Goal: Transaction & Acquisition: Purchase product/service

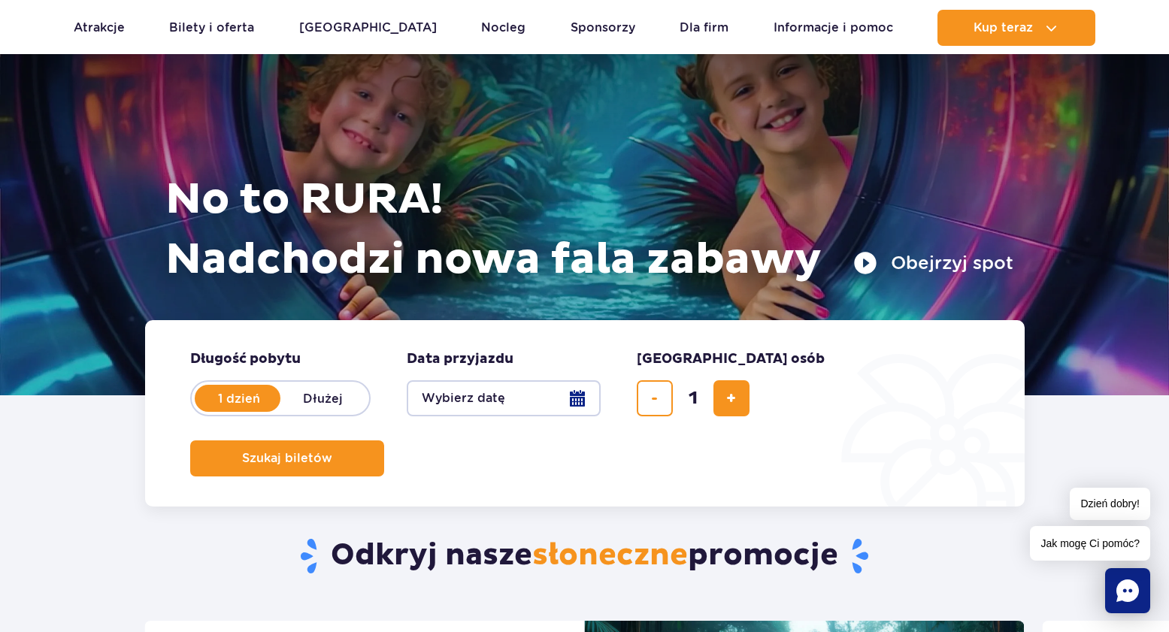
scroll to position [115, 0]
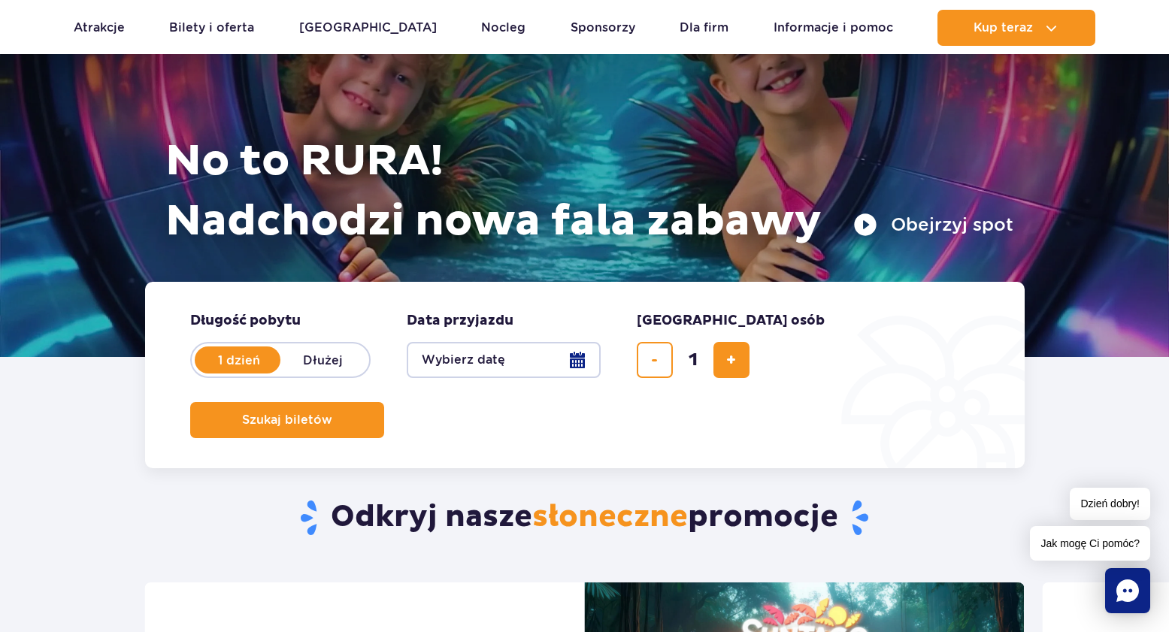
click at [599, 362] on button "Wybierz datę" at bounding box center [504, 360] width 194 height 36
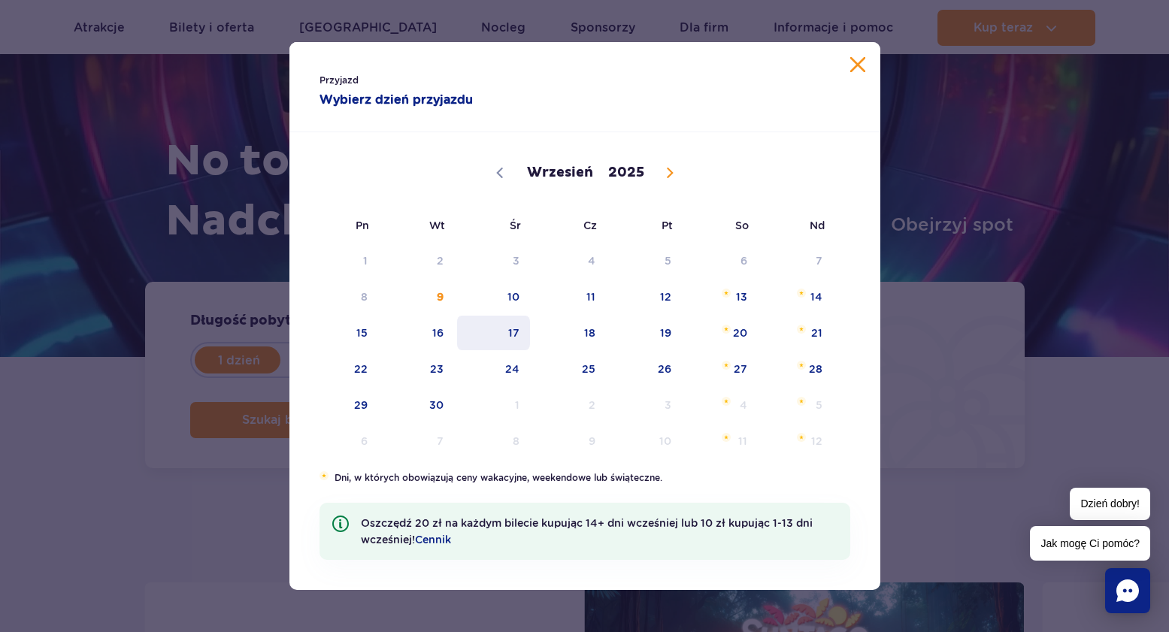
click at [498, 338] on span "17" at bounding box center [494, 333] width 76 height 35
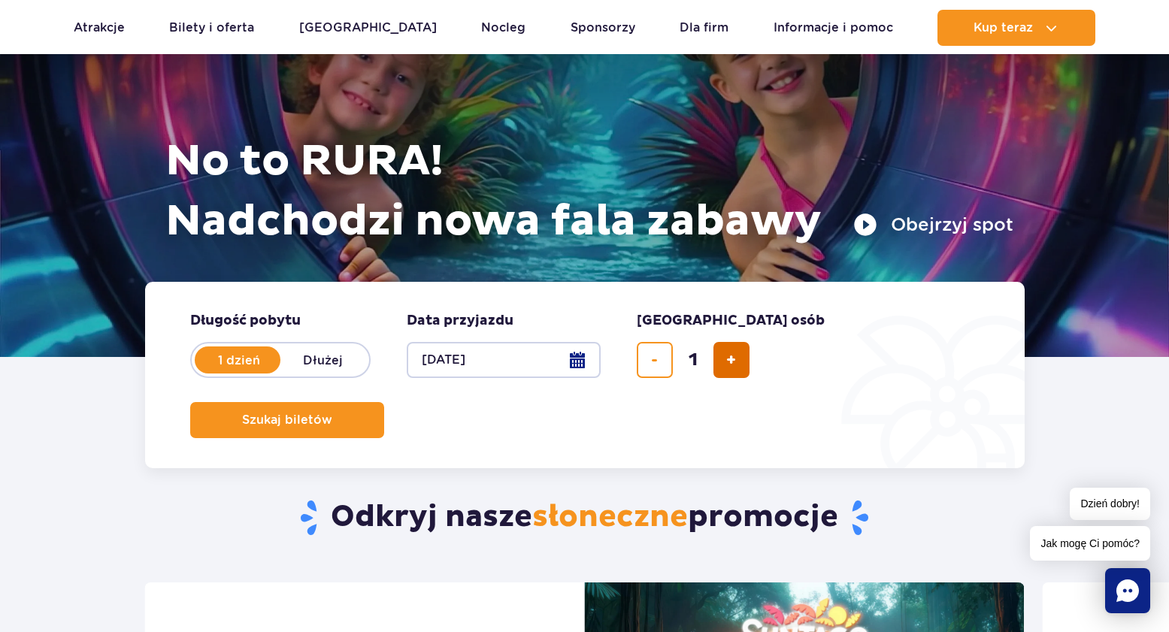
click at [735, 360] on span "dodaj bilet" at bounding box center [731, 360] width 10 height 0
type input "4"
click at [326, 414] on span "Szukaj biletów" at bounding box center [281, 421] width 90 height 14
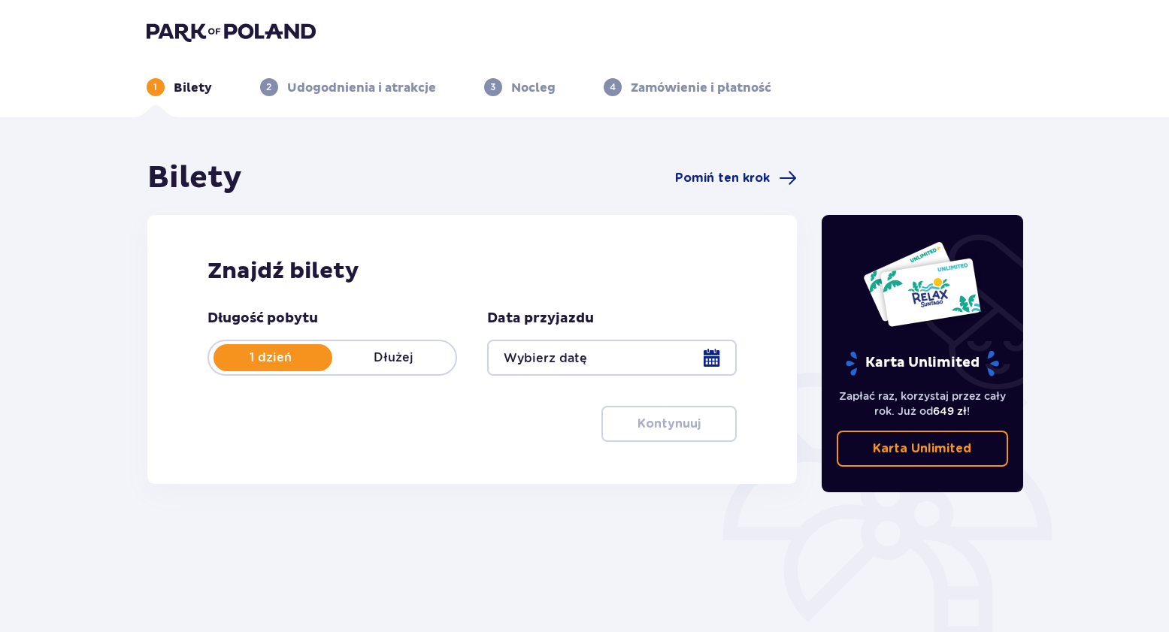
type input "17.09.25"
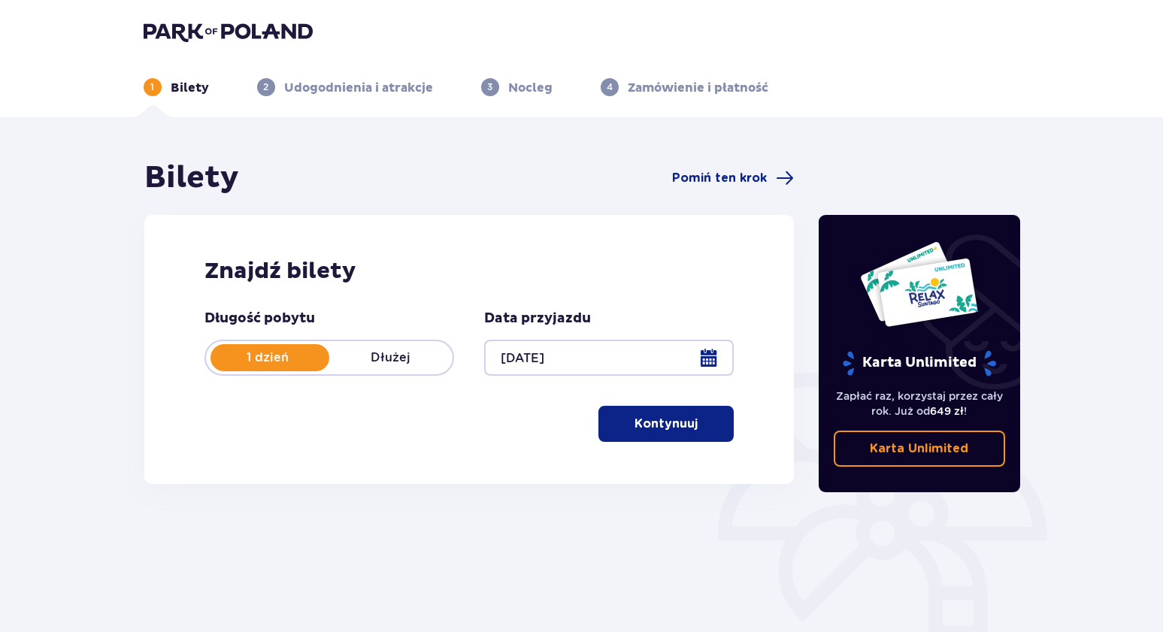
click at [661, 429] on p "Kontynuuj" at bounding box center [666, 424] width 63 height 17
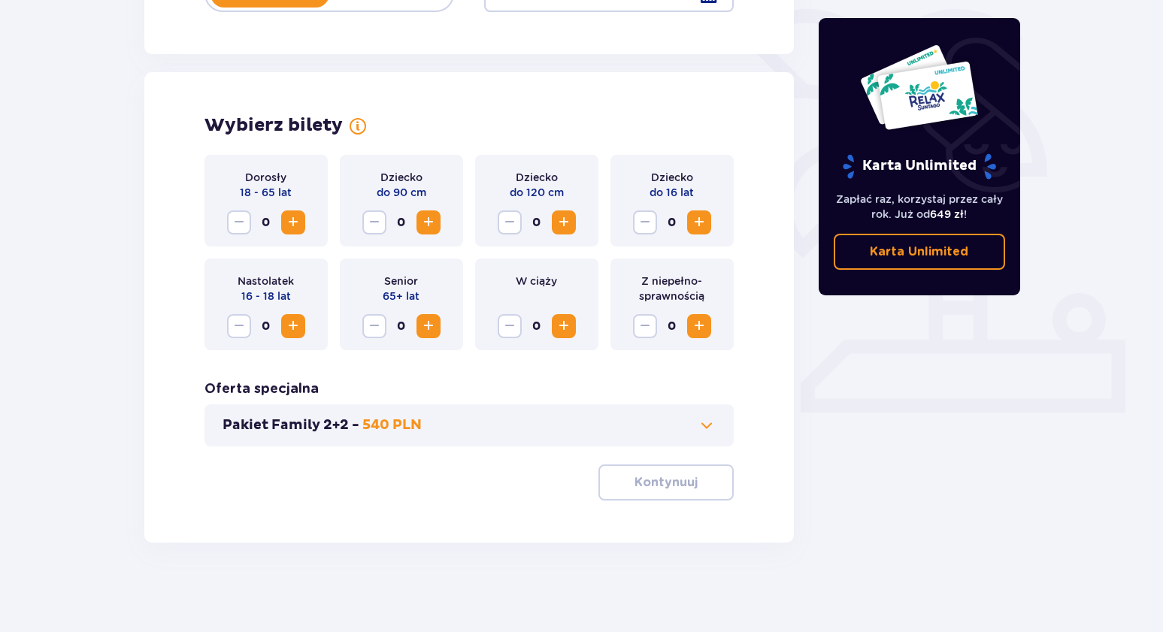
scroll to position [365, 0]
click at [297, 217] on span "Increase" at bounding box center [293, 222] width 18 height 18
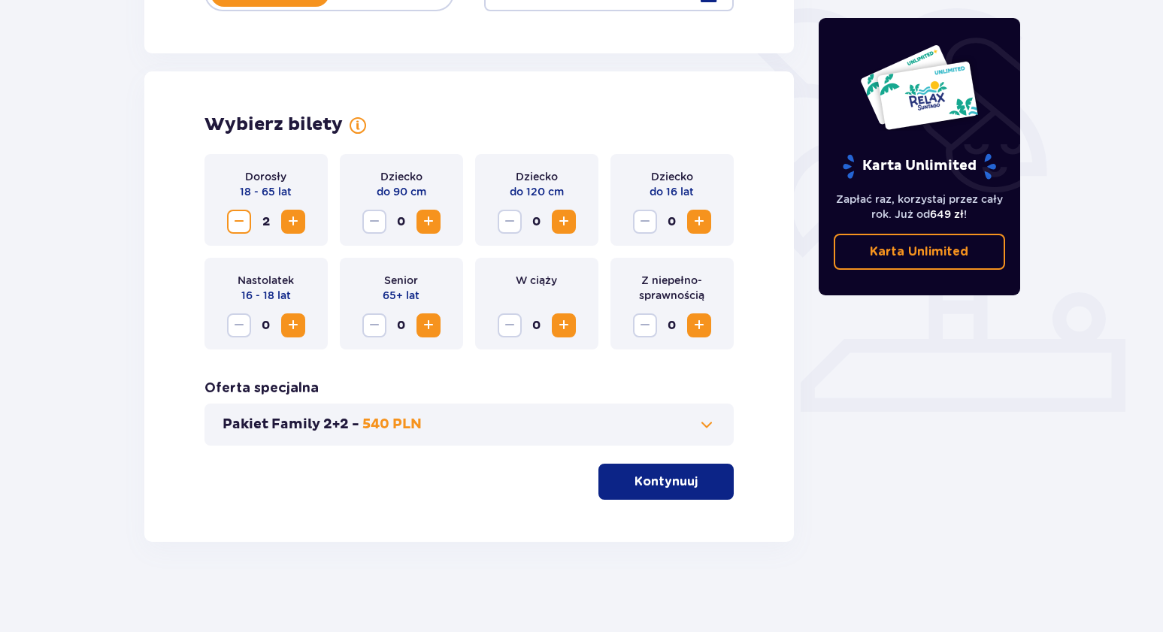
click at [701, 227] on span "Increase" at bounding box center [699, 222] width 18 height 18
click at [289, 227] on span "Increase" at bounding box center [293, 222] width 18 height 18
click at [653, 484] on p "Kontynuuj" at bounding box center [666, 482] width 63 height 17
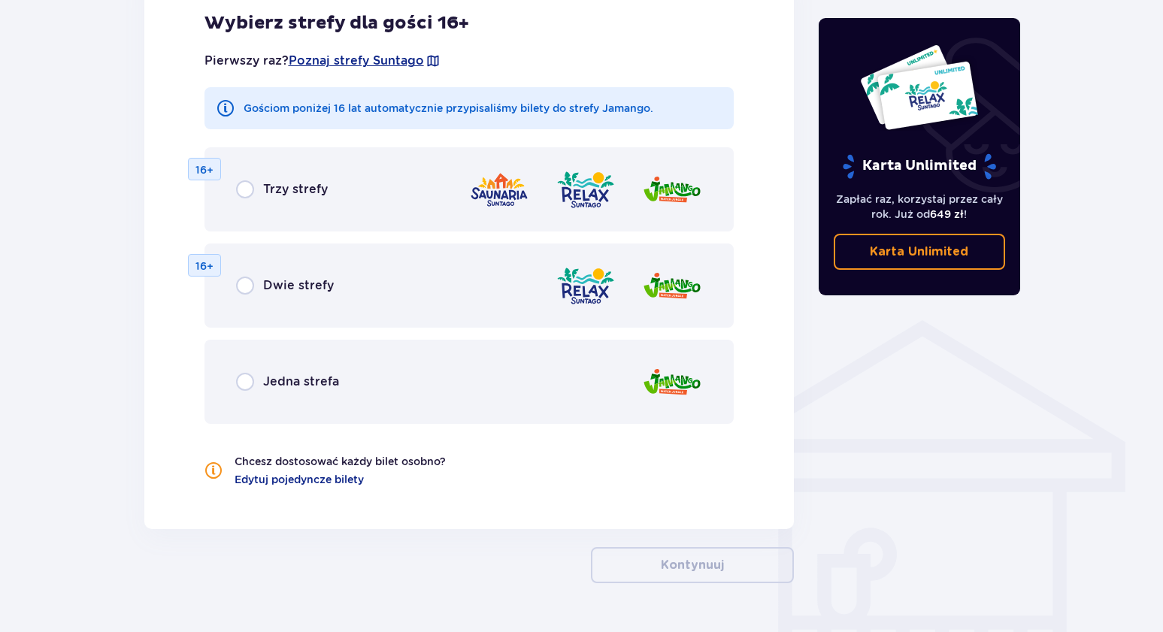
scroll to position [929, 0]
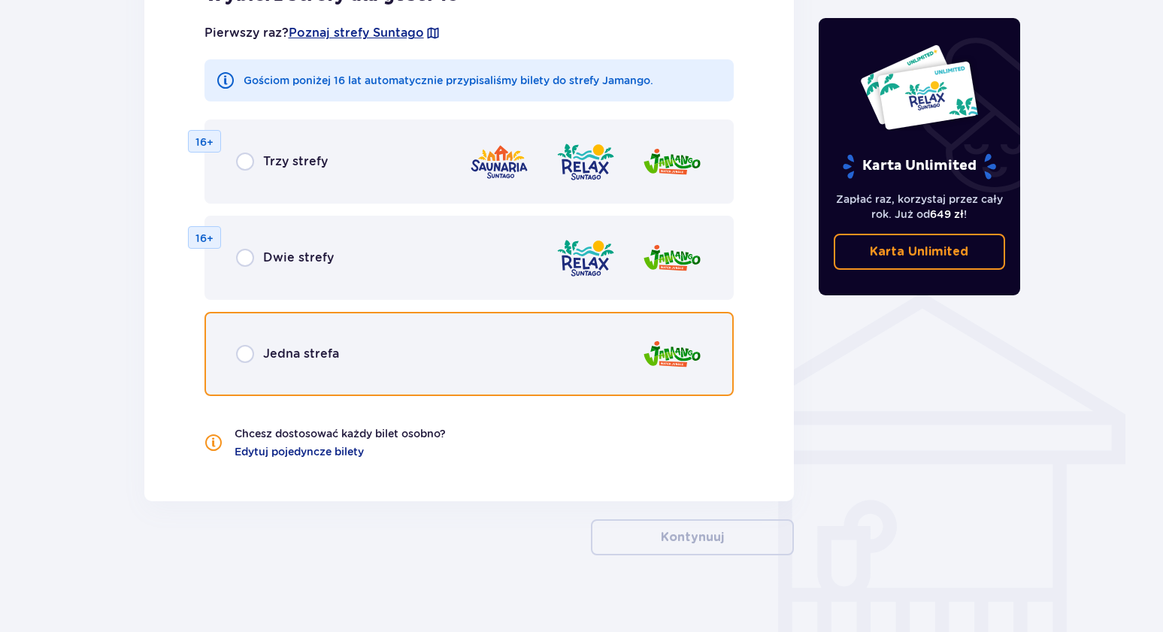
click at [247, 356] on input "radio" at bounding box center [245, 354] width 18 height 18
radio input "true"
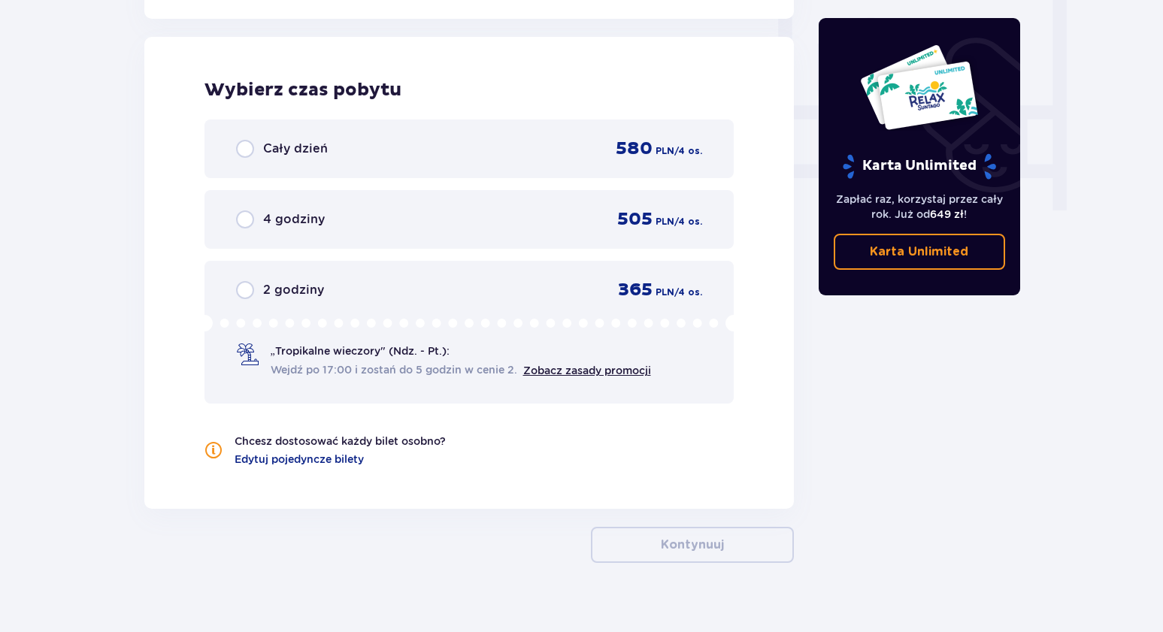
scroll to position [1412, 0]
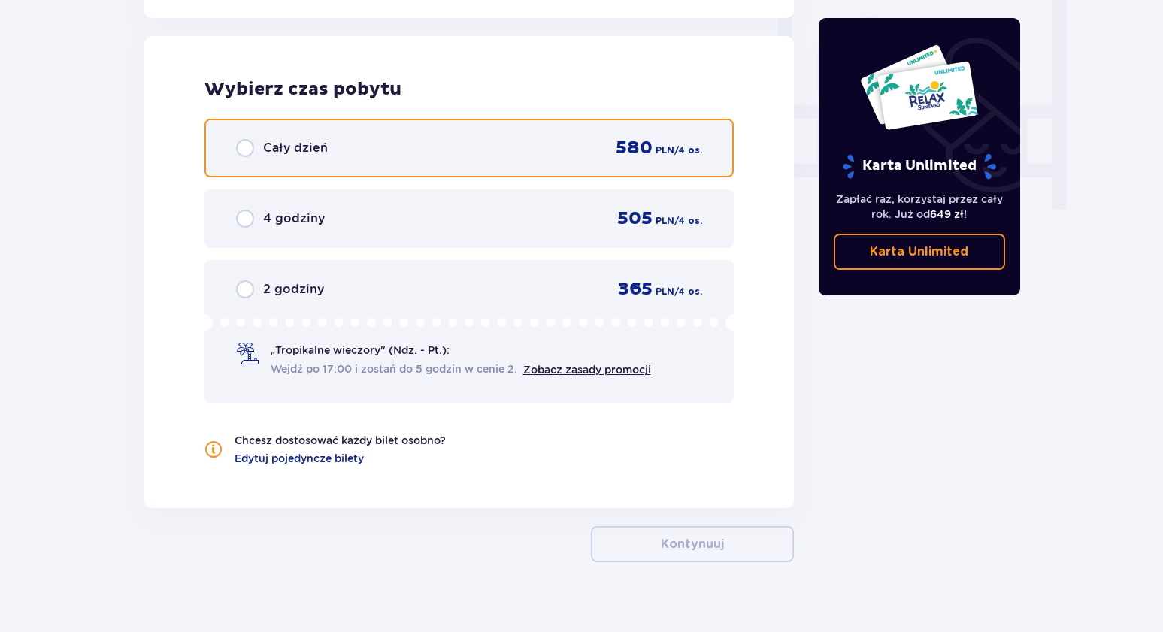
click at [241, 147] on input "radio" at bounding box center [245, 148] width 18 height 18
radio input "true"
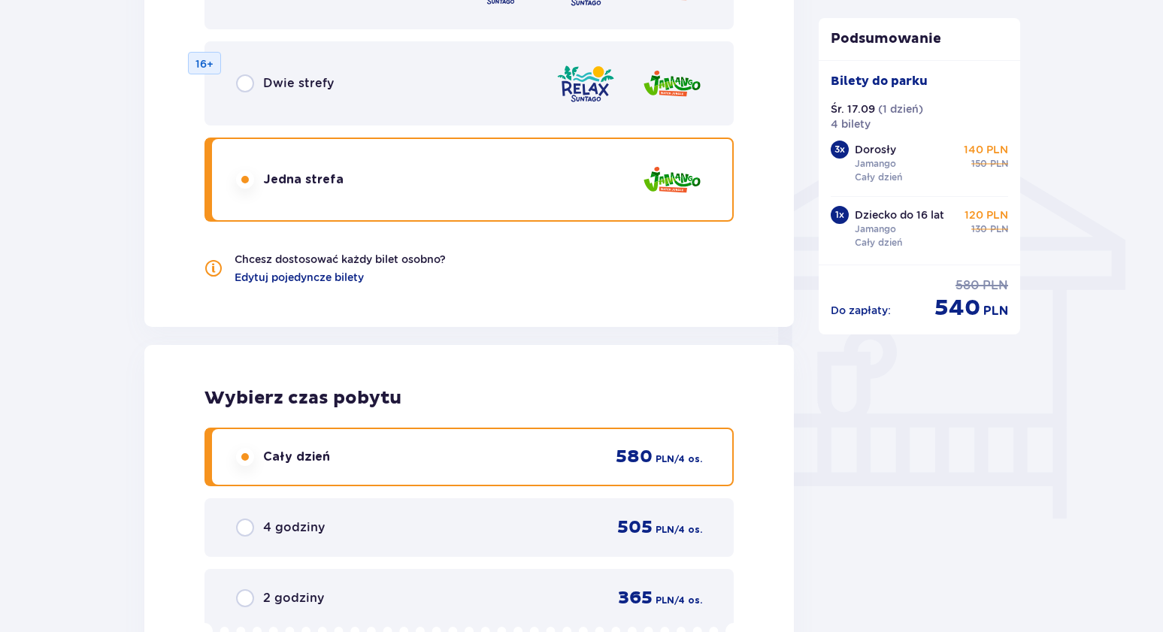
scroll to position [1083, 0]
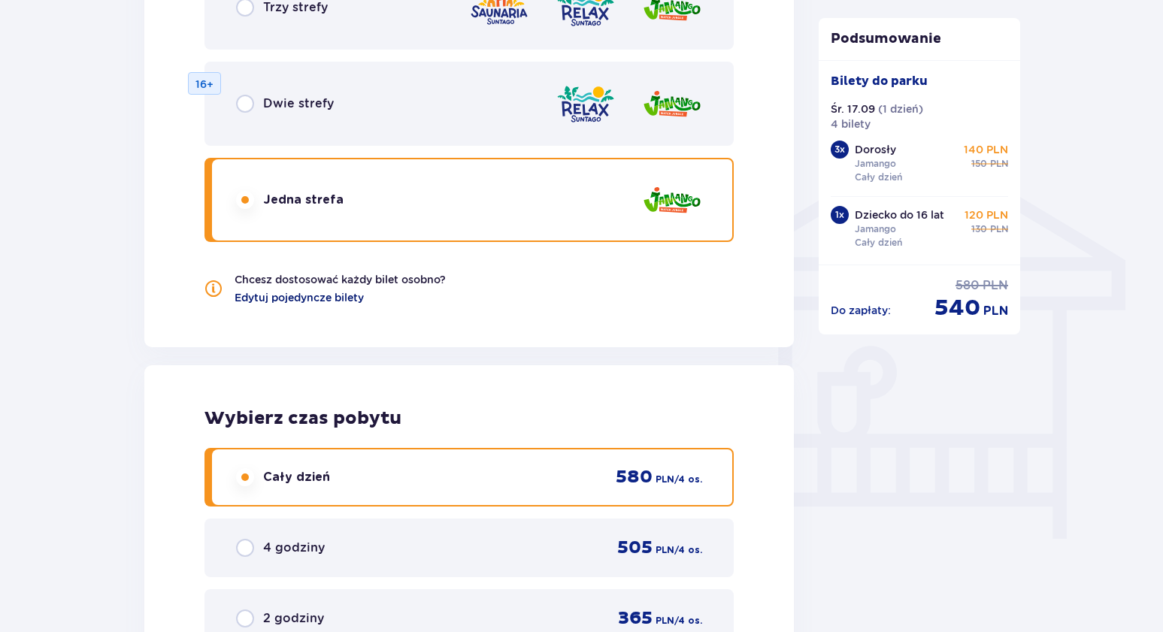
click at [322, 296] on span "Edytuj pojedyncze bilety" at bounding box center [299, 297] width 129 height 15
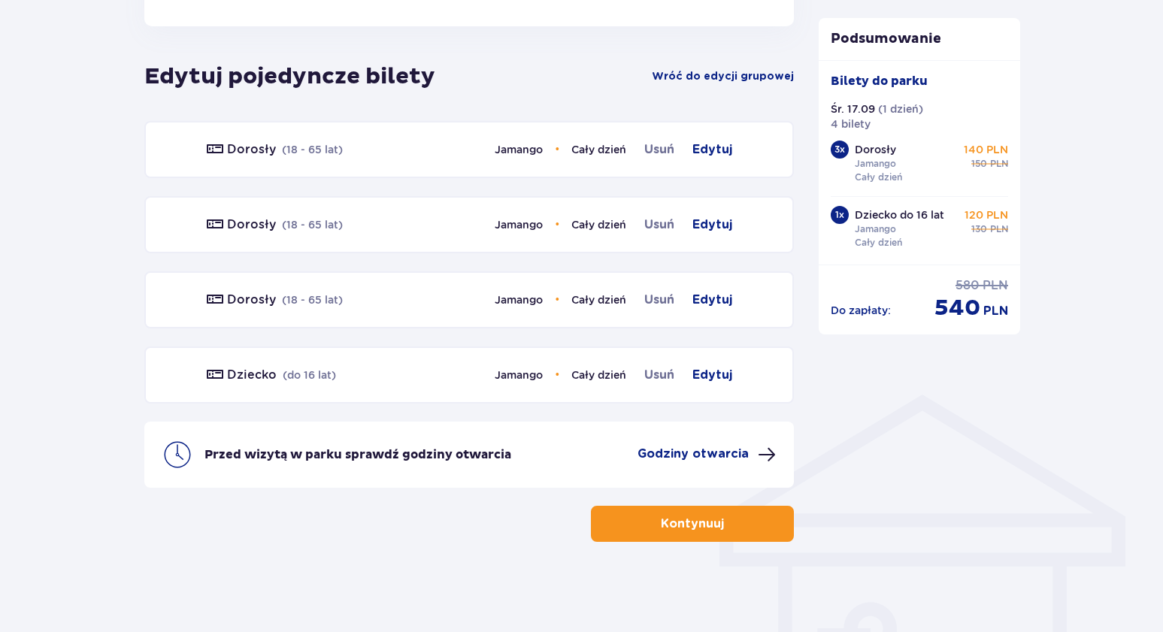
scroll to position [826, 0]
click at [722, 302] on span "Edytuj" at bounding box center [713, 300] width 40 height 18
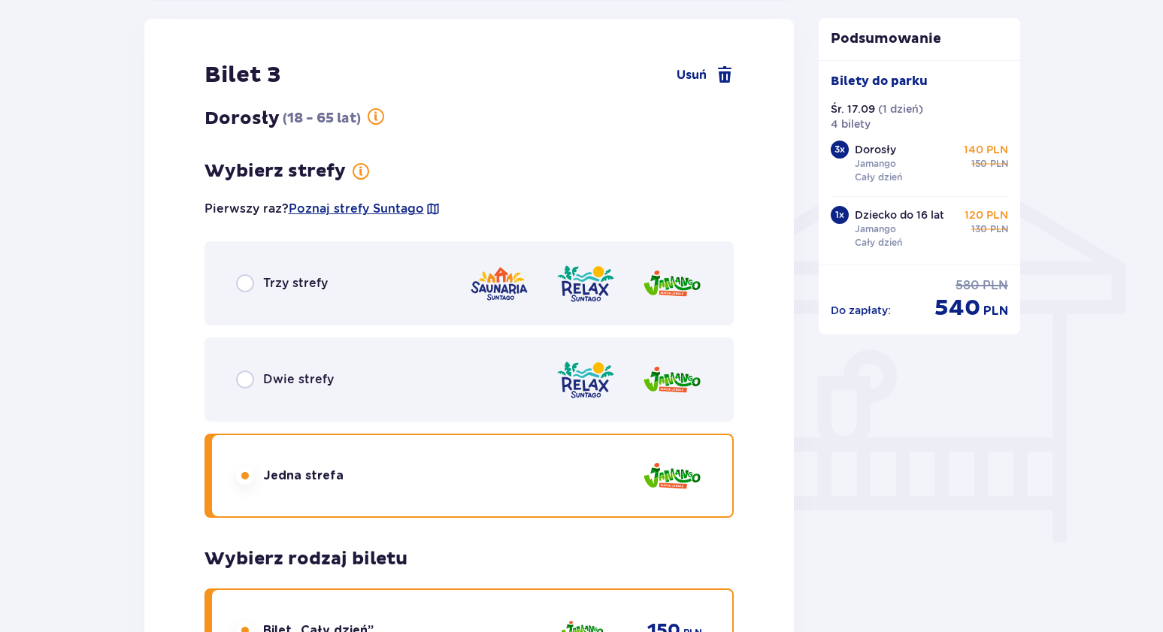
scroll to position [1080, 0]
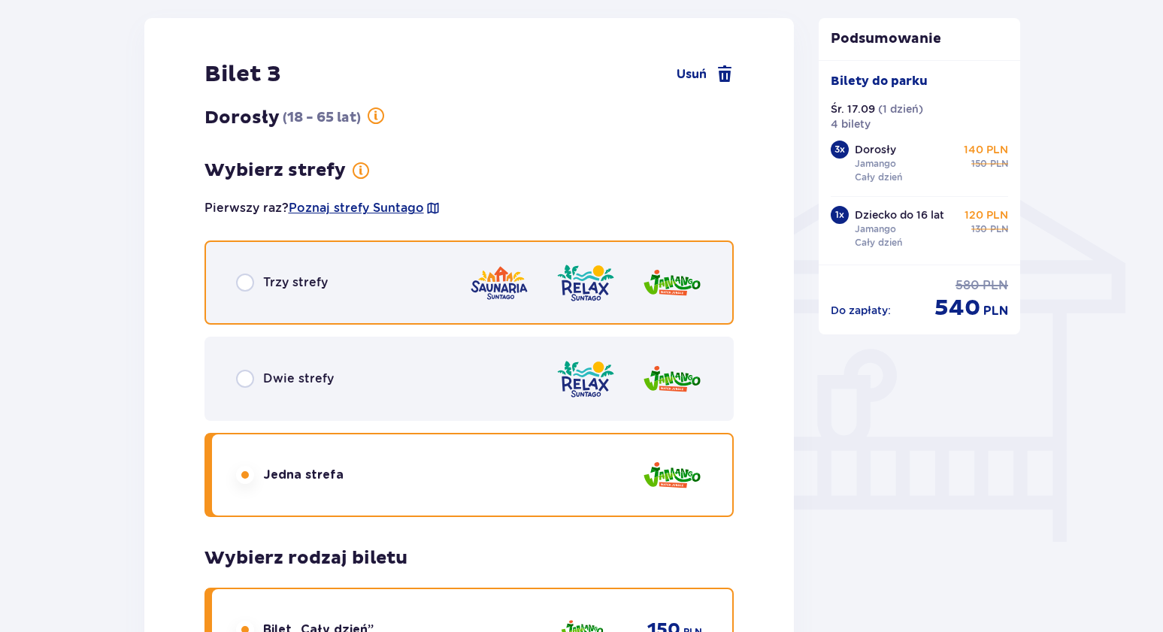
click at [246, 283] on input "radio" at bounding box center [245, 283] width 18 height 18
radio input "true"
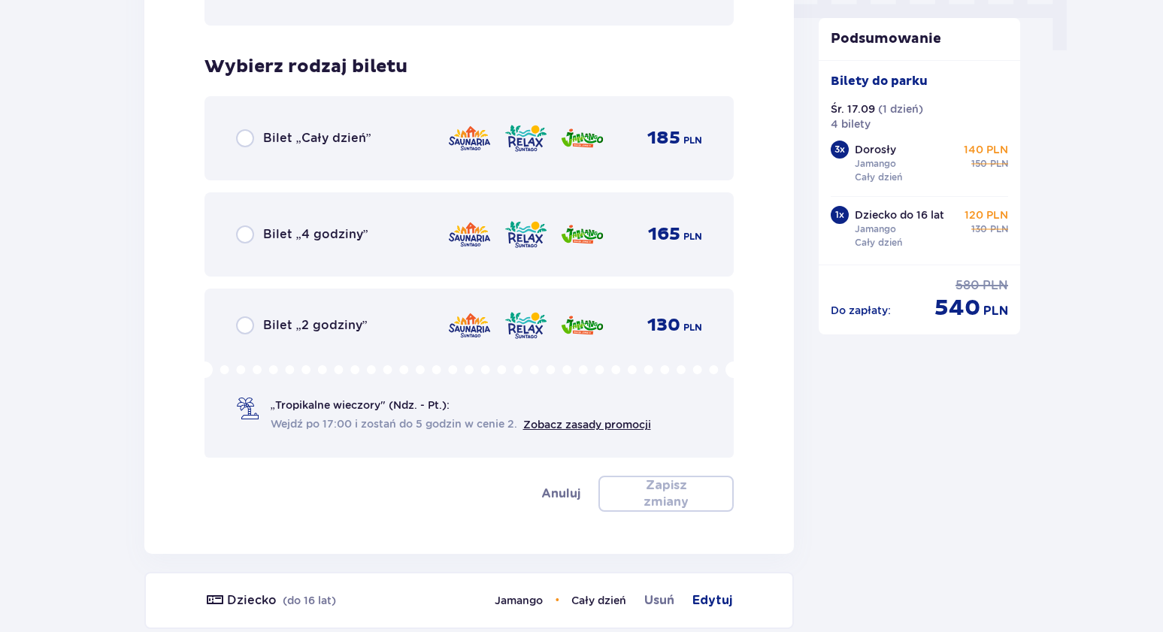
scroll to position [1552, 0]
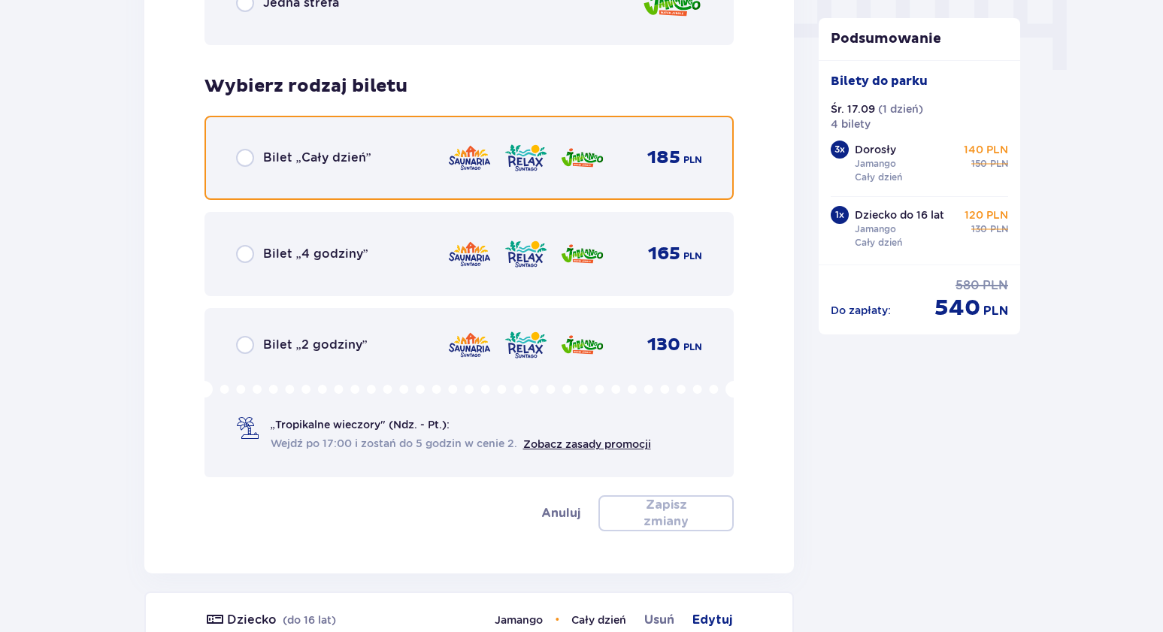
click at [247, 160] on input "radio" at bounding box center [245, 158] width 18 height 18
radio input "true"
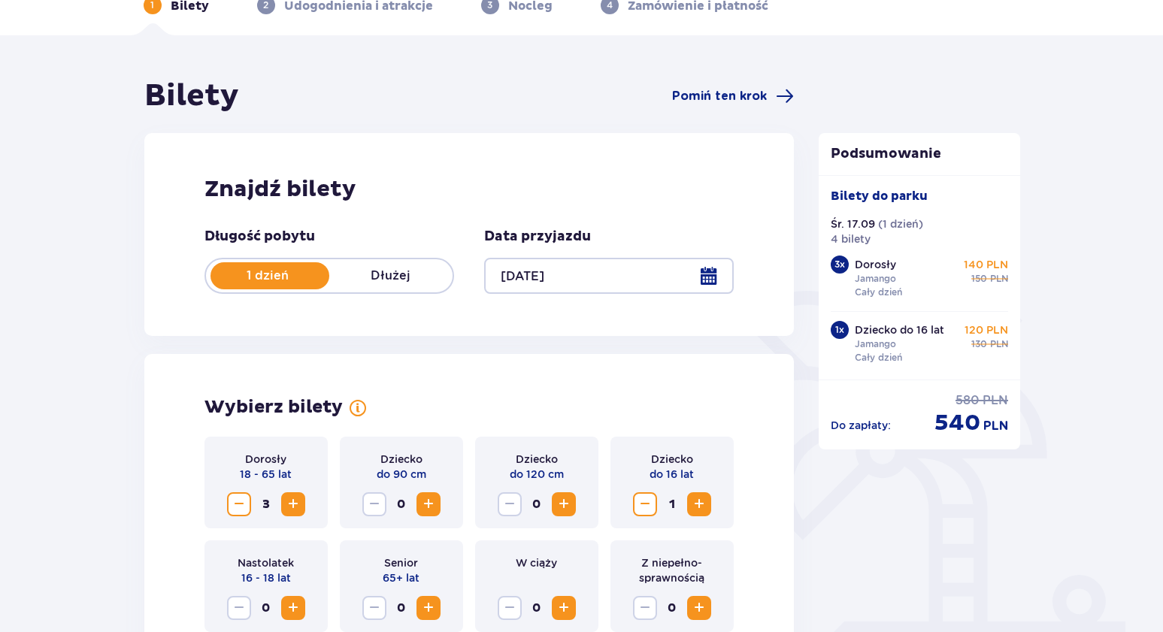
scroll to position [0, 0]
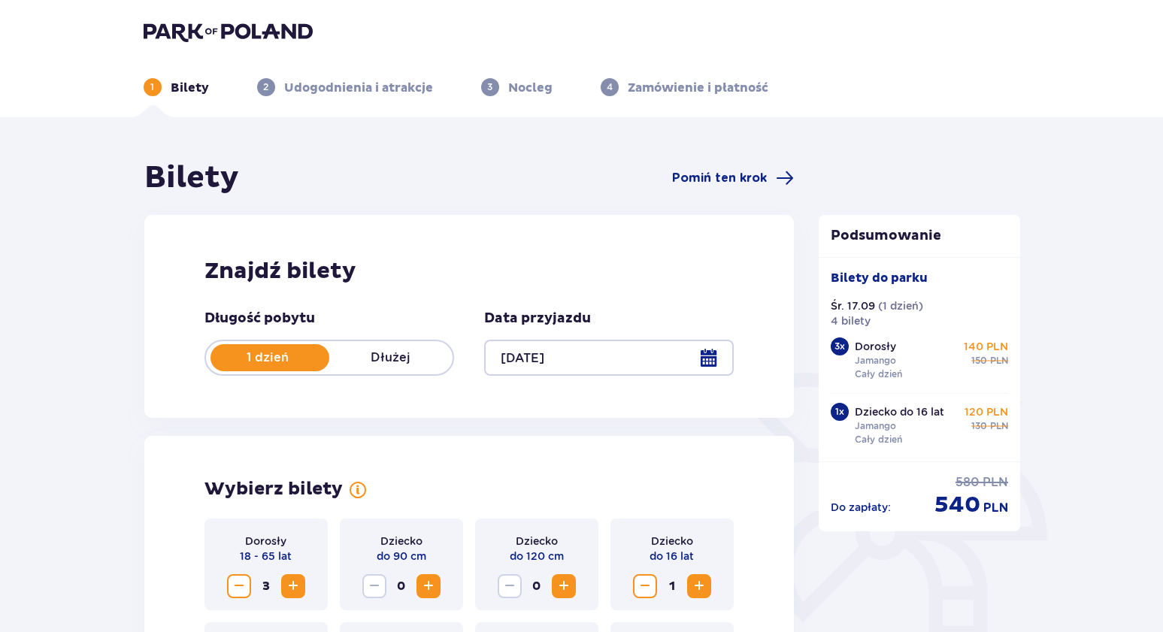
click at [192, 30] on img at bounding box center [228, 31] width 169 height 21
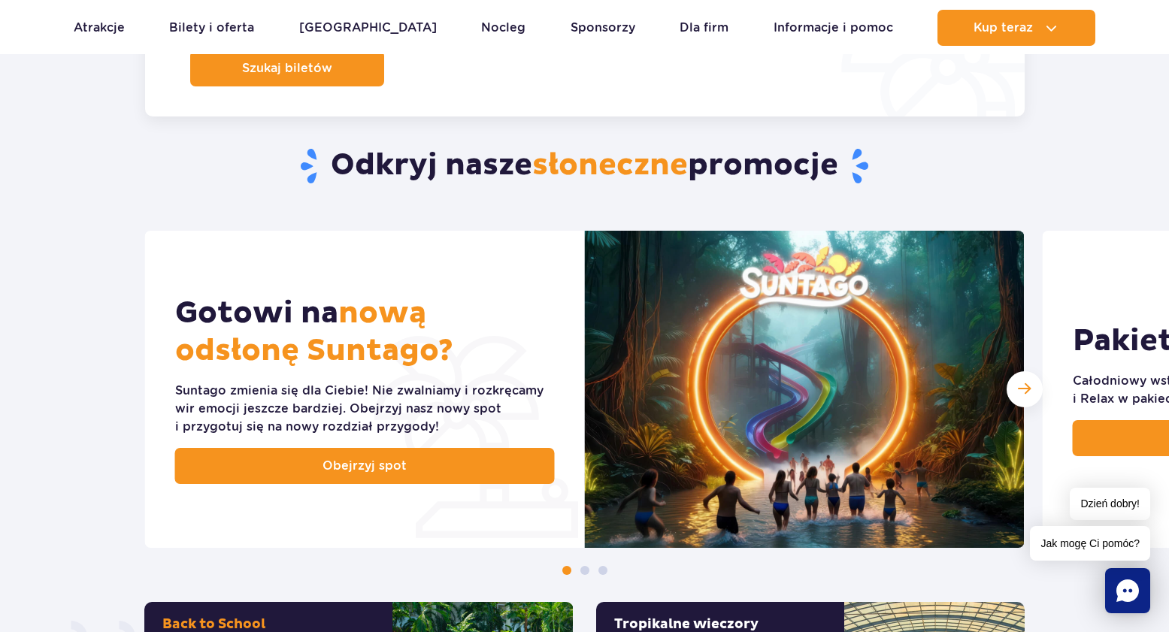
scroll to position [526, 0]
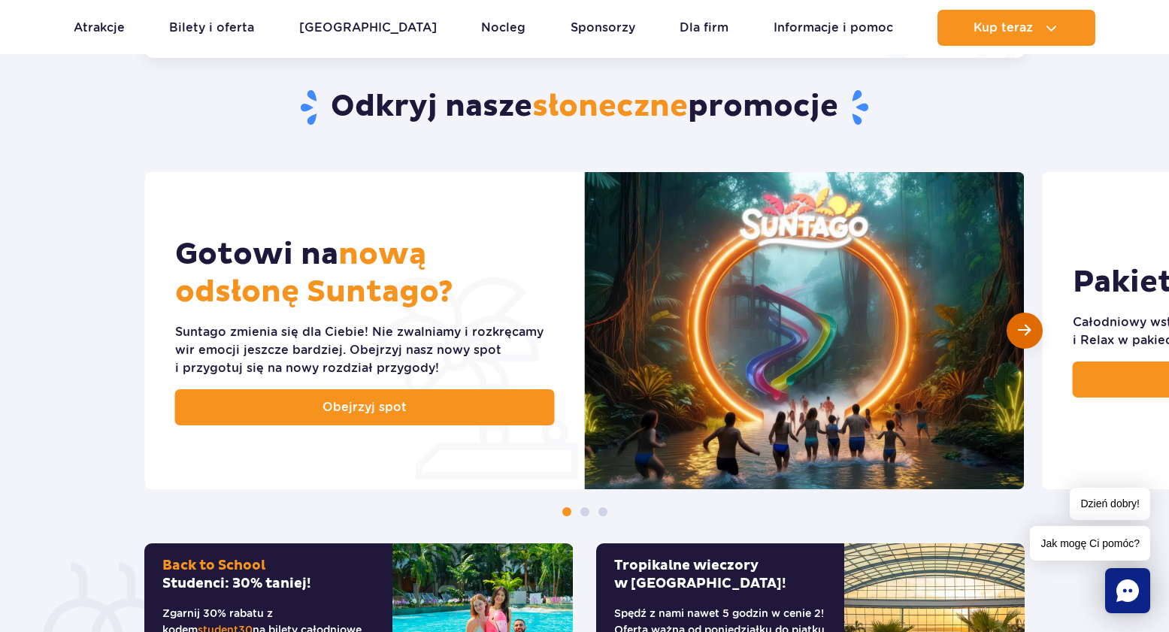
click at [1021, 330] on span "Następny slajd" at bounding box center [1024, 330] width 13 height 14
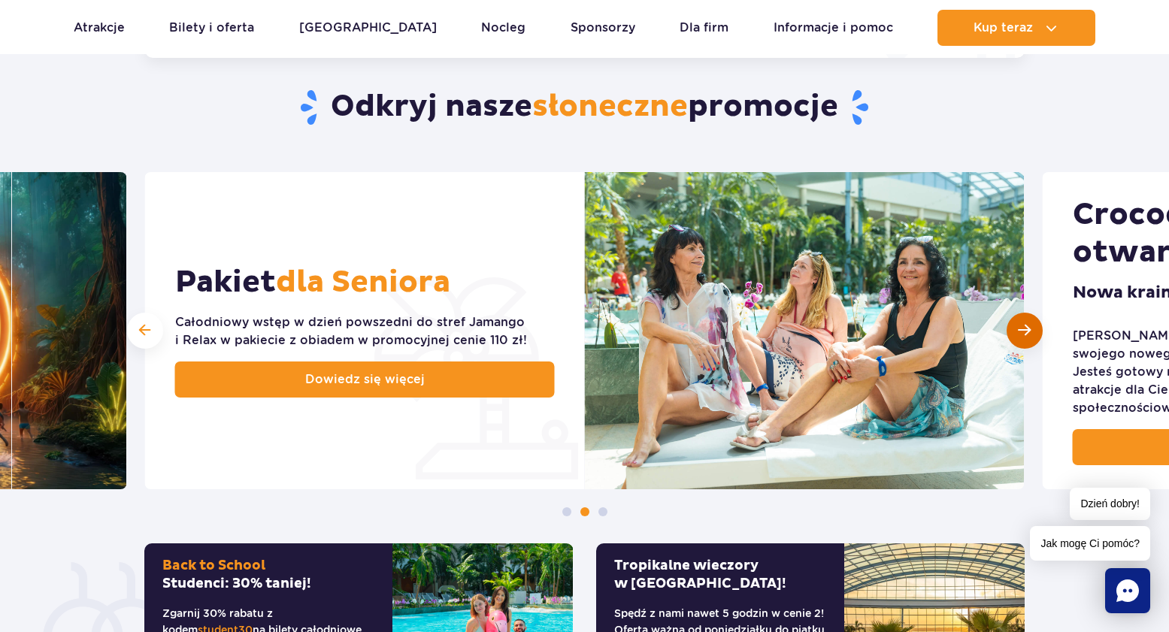
click at [1022, 332] on span "Następny slajd" at bounding box center [1024, 330] width 13 height 14
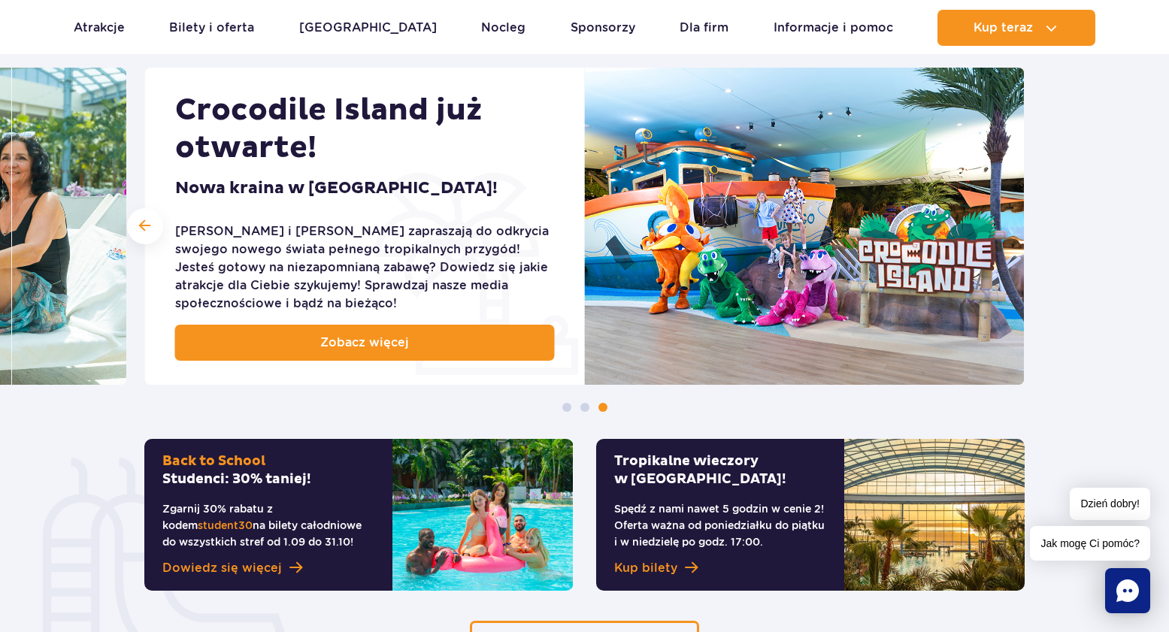
scroll to position [660, 0]
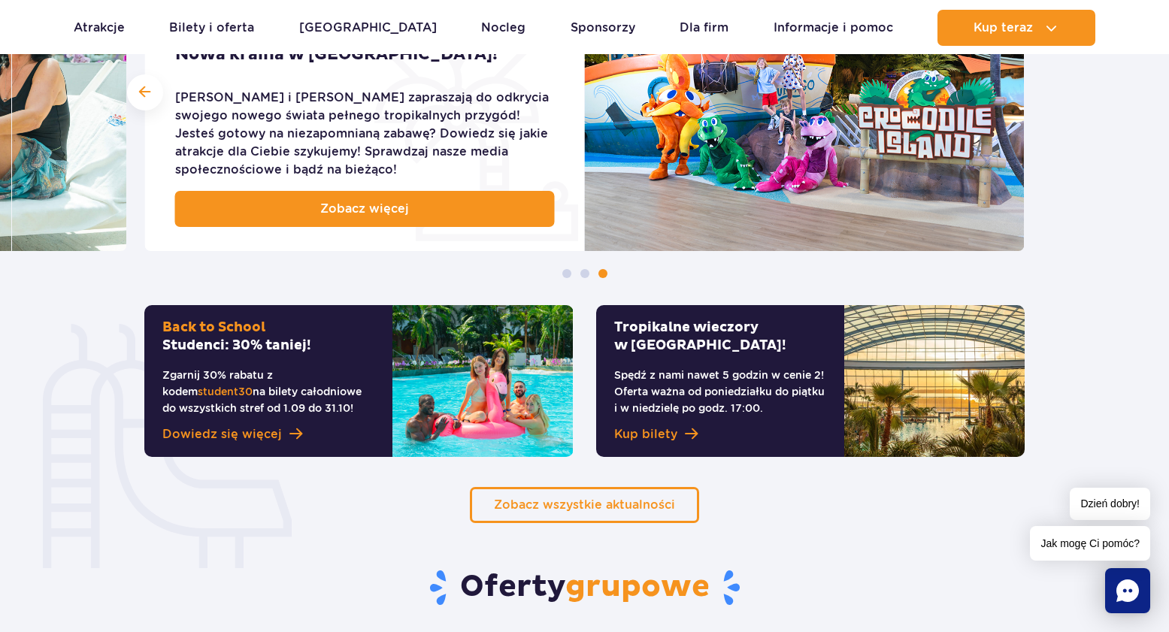
click at [302, 366] on div "Back to School Studenci: 30% taniej! Zgarnij 30% rabatu z kodem student30 na bi…" at bounding box center [268, 381] width 248 height 152
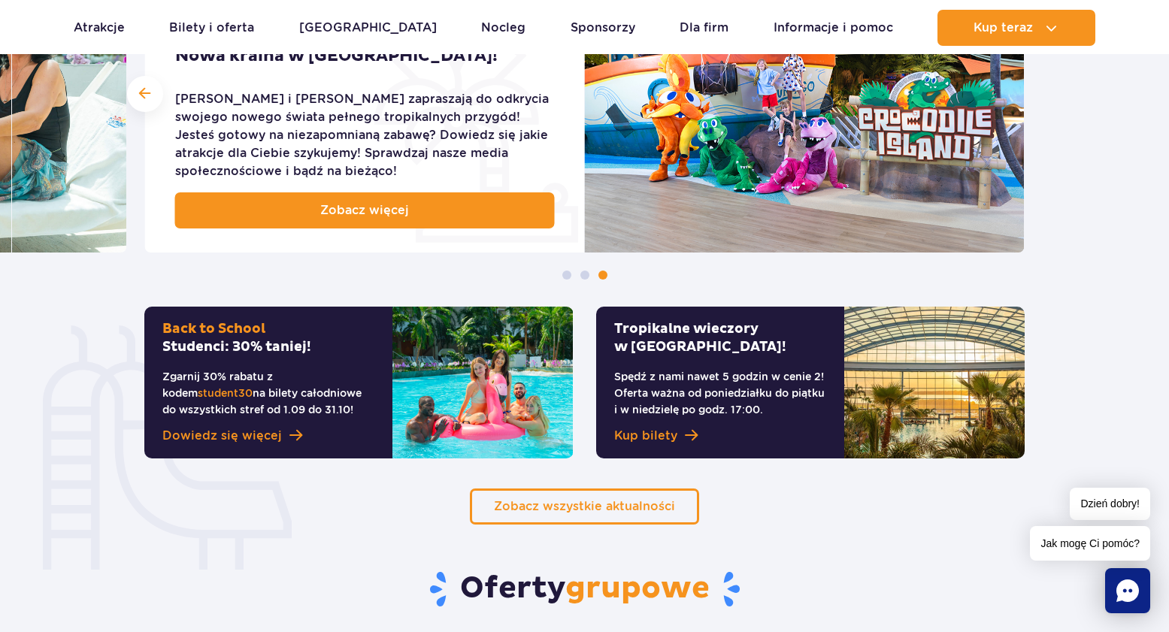
scroll to position [759, 0]
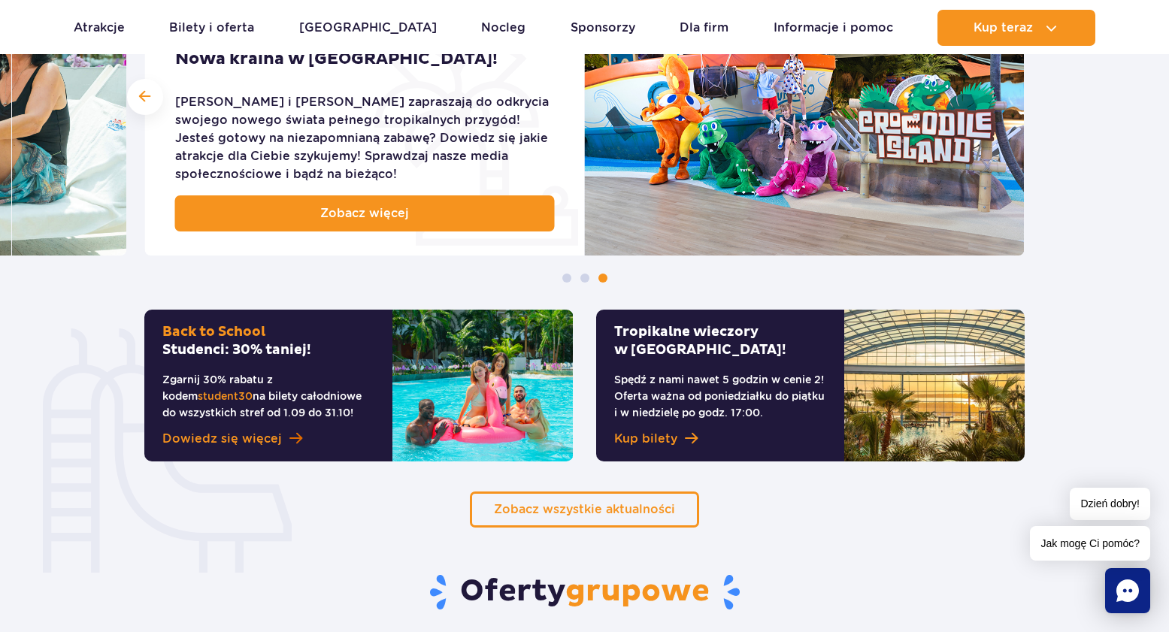
click at [264, 444] on span "Dowiedz się więcej" at bounding box center [222, 439] width 120 height 18
click at [487, 374] on img at bounding box center [483, 386] width 180 height 152
click at [253, 390] on span "student30" at bounding box center [225, 396] width 55 height 12
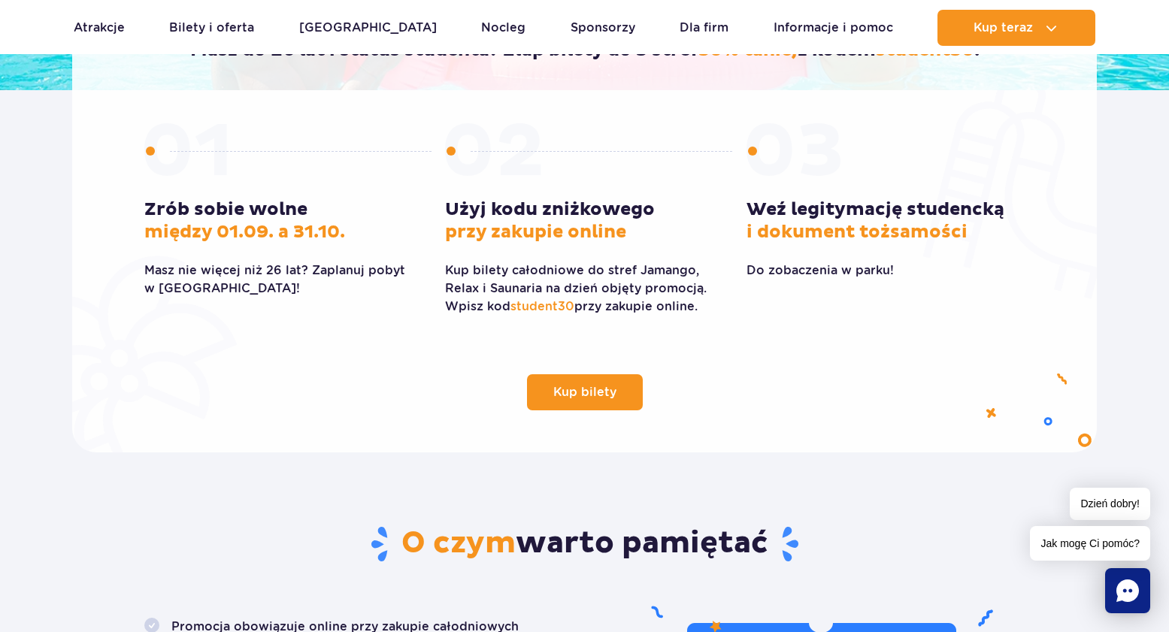
scroll to position [403, 0]
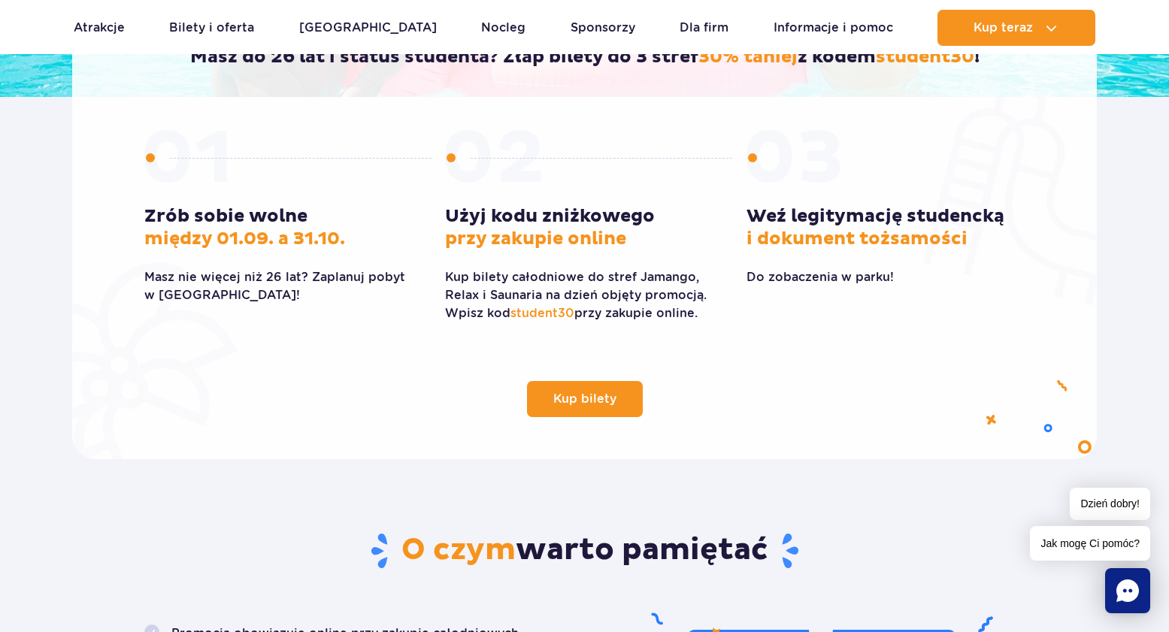
drag, startPoint x: 511, startPoint y: 312, endPoint x: 563, endPoint y: 316, distance: 52.8
click at [583, 311] on p "Kup bilety całodniowe do stref Jamango, Relax i Saunaria na dzień objęty promoc…" at bounding box center [584, 295] width 278 height 54
drag, startPoint x: 572, startPoint y: 313, endPoint x: 511, endPoint y: 315, distance: 60.9
click at [512, 313] on span "student30" at bounding box center [543, 313] width 64 height 14
copy span "student30"
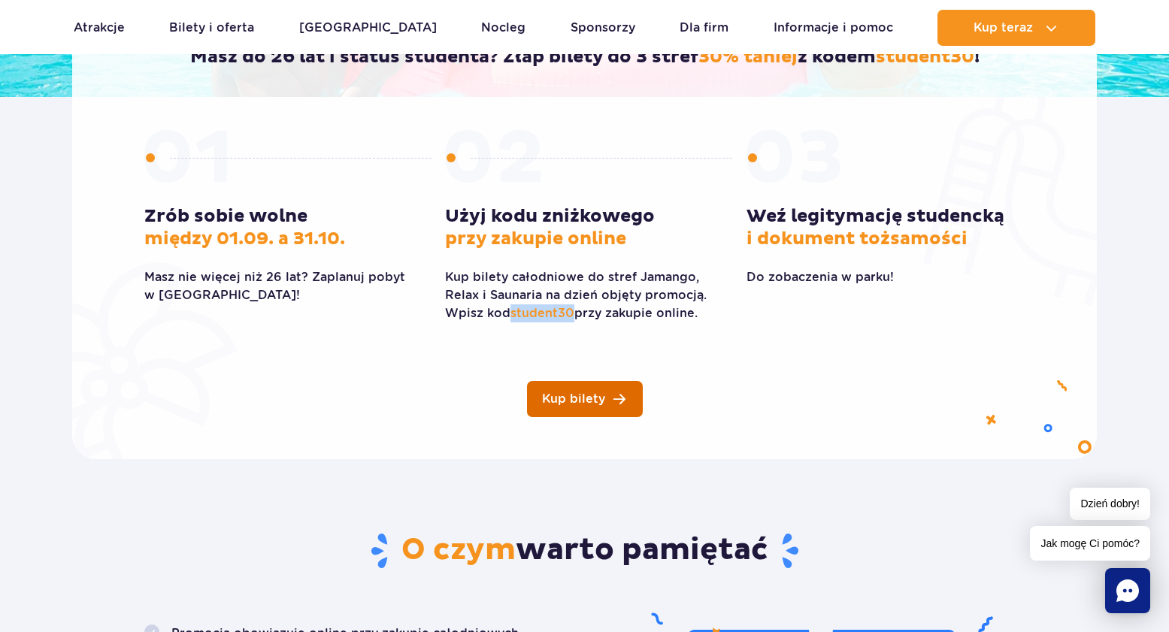
click at [599, 402] on span "Kup bilety" at bounding box center [573, 399] width 63 height 12
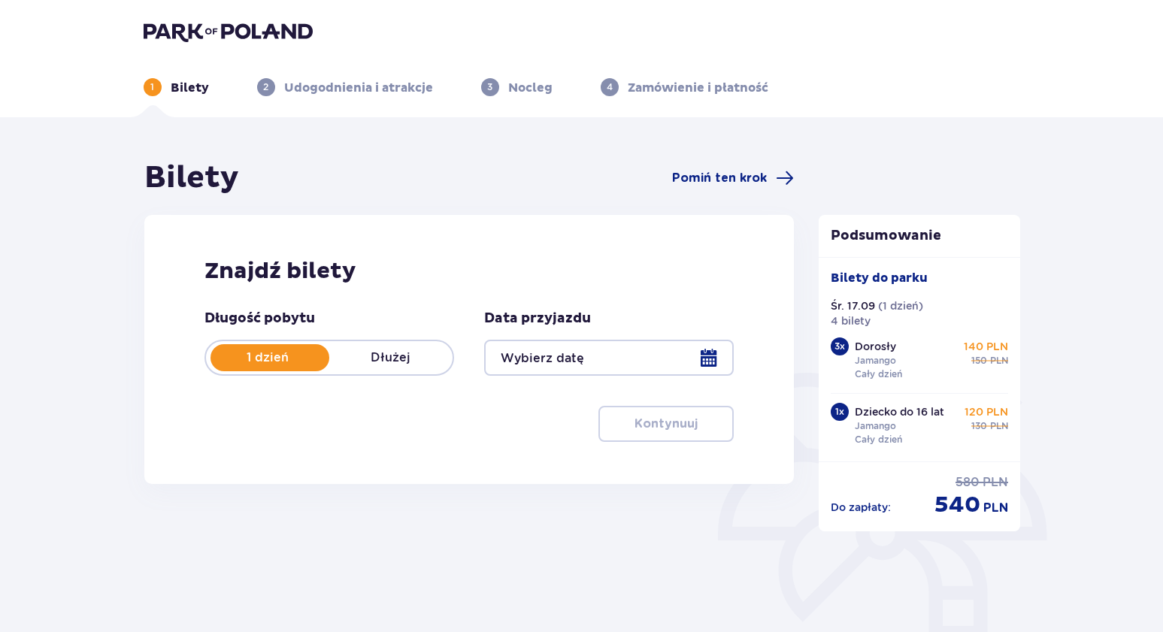
type input "[DATE]"
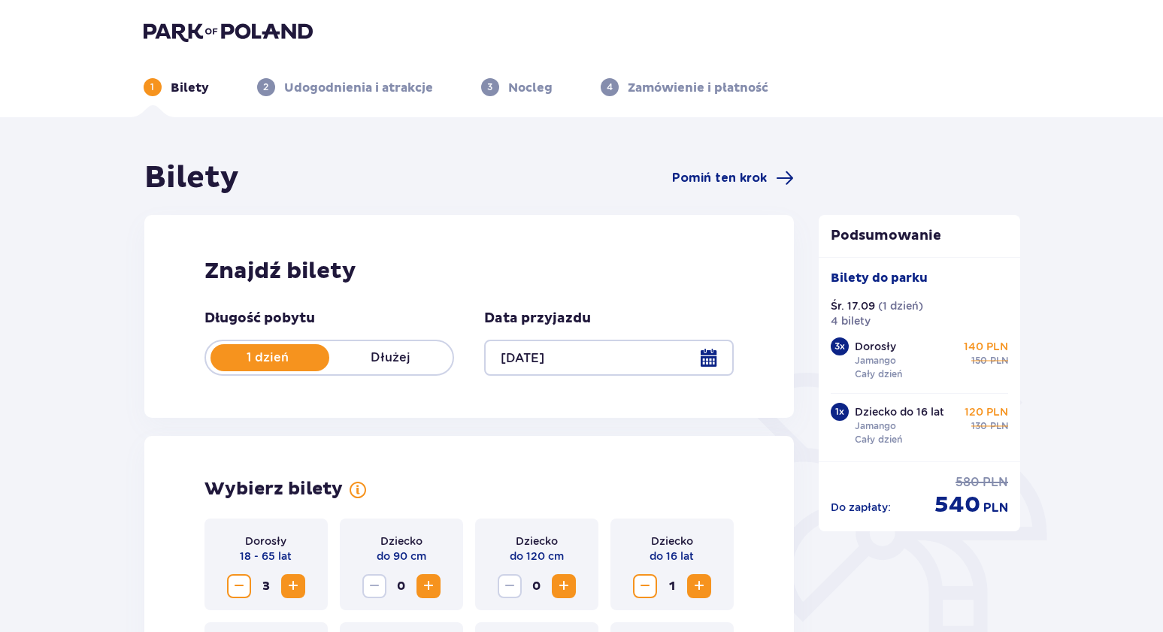
click at [708, 362] on div at bounding box center [609, 358] width 250 height 36
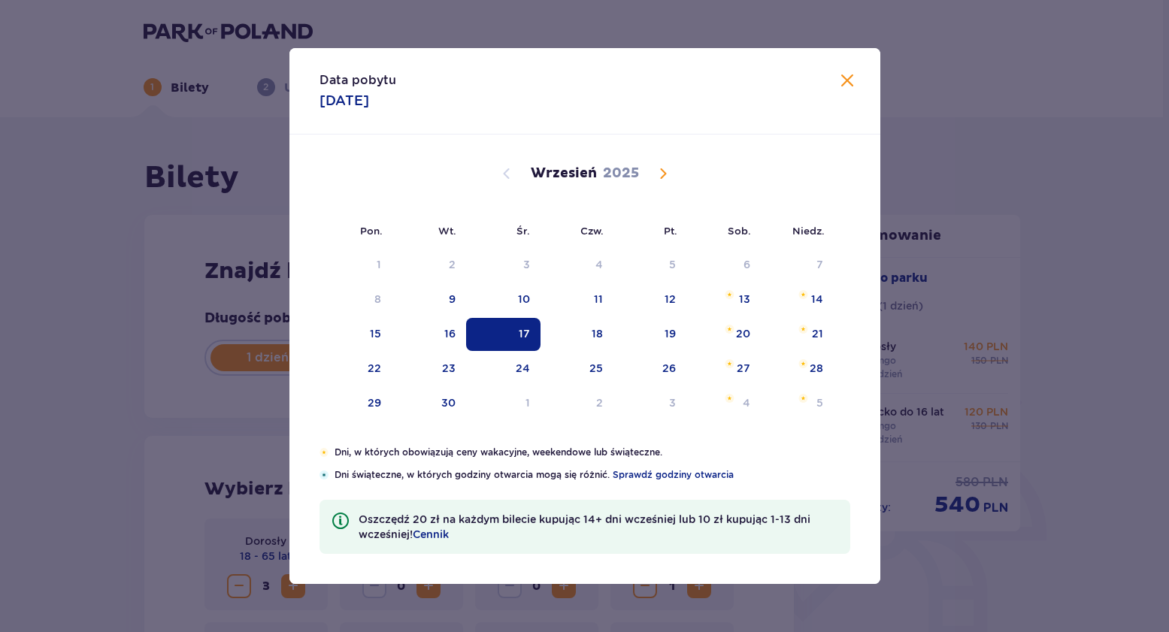
click at [515, 337] on div "17" at bounding box center [503, 334] width 74 height 33
click at [65, 365] on div "Data pobytu 17.09.2025 Pon. Wt. Śr. Czw. Pt. Sob. Niedz. Sierpień 2025 28 29 30…" at bounding box center [584, 316] width 1169 height 632
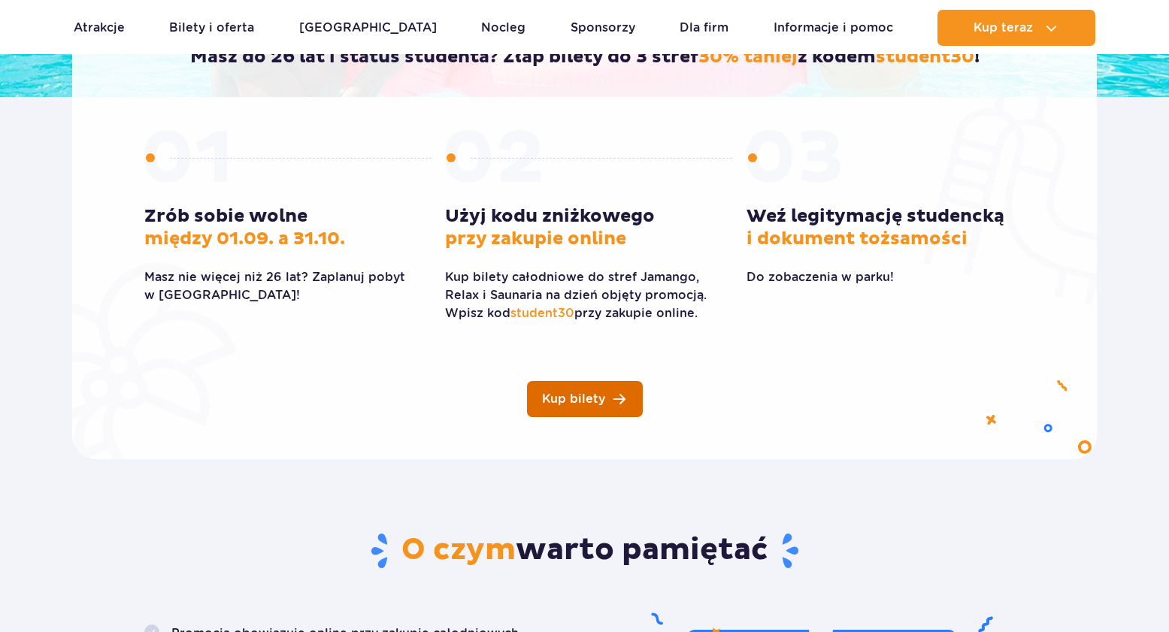
click at [592, 409] on link "Kup bilety" at bounding box center [585, 399] width 116 height 36
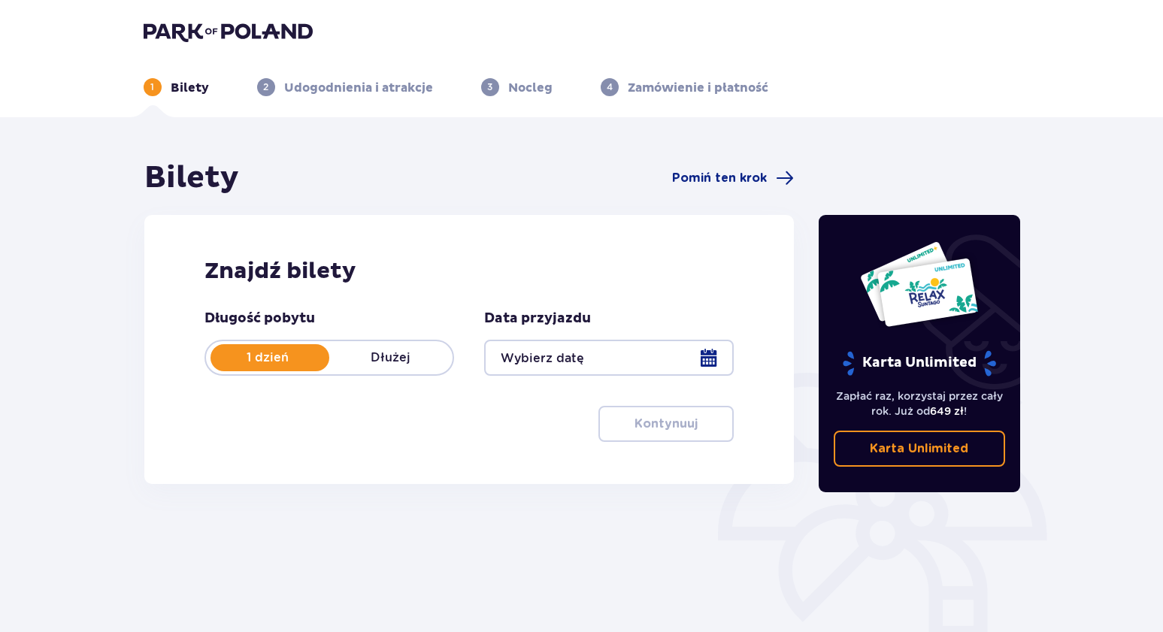
click at [579, 347] on div at bounding box center [609, 358] width 250 height 36
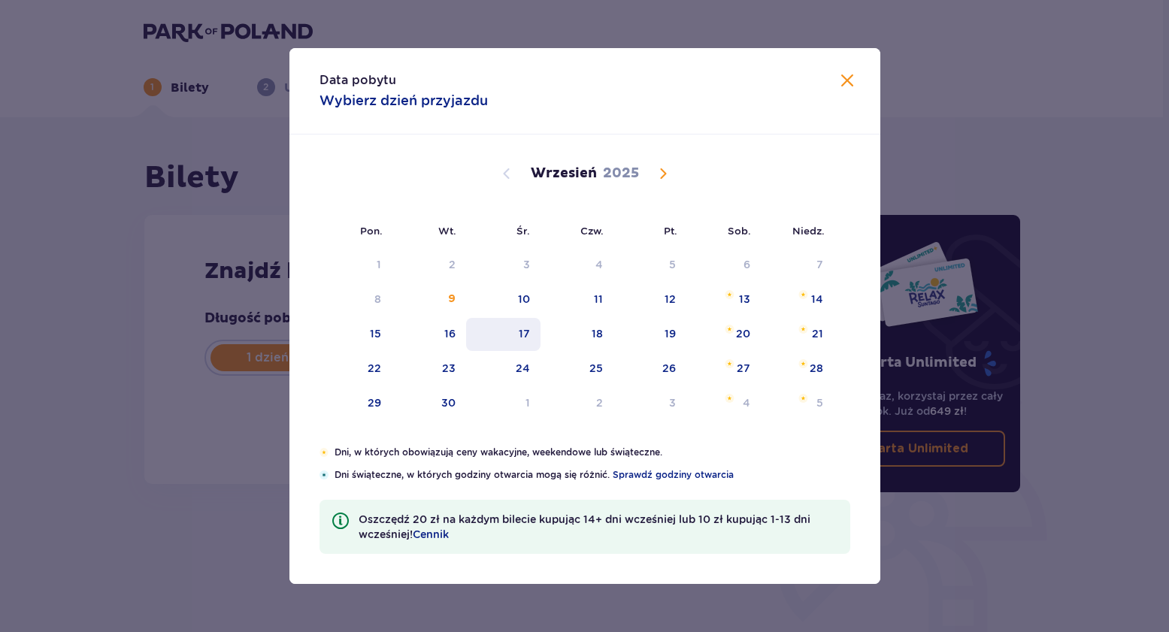
click at [530, 333] on div "17" at bounding box center [503, 334] width 74 height 33
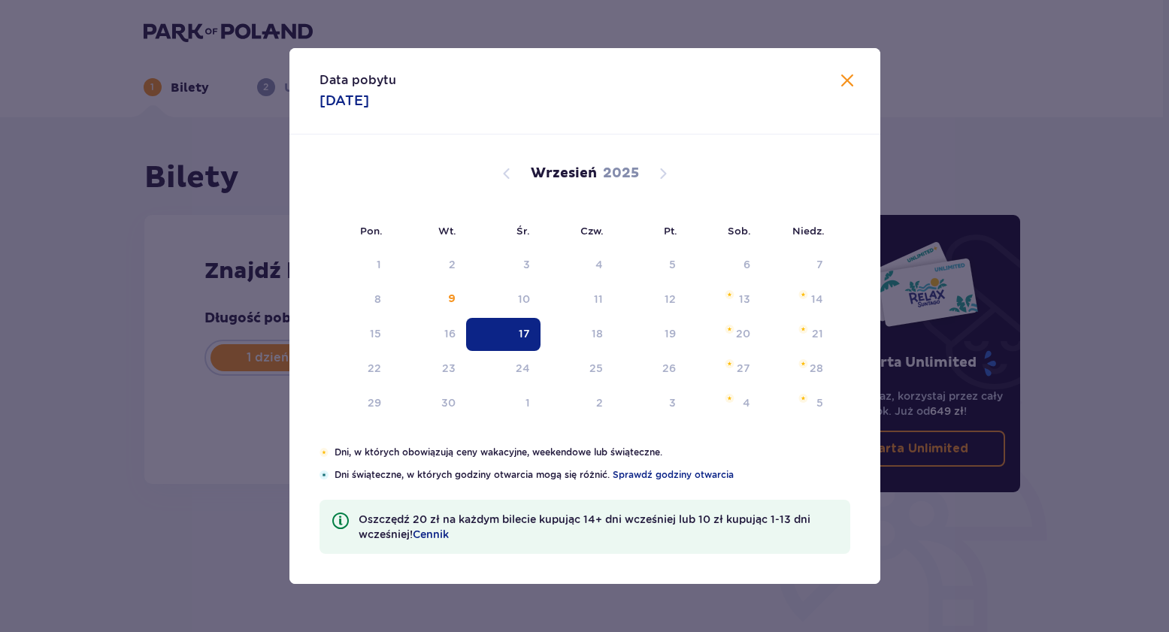
type input "[DATE]"
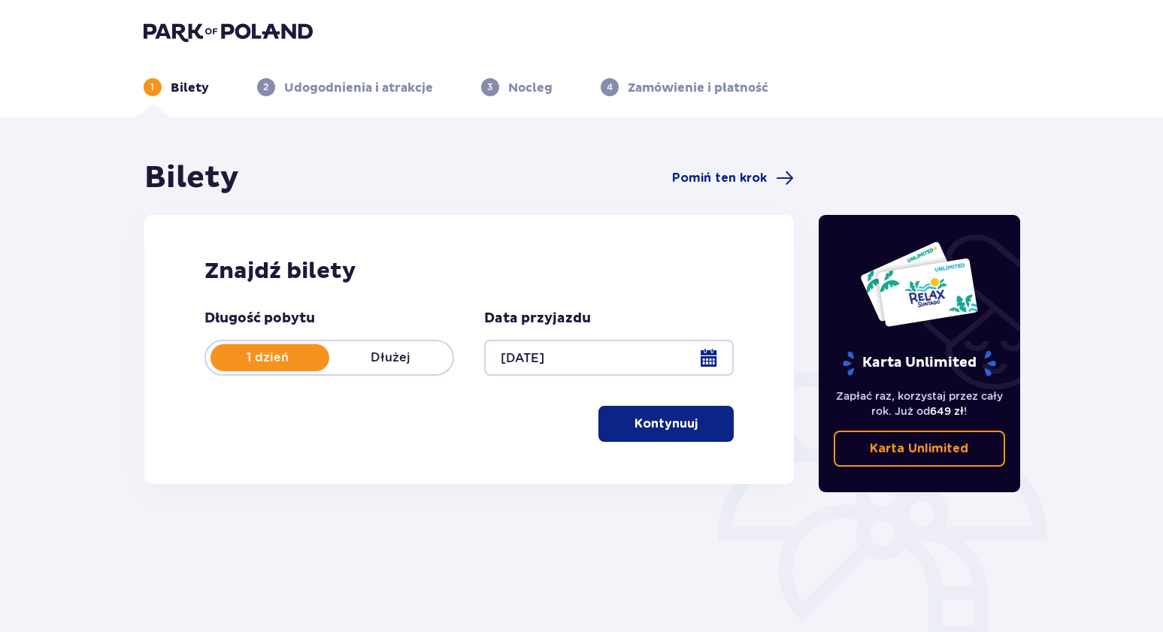
click at [672, 427] on p "Kontynuuj" at bounding box center [666, 424] width 63 height 17
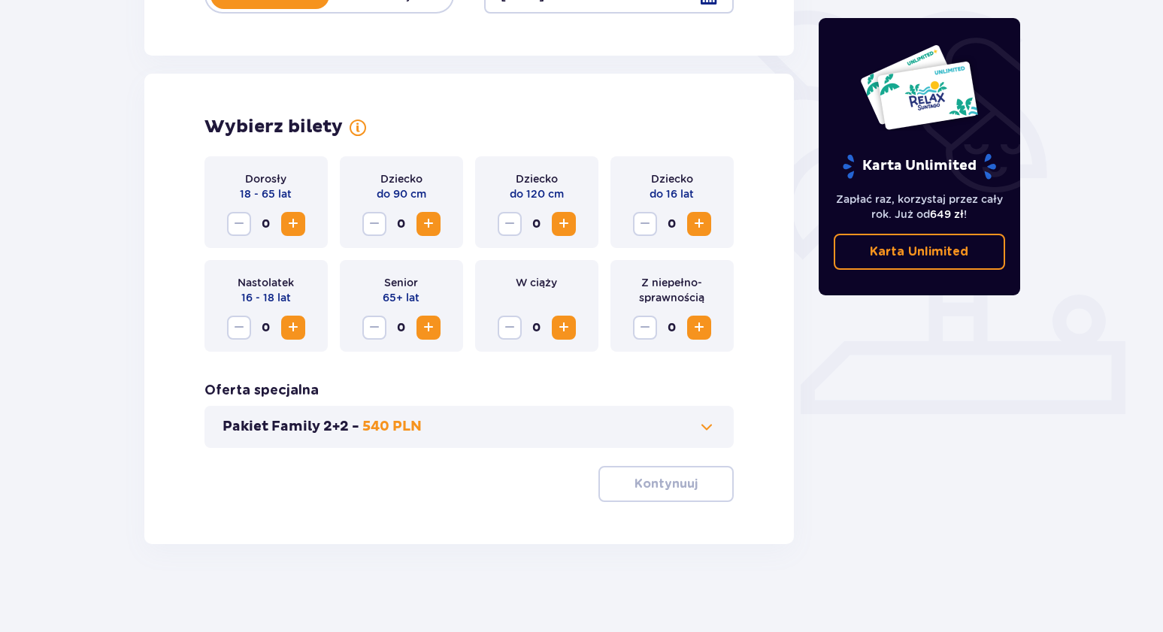
scroll to position [365, 0]
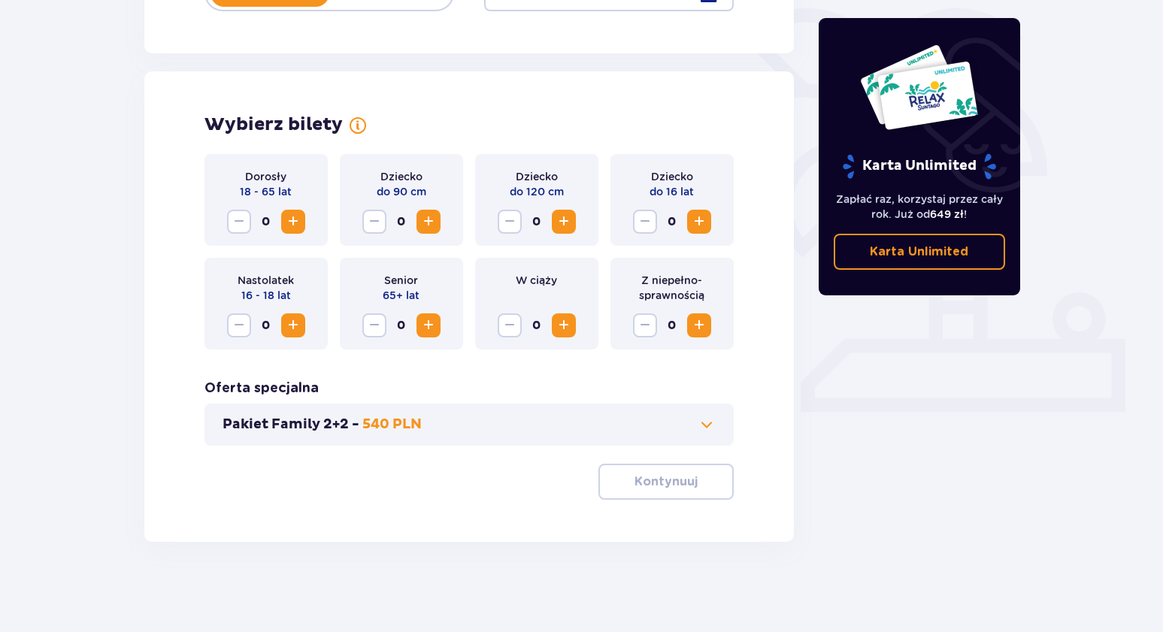
click at [293, 226] on span "Increase" at bounding box center [293, 222] width 18 height 18
click at [697, 225] on span "Increase" at bounding box center [699, 222] width 18 height 18
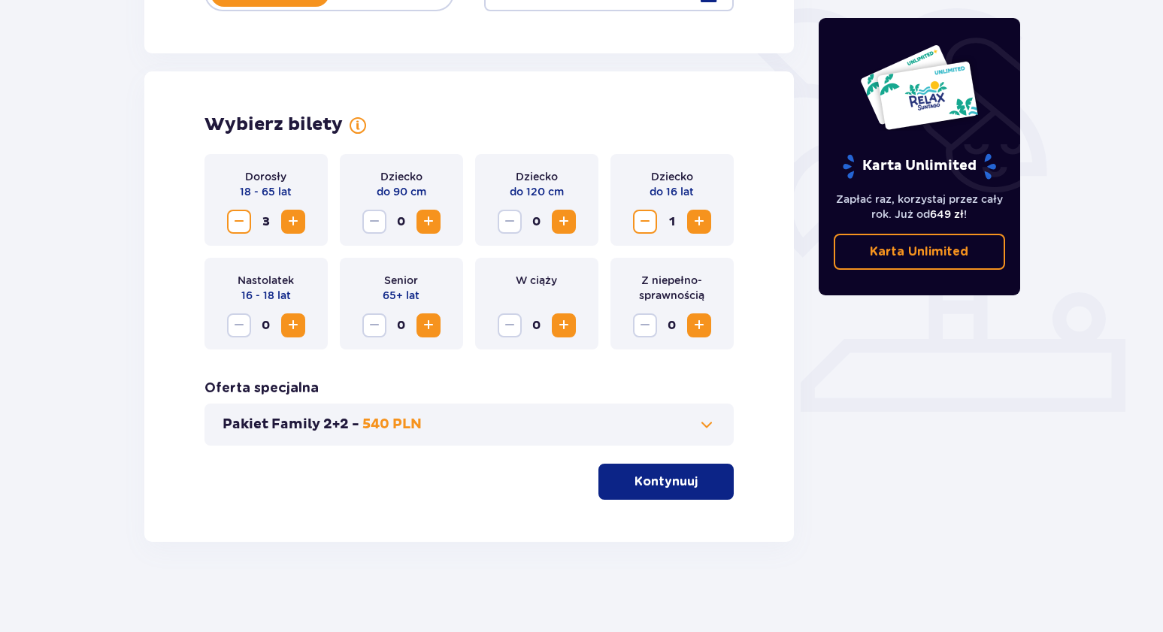
click at [684, 480] on p "Kontynuuj" at bounding box center [666, 482] width 63 height 17
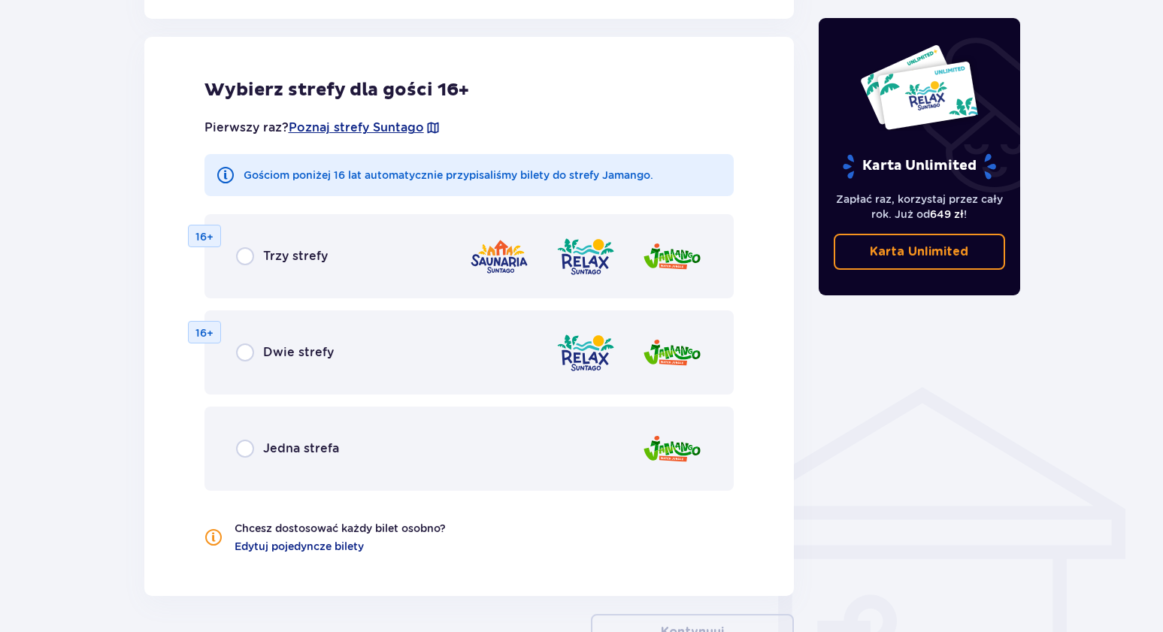
scroll to position [835, 0]
click at [350, 544] on span "Edytuj pojedyncze bilety" at bounding box center [299, 545] width 129 height 15
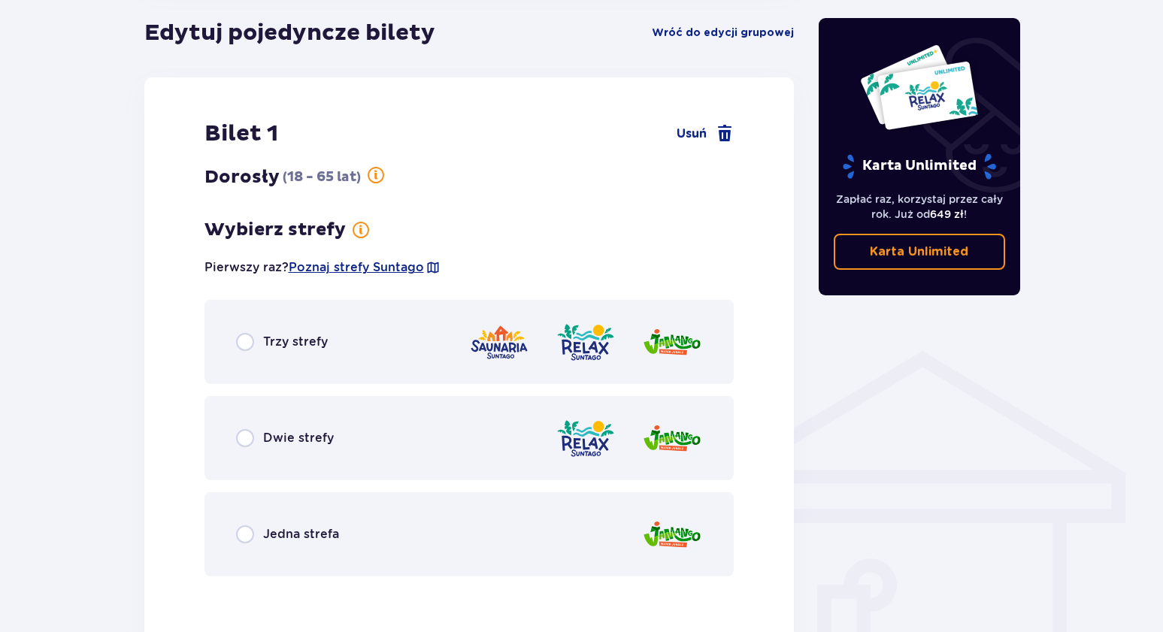
scroll to position [874, 0]
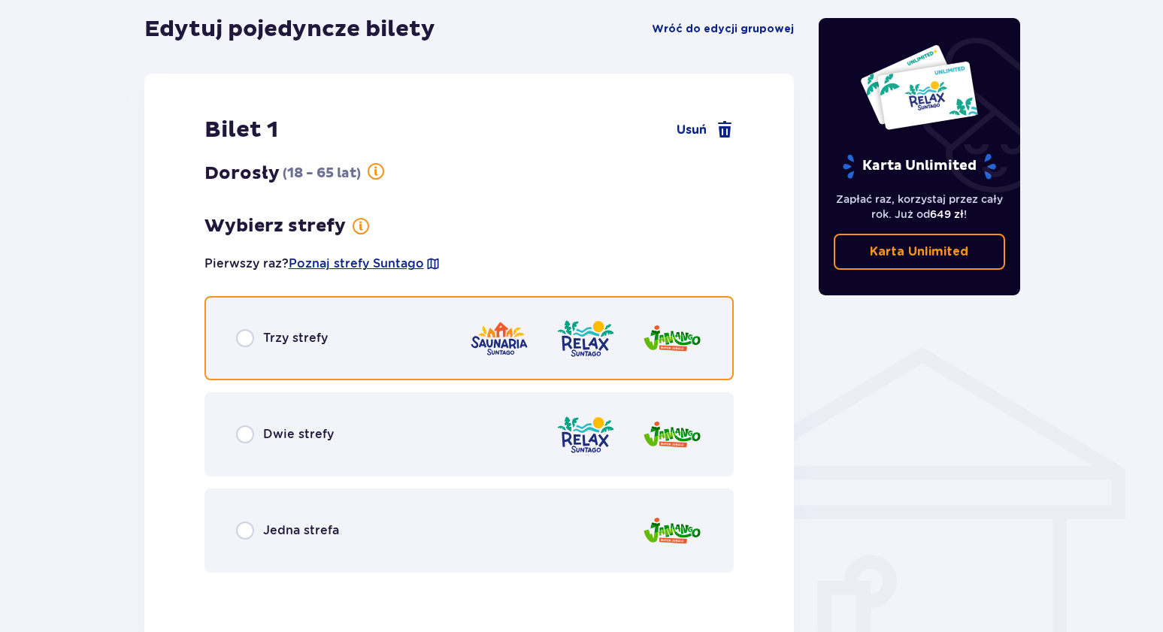
click at [246, 336] on input "radio" at bounding box center [245, 338] width 18 height 18
radio input "true"
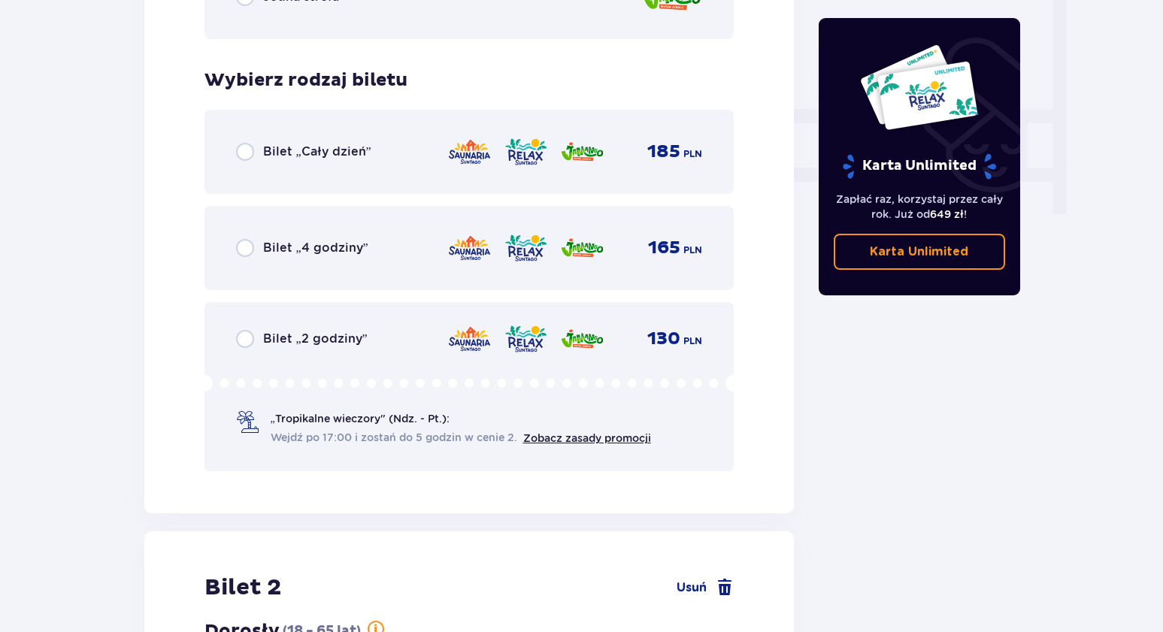
scroll to position [1332, 0]
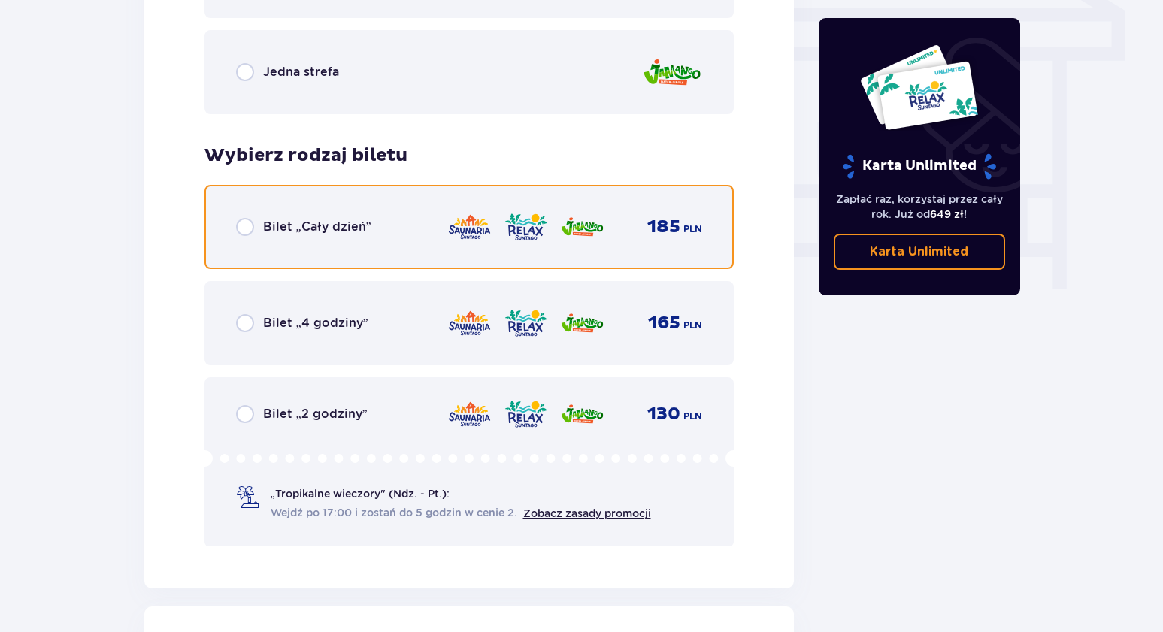
click at [247, 228] on input "radio" at bounding box center [245, 227] width 18 height 18
radio input "true"
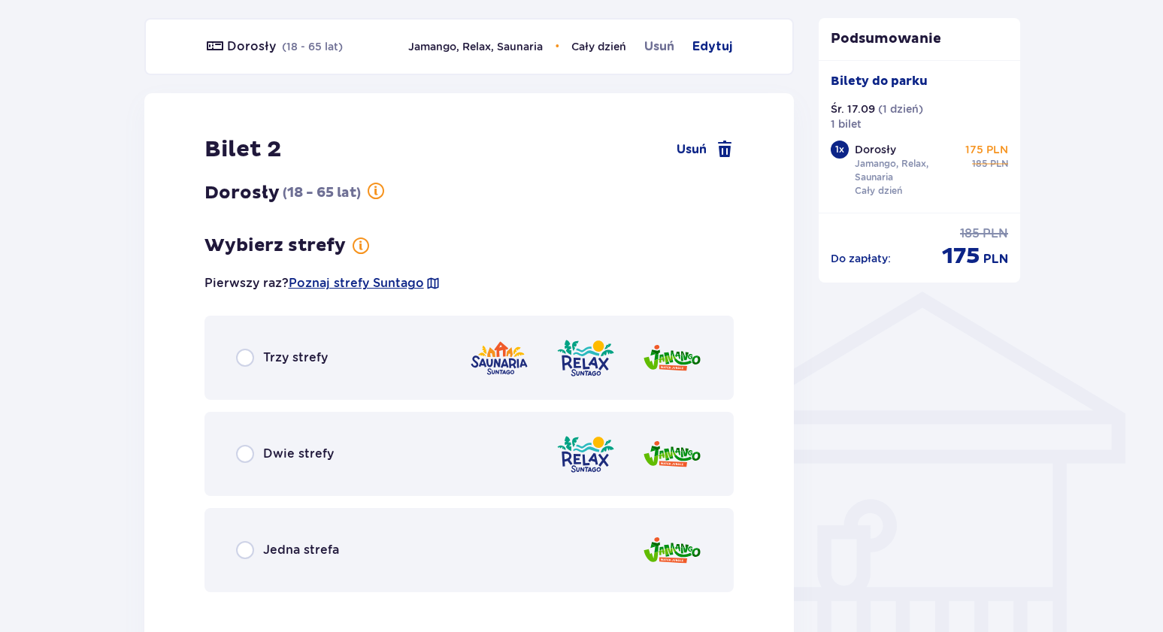
scroll to position [930, 0]
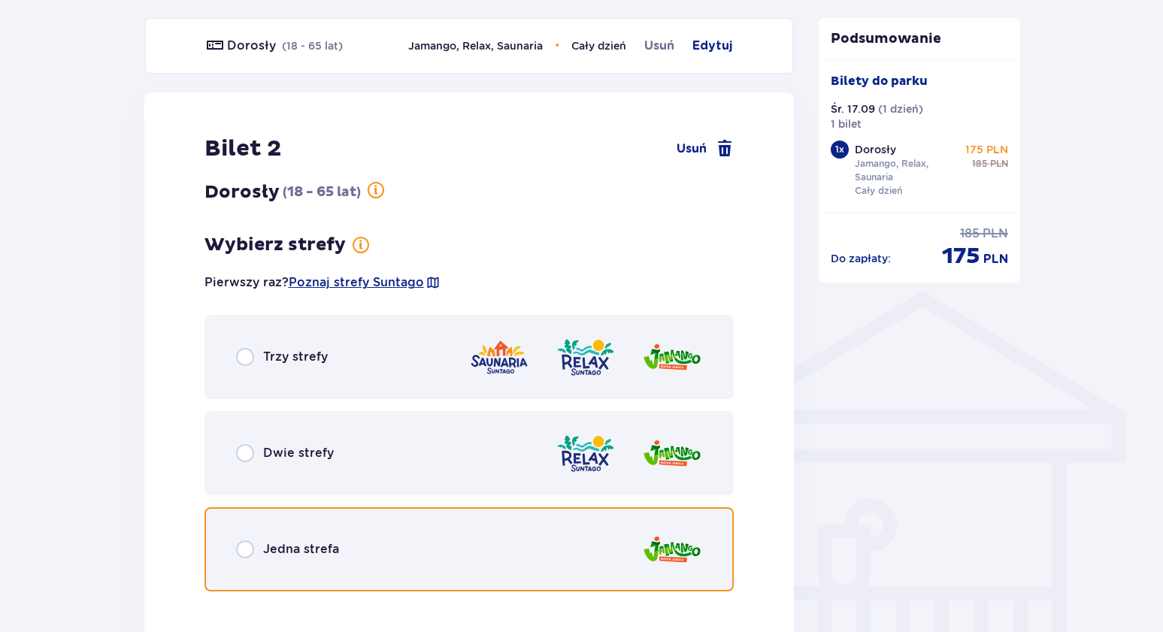
click at [247, 552] on input "radio" at bounding box center [245, 550] width 18 height 18
radio input "true"
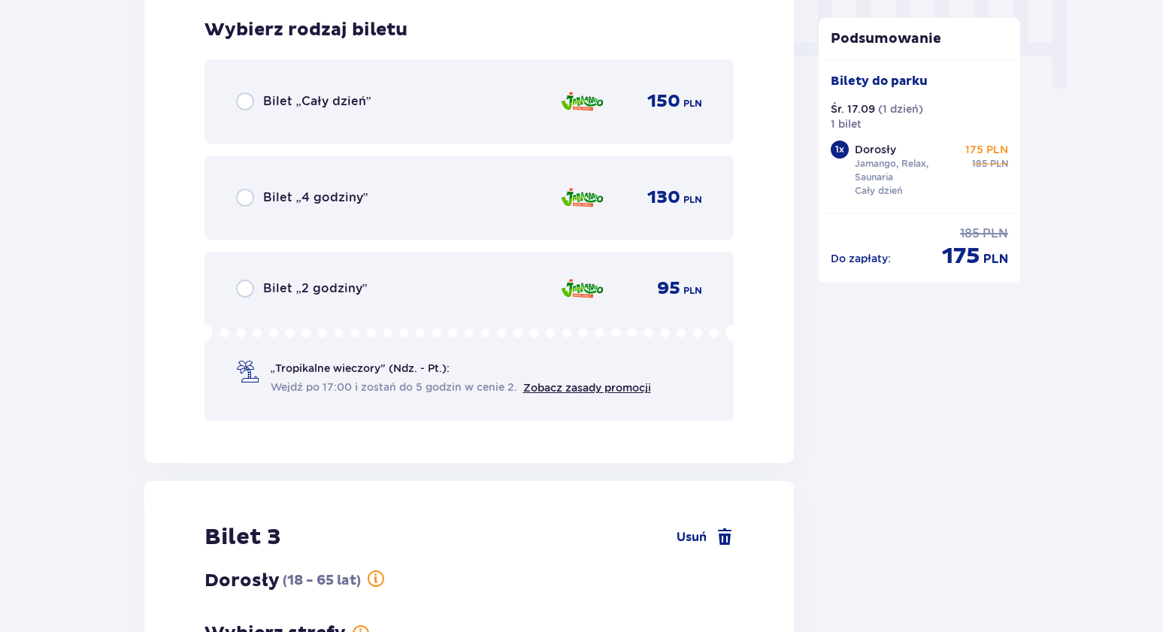
scroll to position [1534, 0]
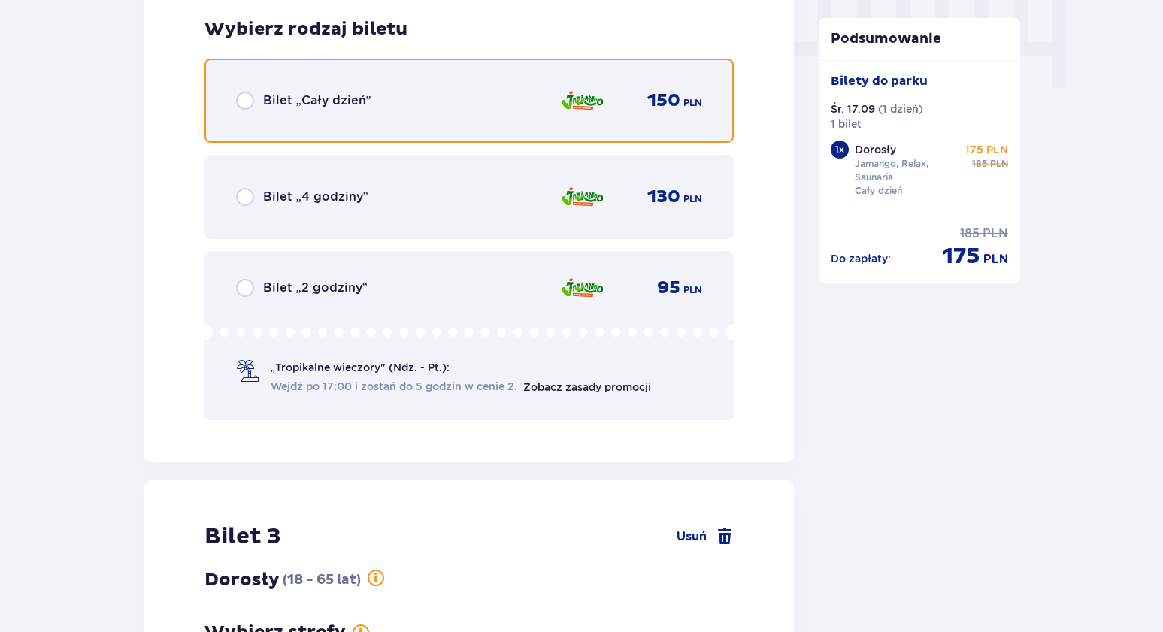
click at [247, 99] on input "radio" at bounding box center [245, 101] width 18 height 18
radio input "true"
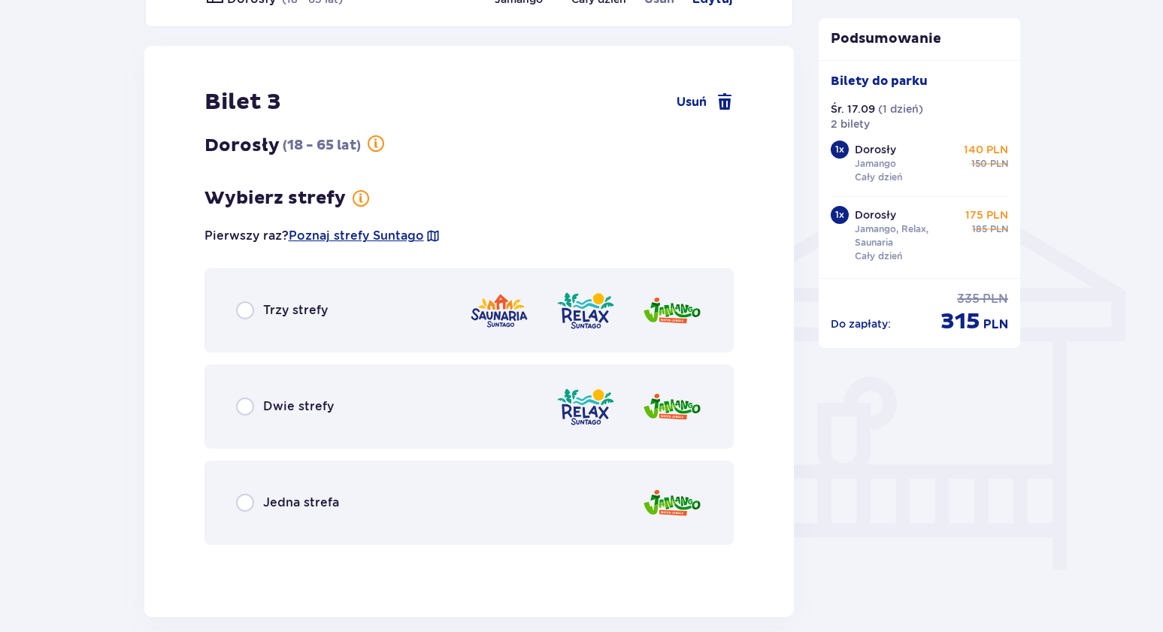
scroll to position [1095, 0]
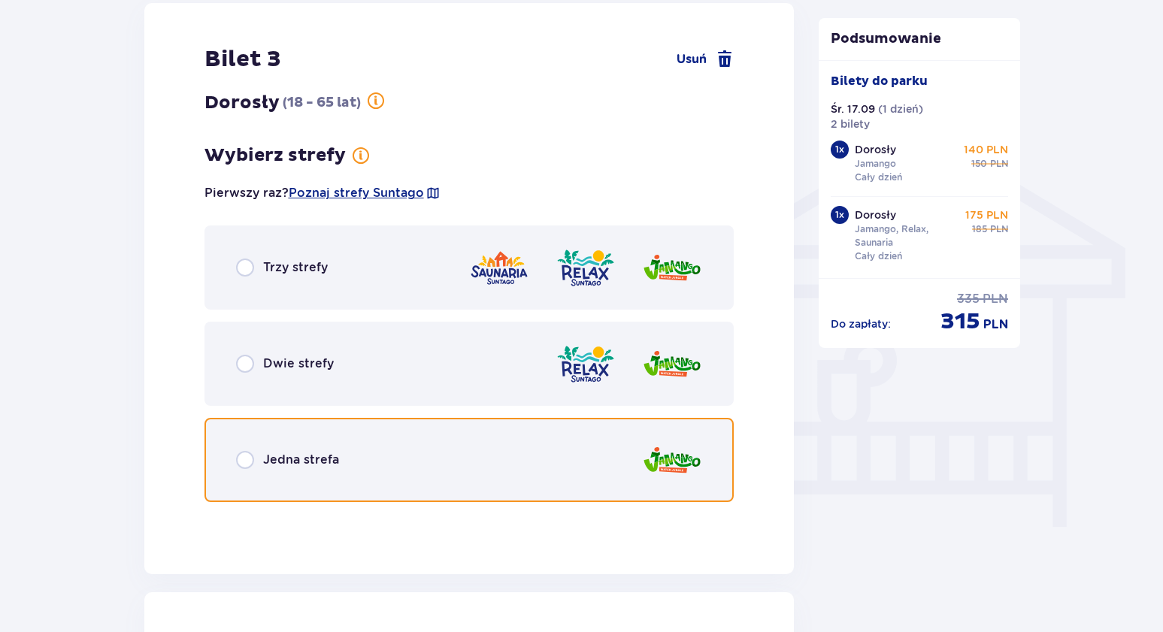
click at [251, 456] on input "radio" at bounding box center [245, 460] width 18 height 18
radio input "true"
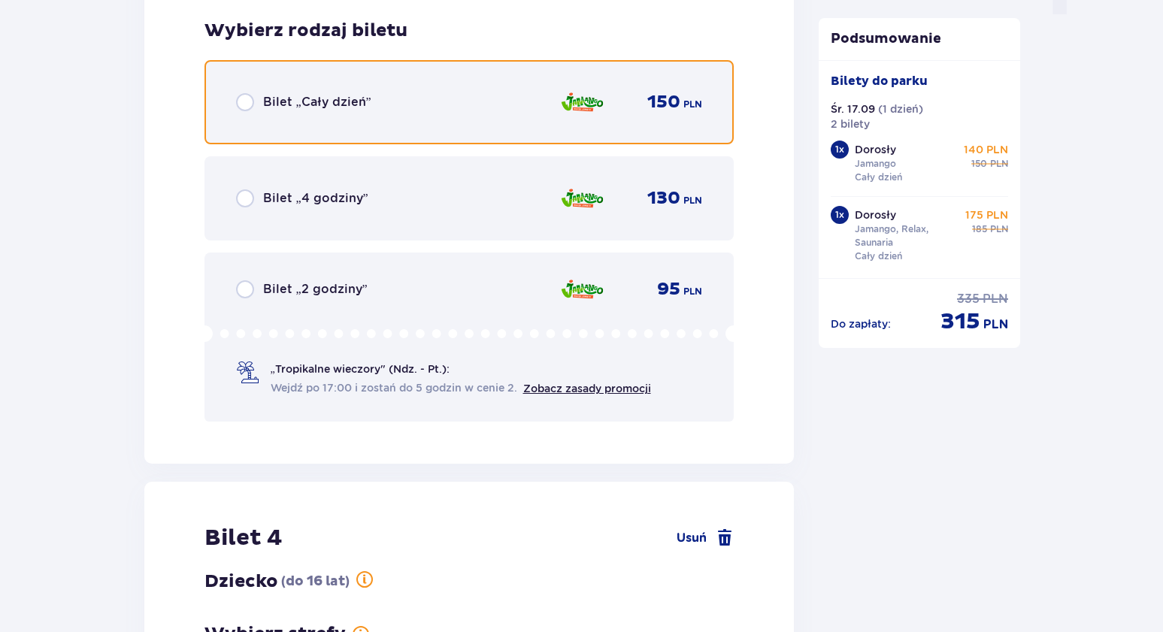
click at [247, 101] on input "radio" at bounding box center [245, 102] width 18 height 18
radio input "true"
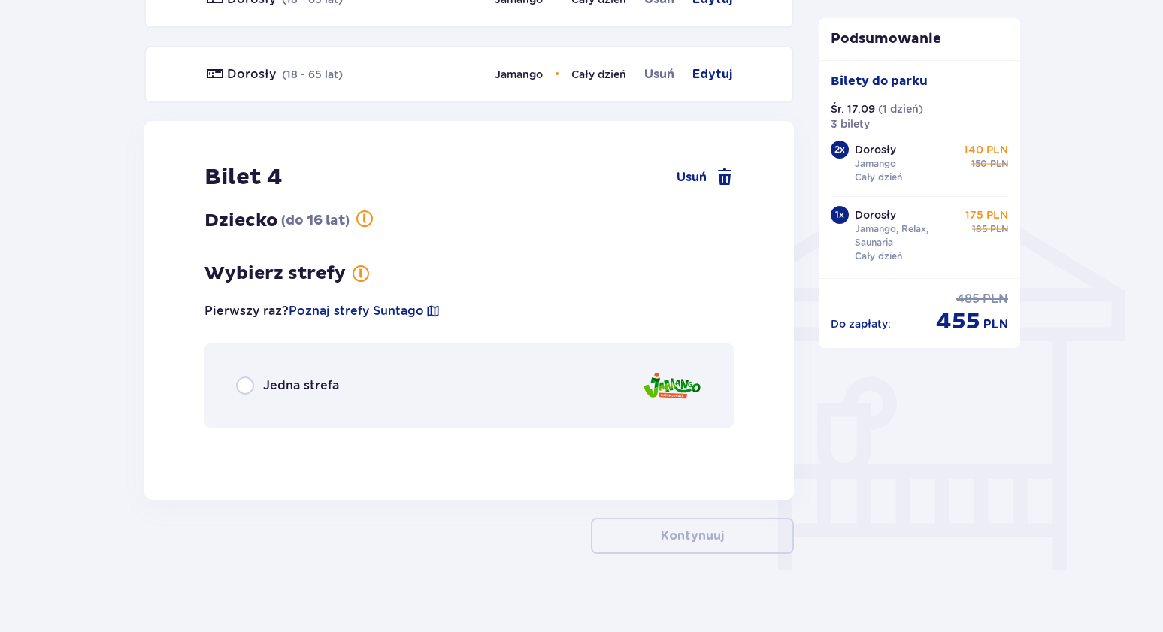
scroll to position [1064, 0]
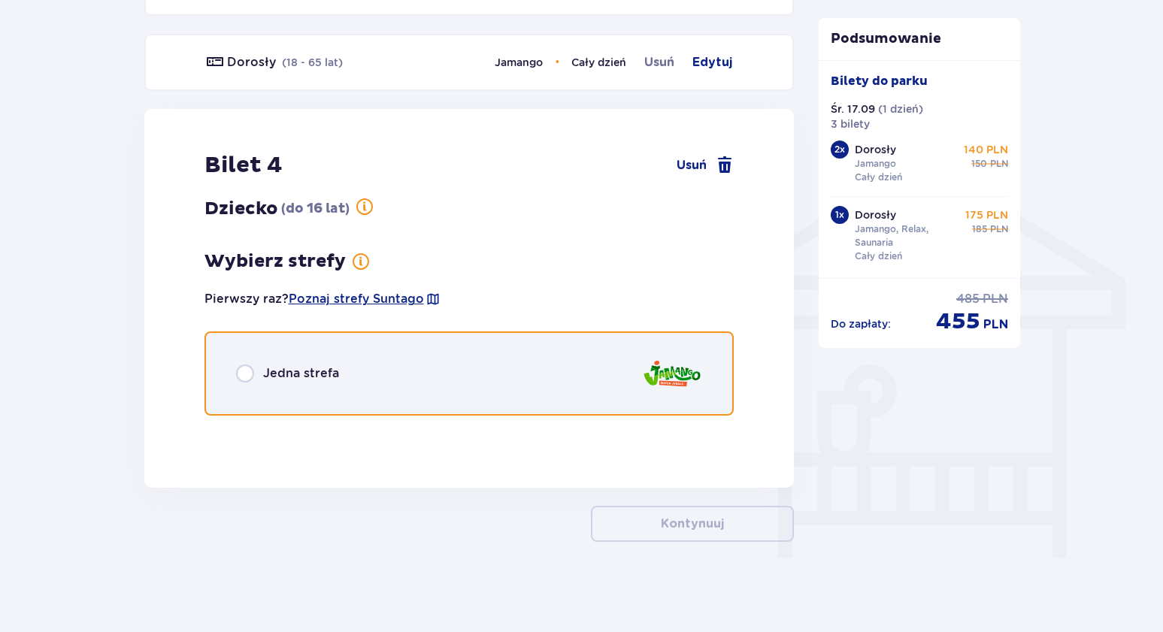
click at [238, 376] on input "radio" at bounding box center [245, 374] width 18 height 18
radio input "true"
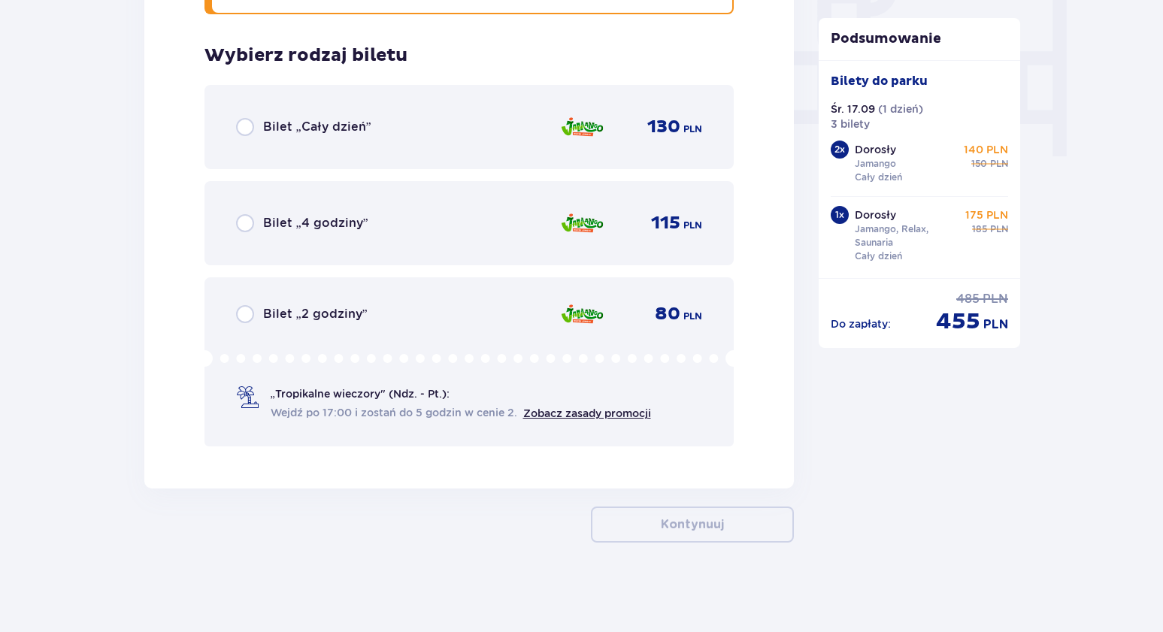
scroll to position [1466, 0]
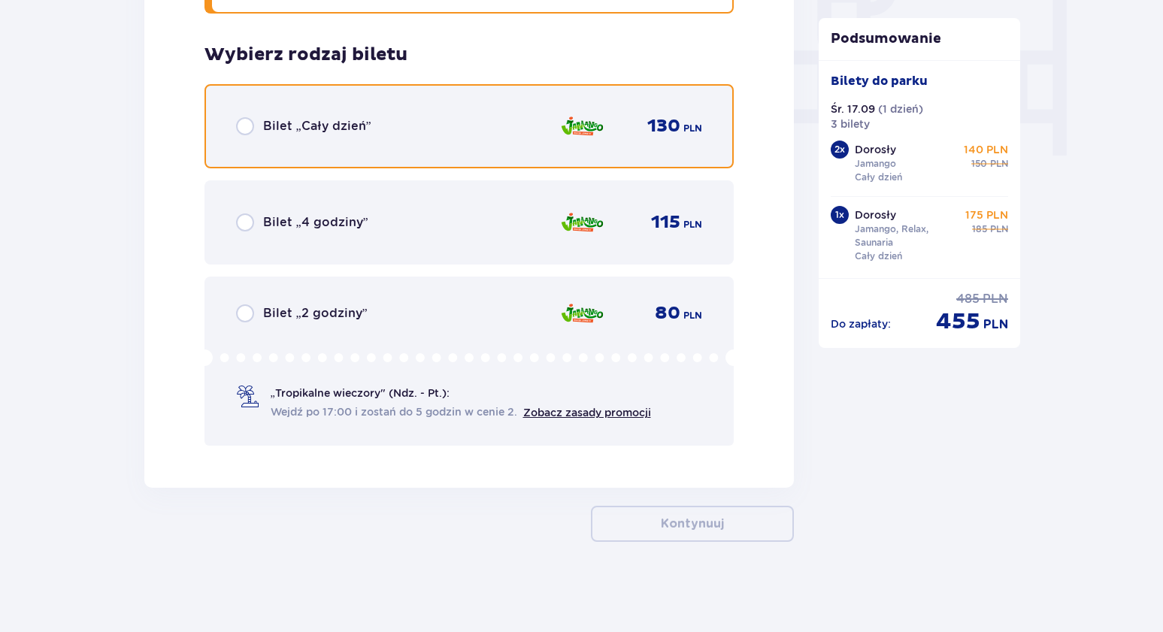
click at [247, 129] on input "radio" at bounding box center [245, 126] width 18 height 18
radio input "true"
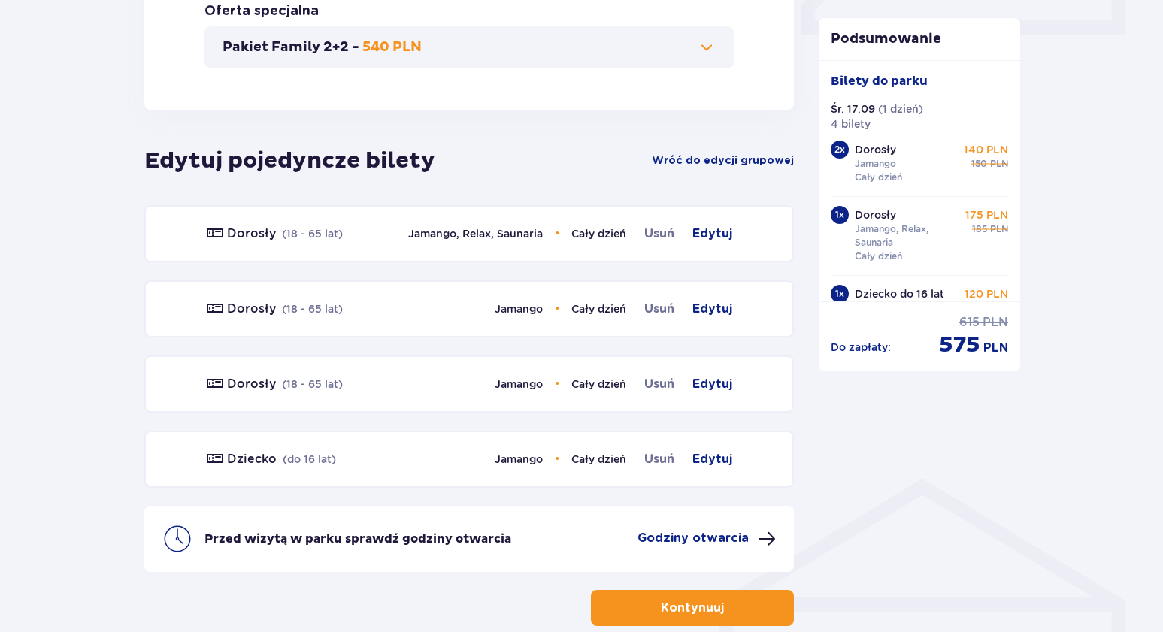
scroll to position [826, 0]
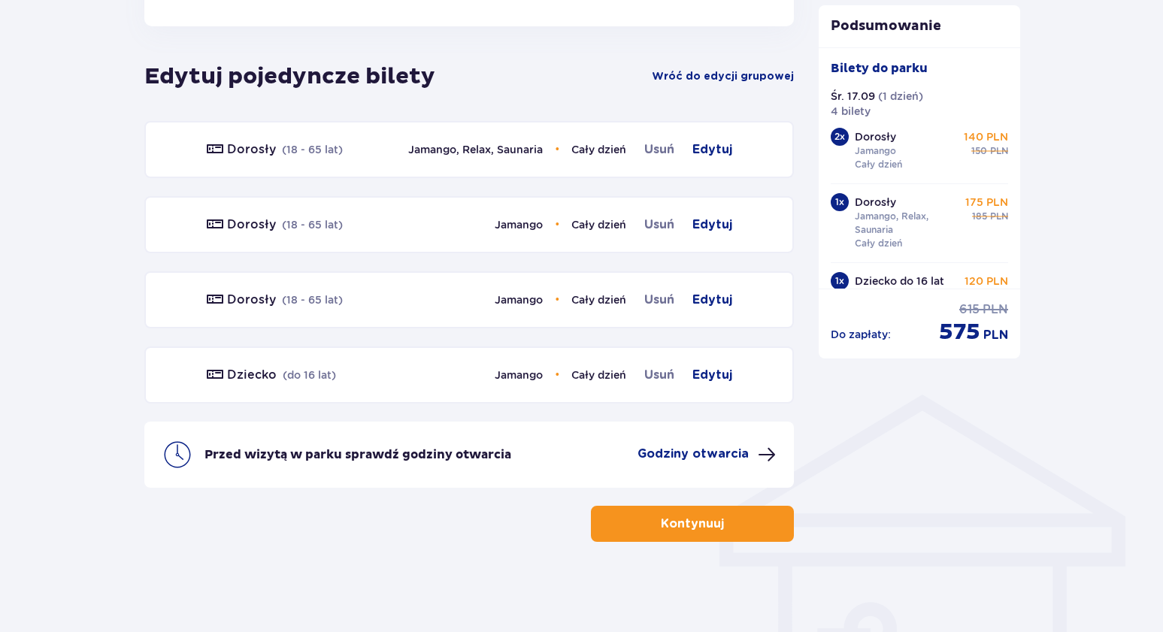
click at [716, 523] on button "Kontynuuj" at bounding box center [692, 524] width 203 height 36
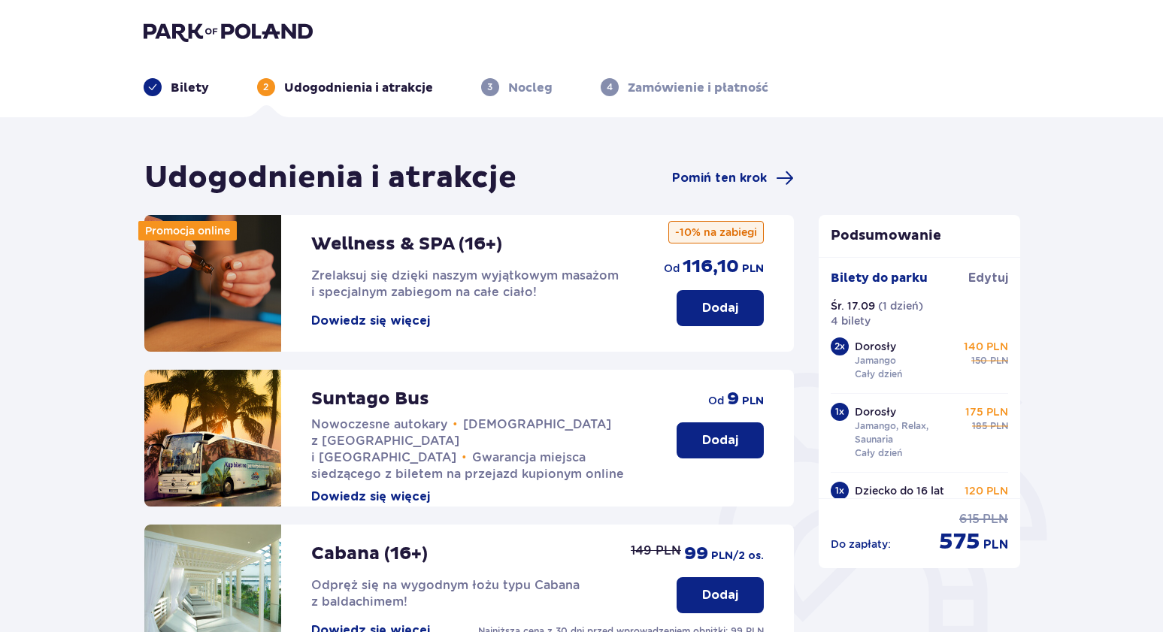
click at [873, 546] on p "Do zapłaty :" at bounding box center [861, 544] width 60 height 15
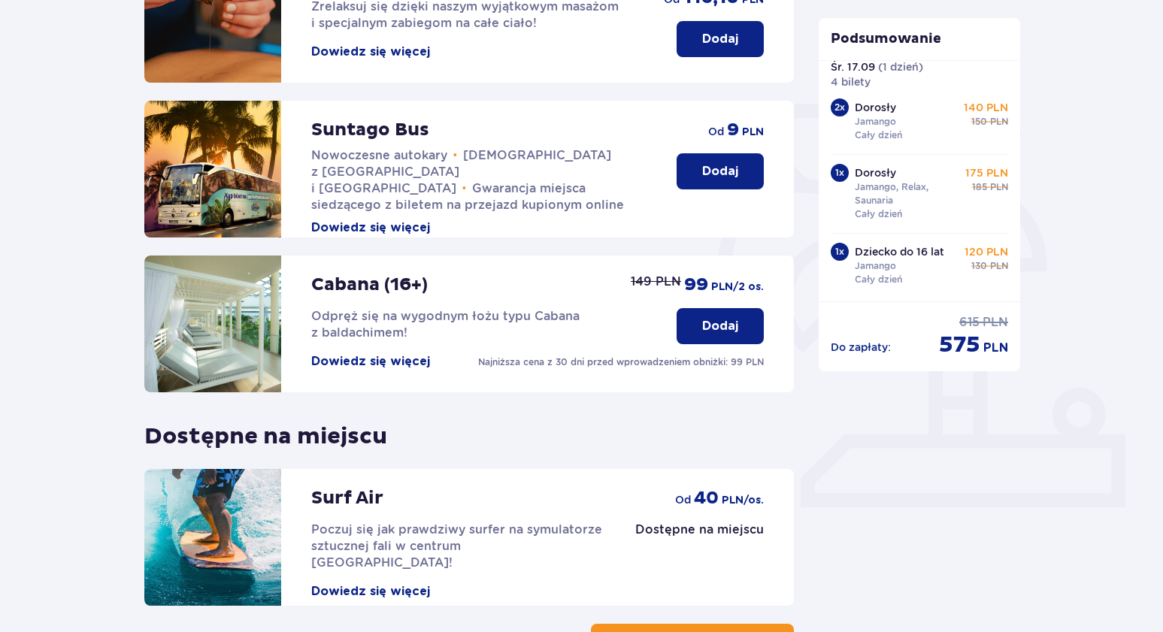
scroll to position [387, 0]
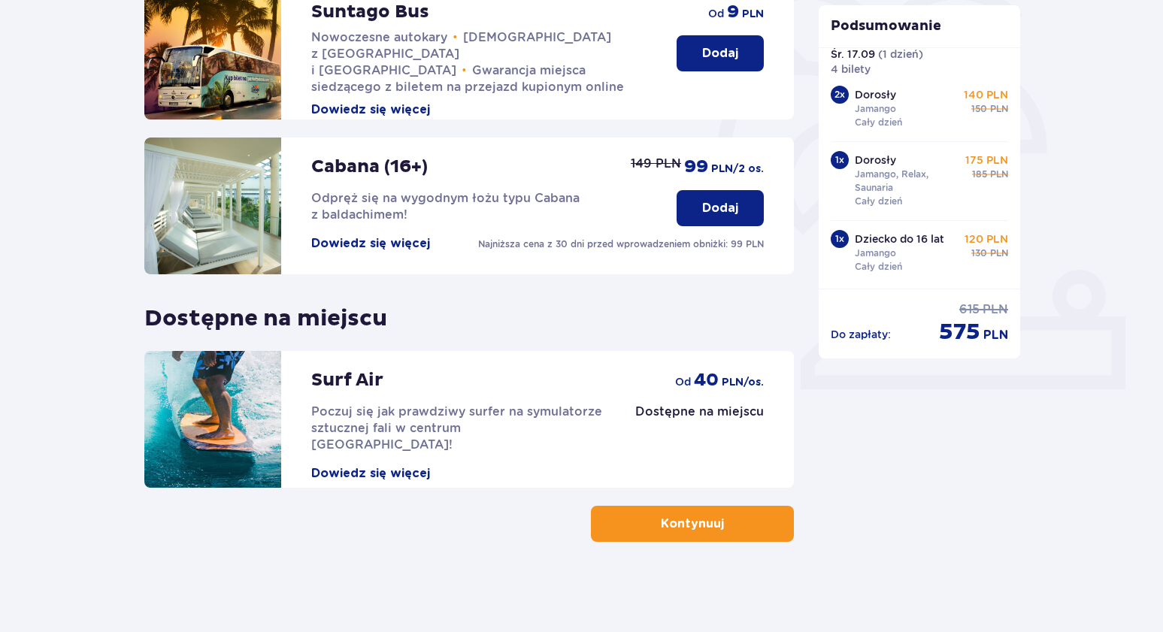
click at [690, 523] on p "Kontynuuj" at bounding box center [692, 524] width 63 height 17
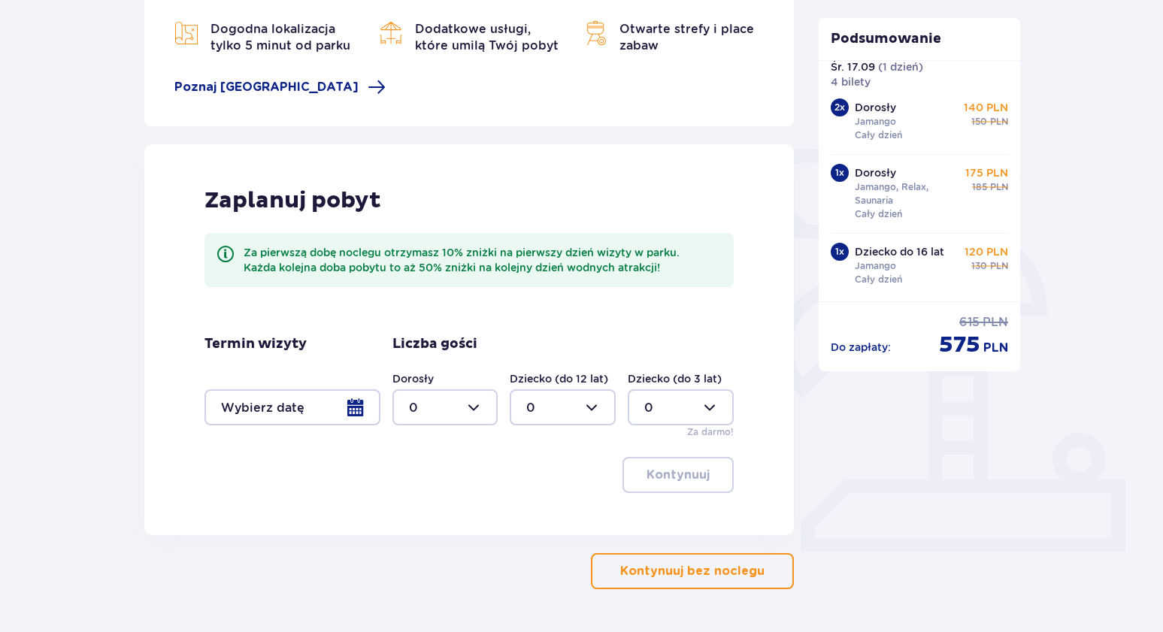
scroll to position [252, 0]
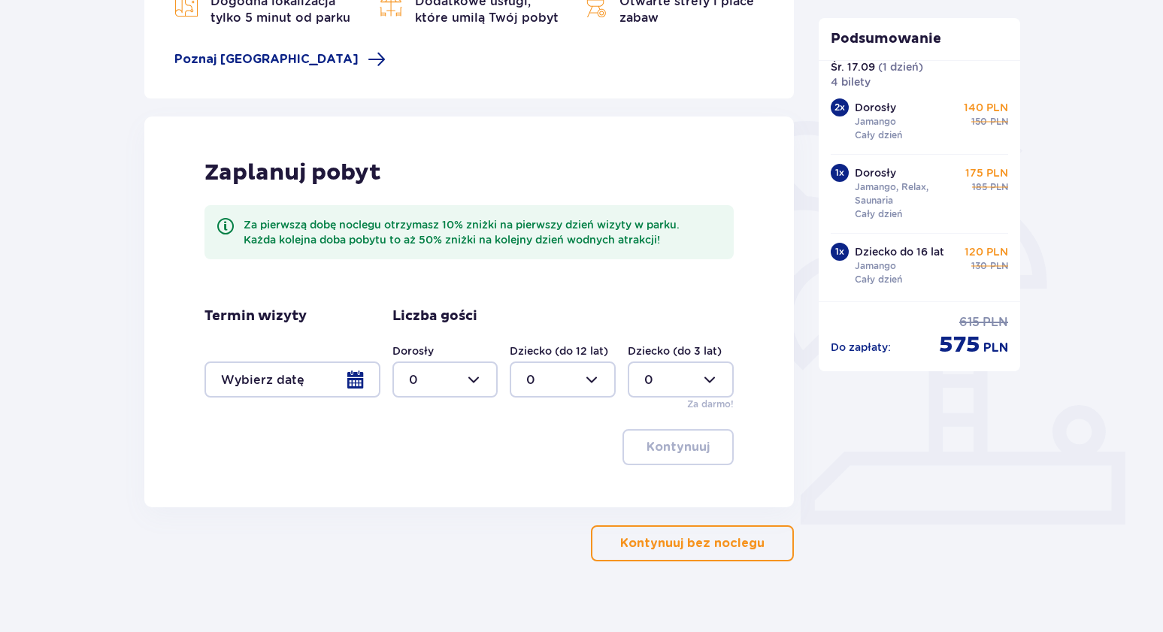
click at [683, 543] on p "Kontynuuj bez noclegu" at bounding box center [692, 543] width 144 height 17
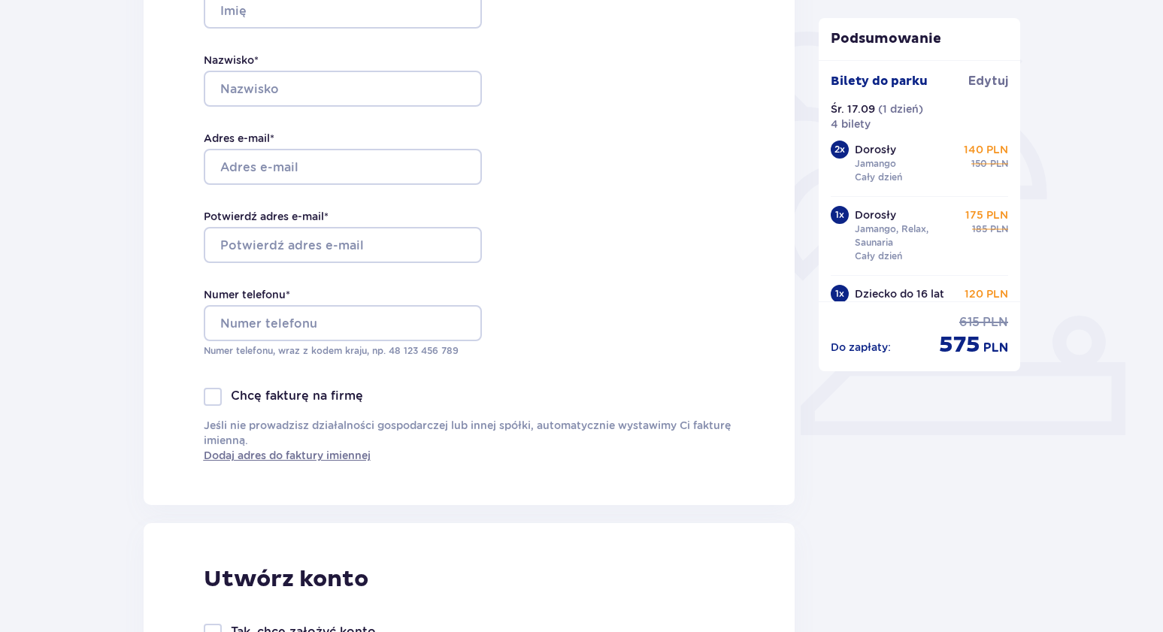
scroll to position [338, 0]
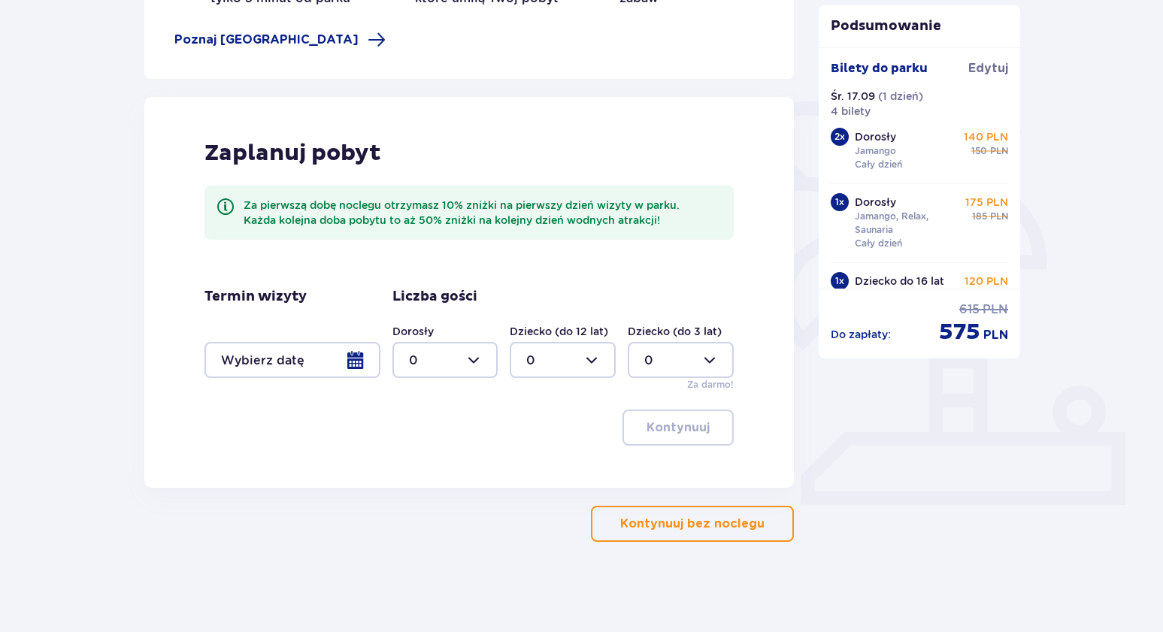
scroll to position [252, 0]
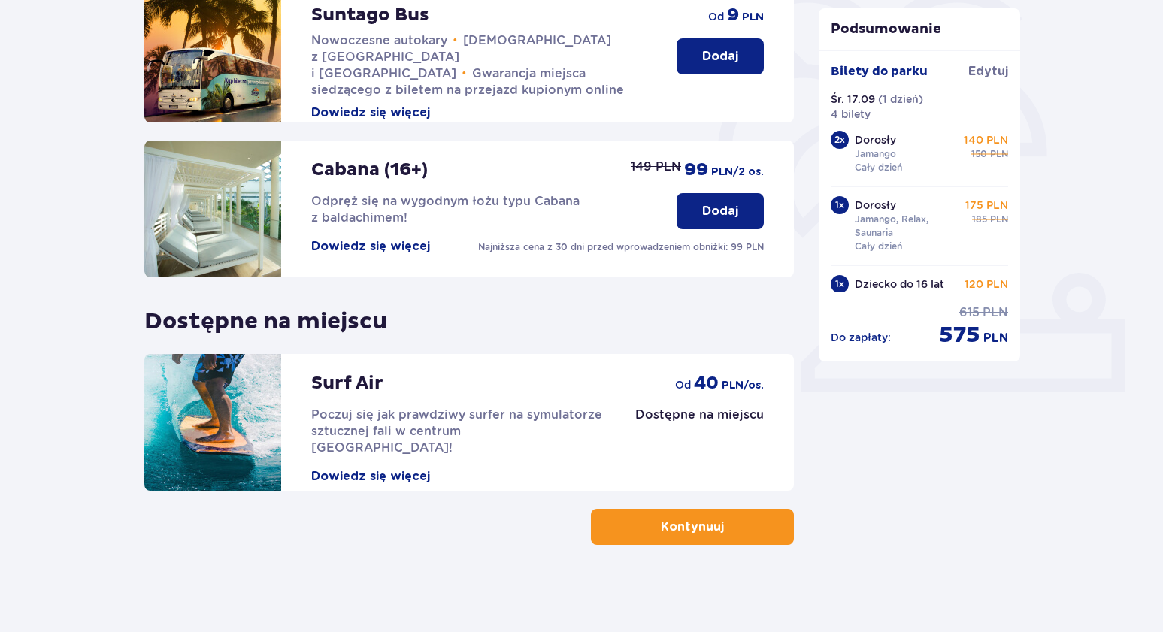
scroll to position [387, 0]
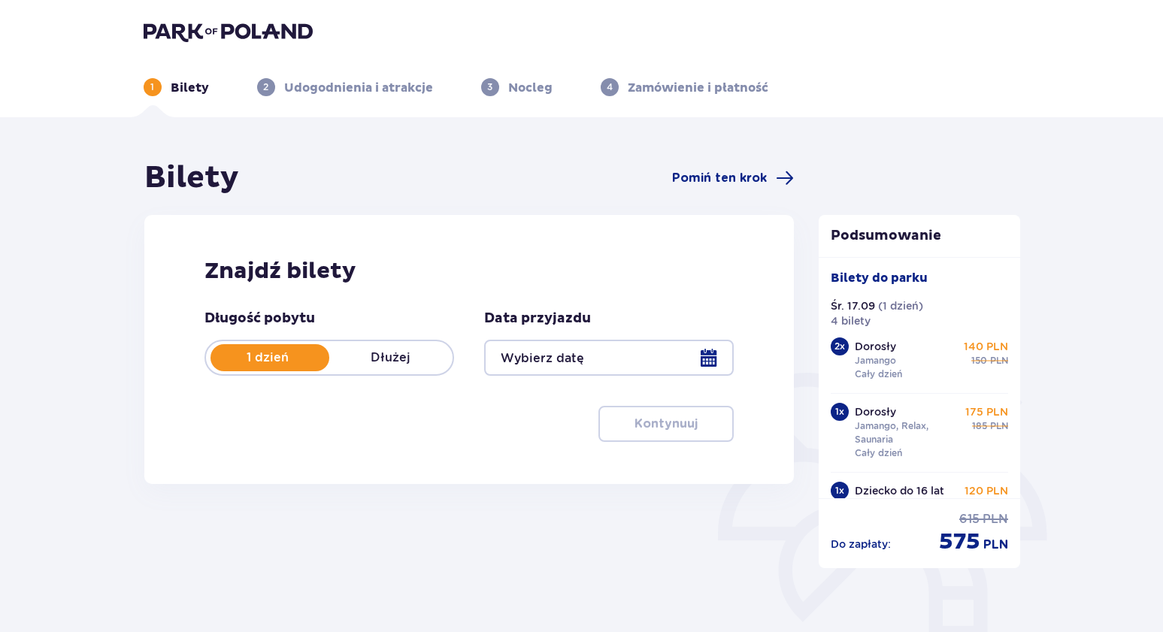
type input "17.09.25"
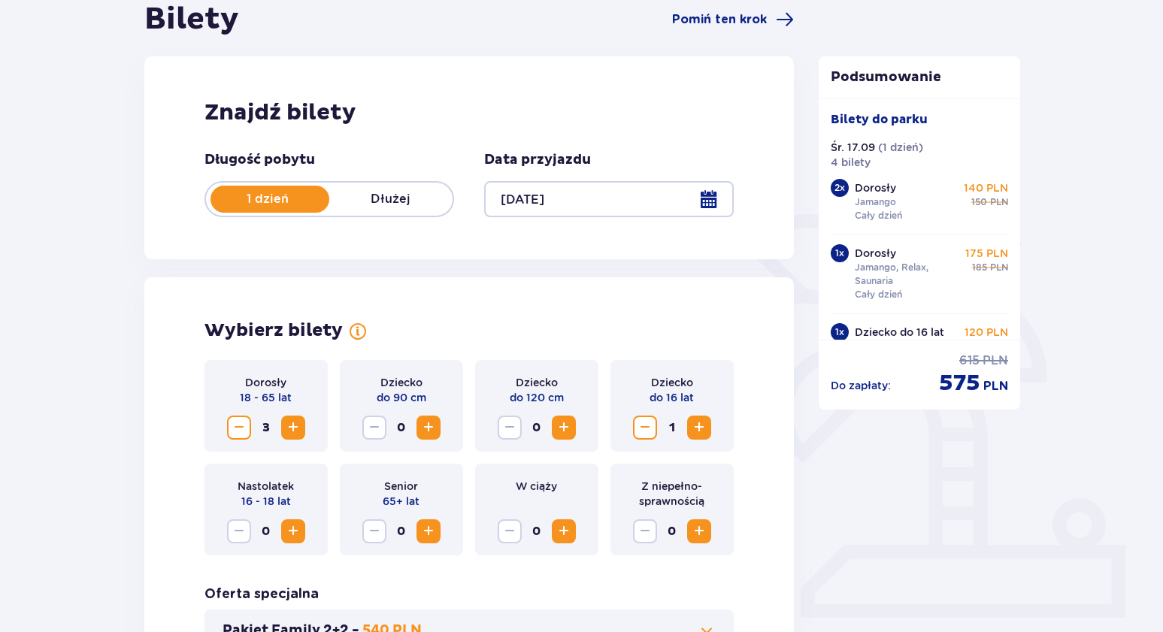
click at [842, 254] on div "1 x" at bounding box center [840, 253] width 18 height 18
click at [875, 257] on p "Dorosły" at bounding box center [875, 253] width 41 height 15
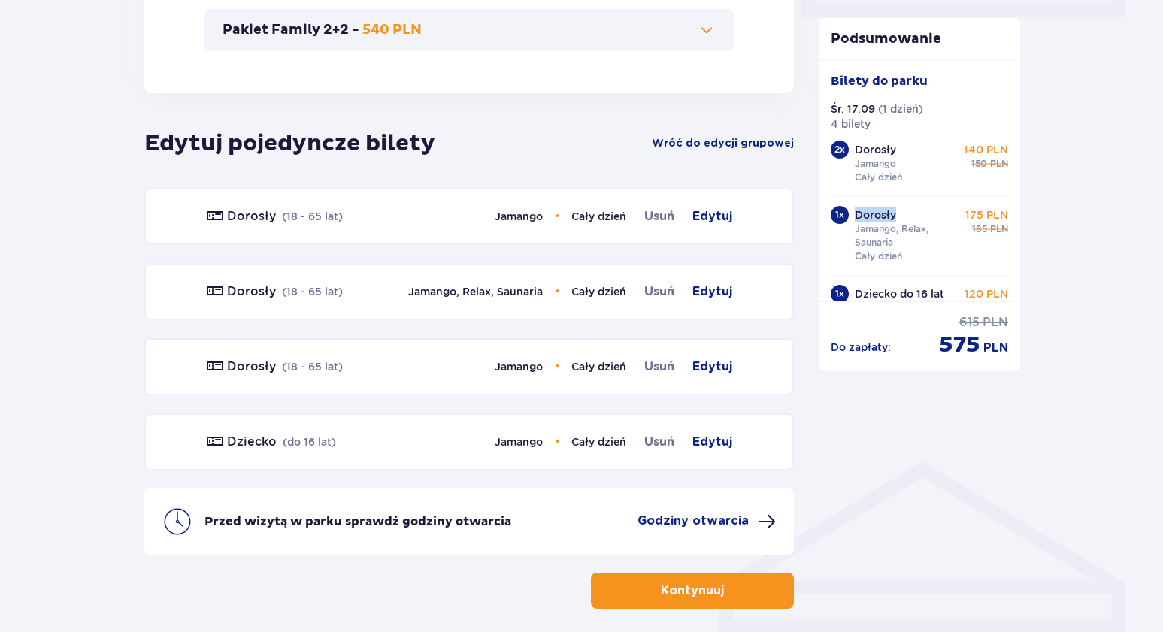
scroll to position [765, 0]
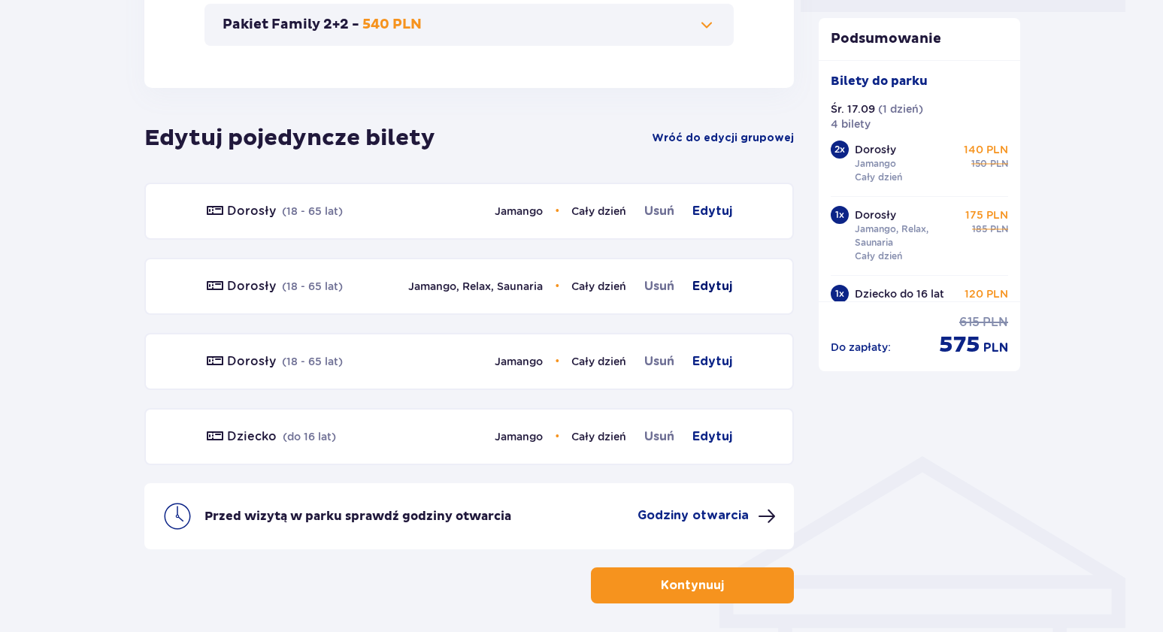
click at [718, 286] on span "Edytuj" at bounding box center [713, 286] width 40 height 18
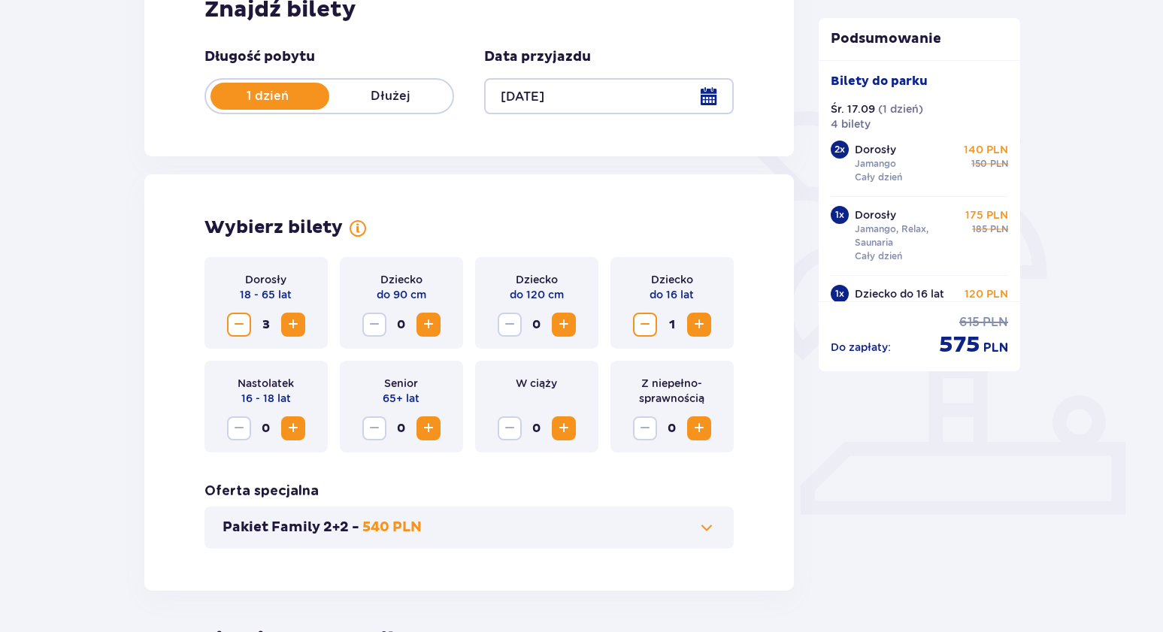
scroll to position [0, 0]
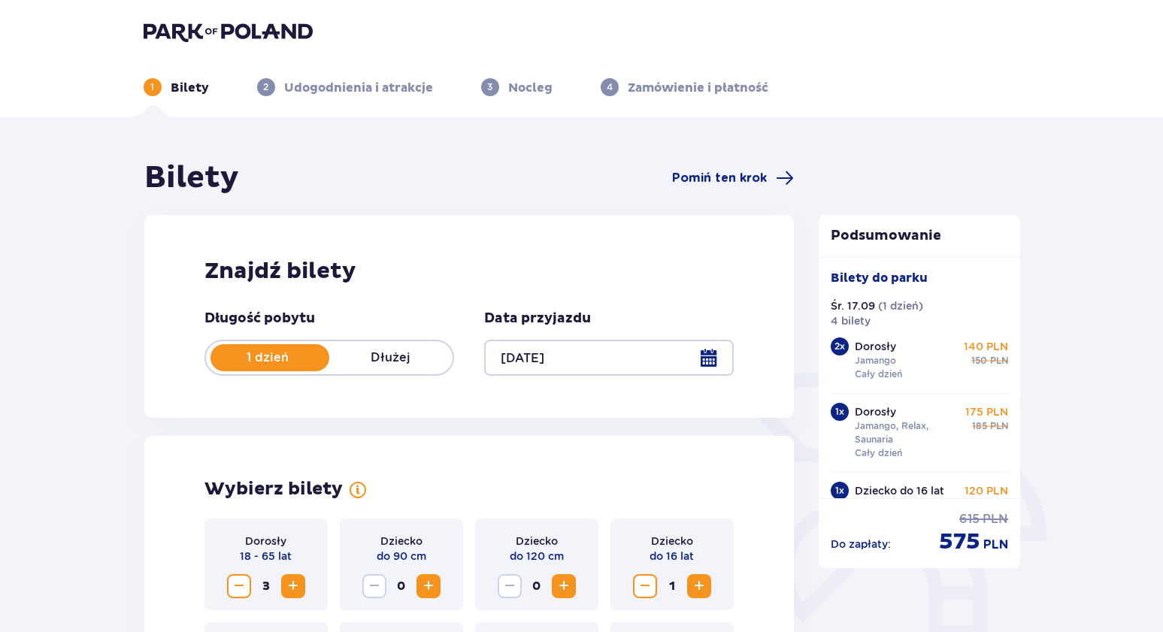
click at [231, 30] on img at bounding box center [228, 31] width 169 height 21
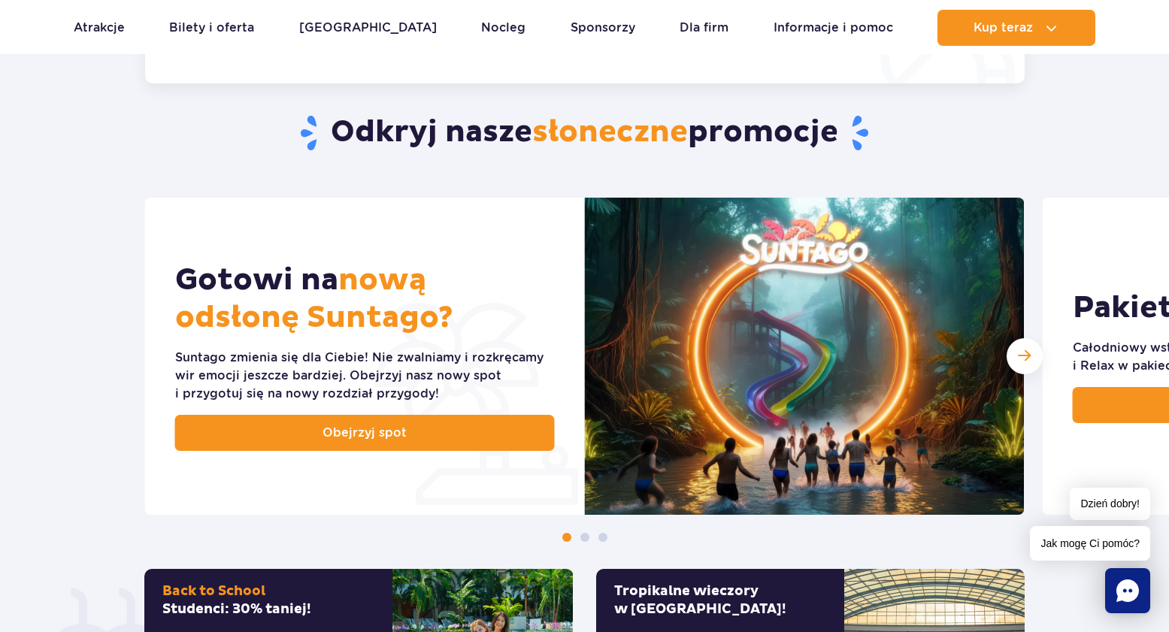
scroll to position [537, 0]
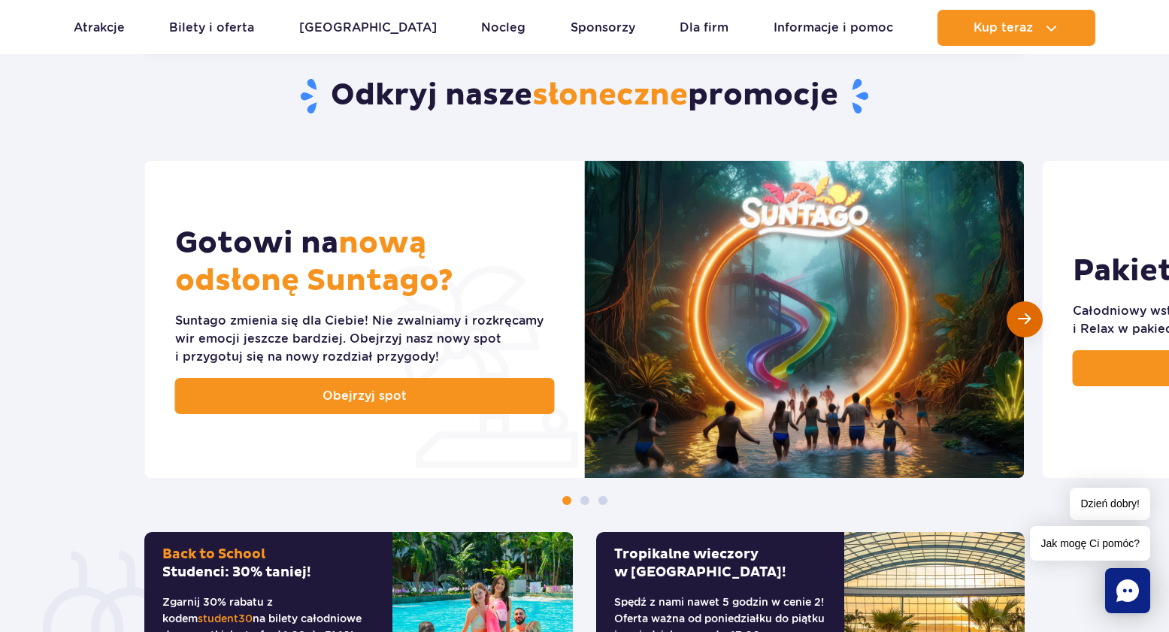
click at [1014, 325] on div "Następny slajd" at bounding box center [1025, 320] width 36 height 36
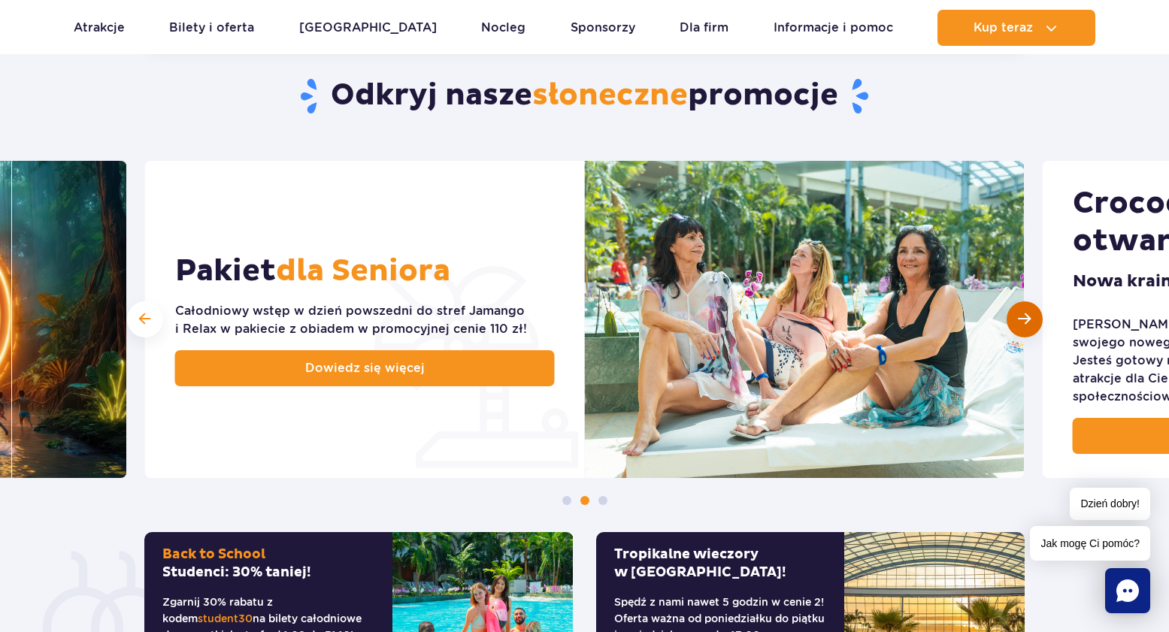
click at [1035, 324] on div "Następny slajd" at bounding box center [1025, 320] width 36 height 36
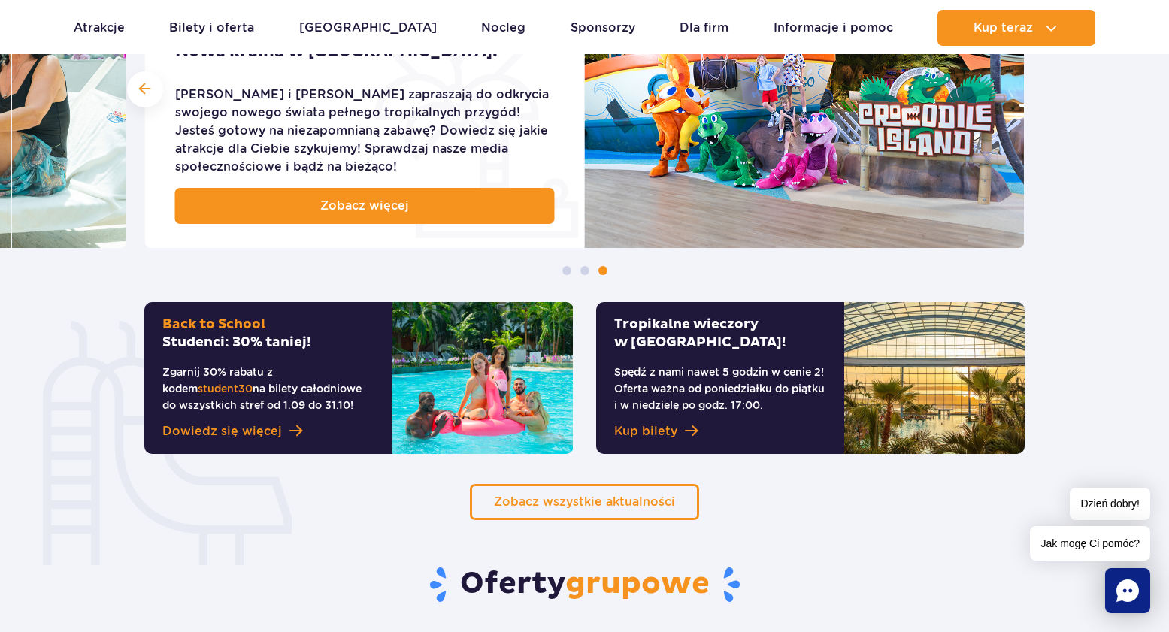
scroll to position [805, 0]
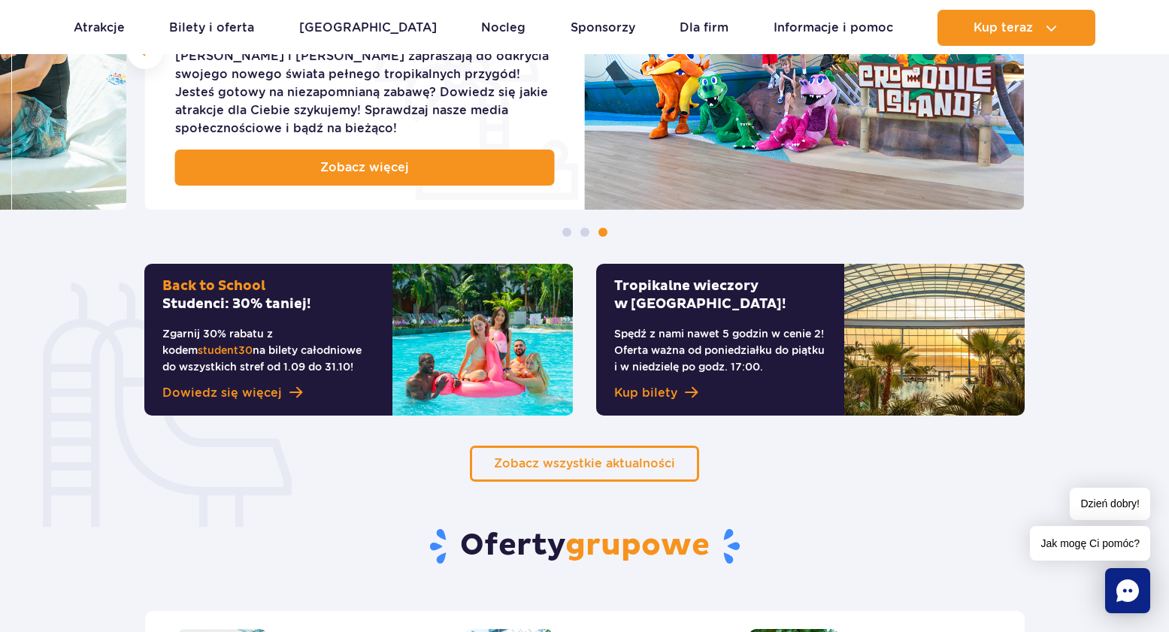
click at [253, 344] on span "student30" at bounding box center [225, 350] width 55 height 12
click at [259, 390] on span "Dowiedz się więcej" at bounding box center [222, 393] width 120 height 18
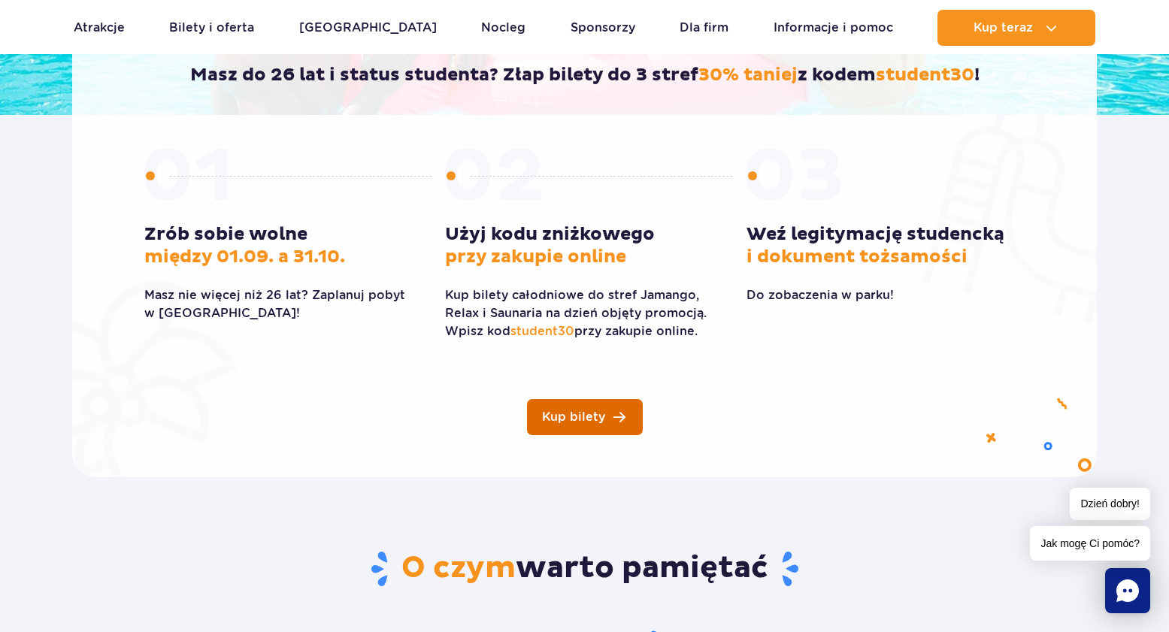
click at [575, 417] on span "Kup bilety" at bounding box center [573, 417] width 63 height 12
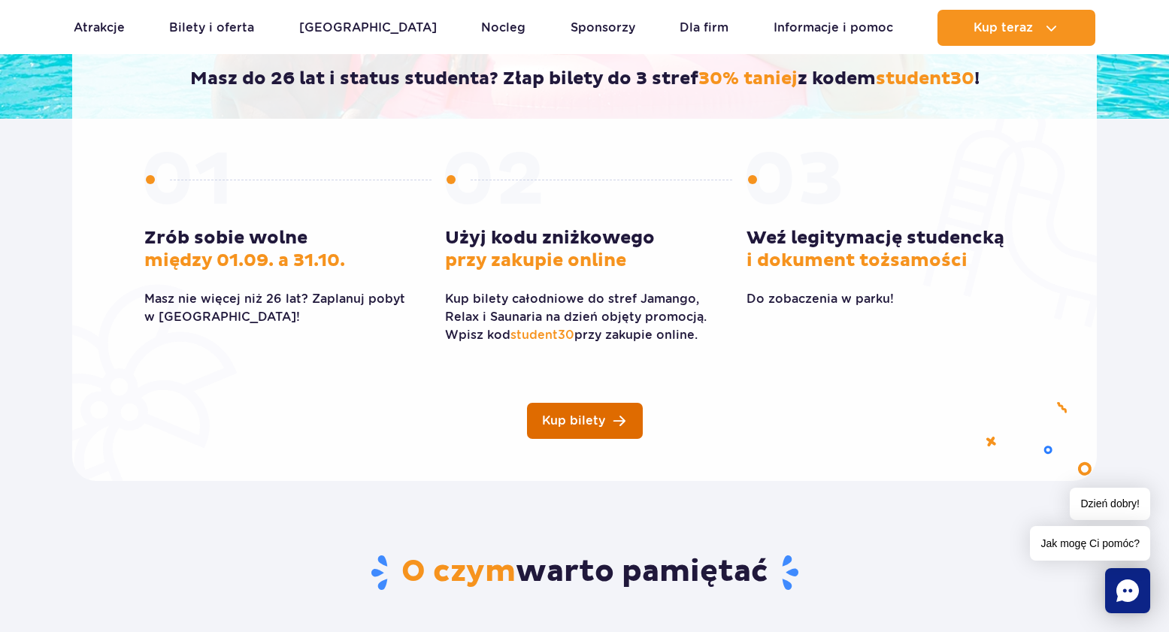
scroll to position [380, 0]
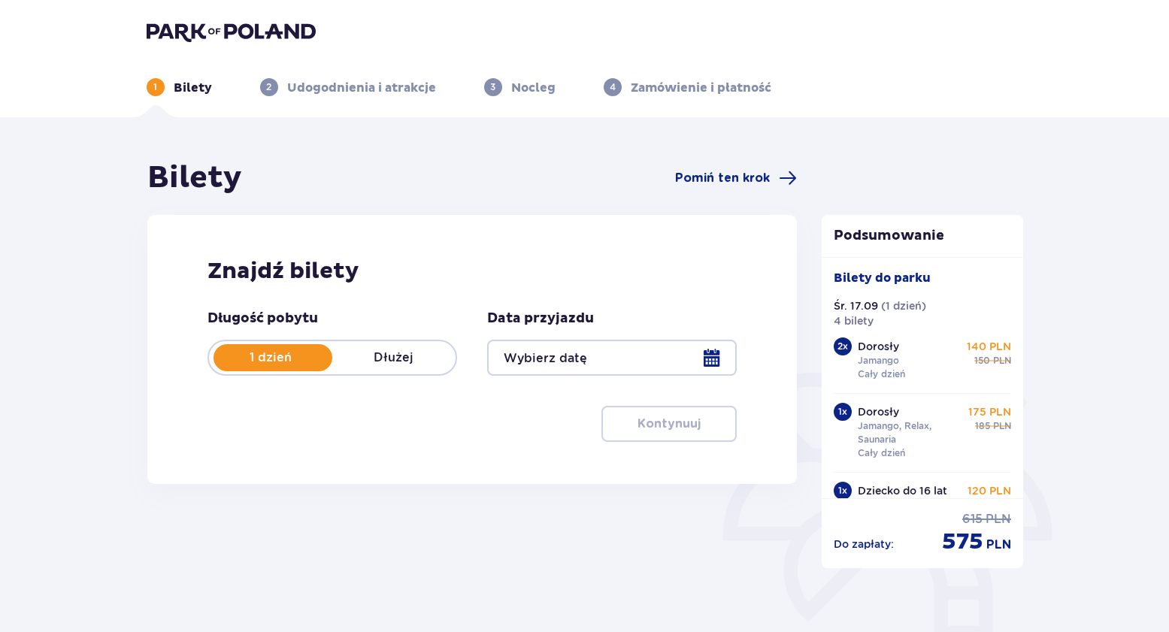
type input "[DATE]"
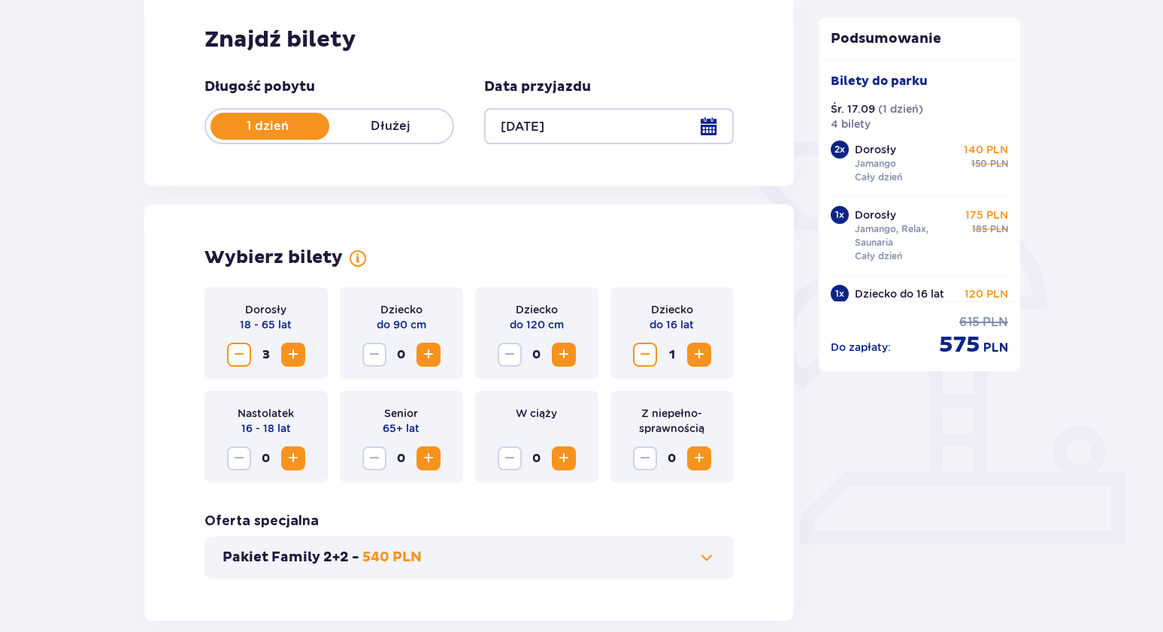
scroll to position [265, 0]
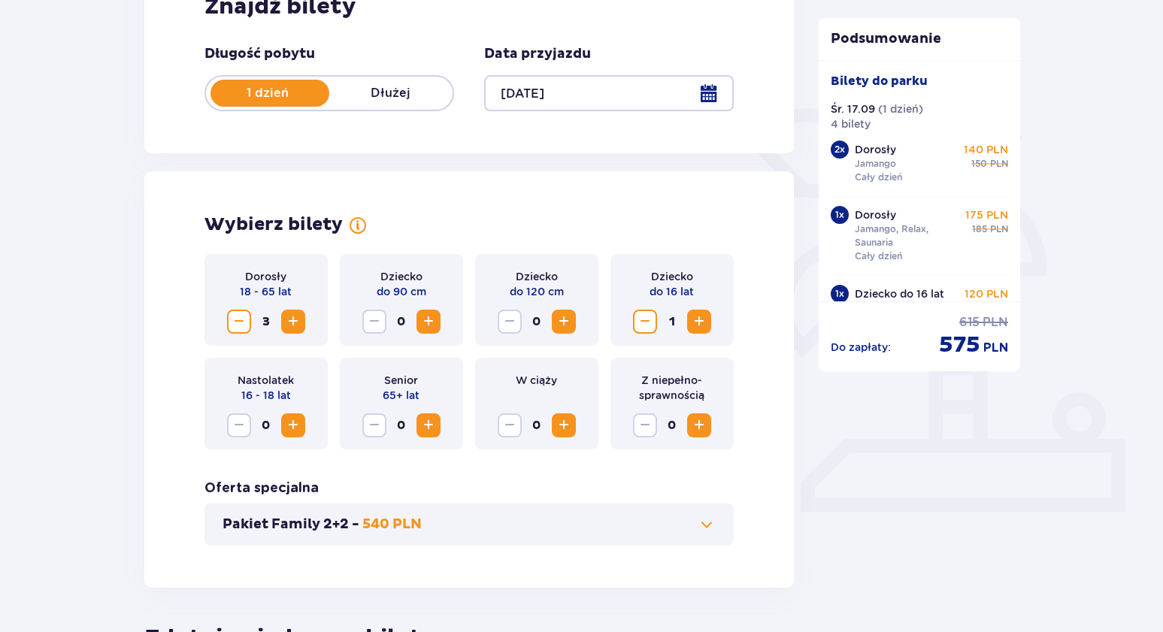
click at [238, 320] on span "Decrease" at bounding box center [239, 322] width 18 height 18
click at [239, 323] on span "Decrease" at bounding box center [239, 322] width 18 height 18
click at [645, 324] on span "Decrease" at bounding box center [645, 322] width 18 height 18
click at [647, 325] on span "Decrease" at bounding box center [645, 322] width 18 height 18
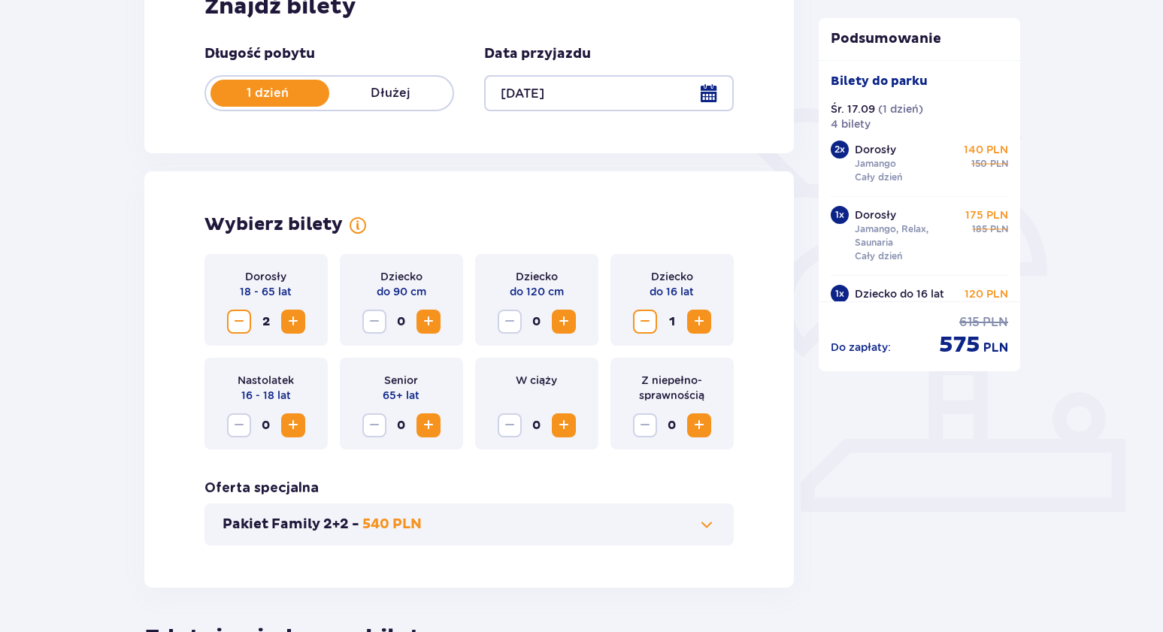
click at [647, 325] on span "Decrease" at bounding box center [645, 322] width 18 height 18
click at [243, 328] on span "Decrease" at bounding box center [239, 322] width 18 height 18
click at [240, 321] on span "Decrease" at bounding box center [239, 322] width 18 height 18
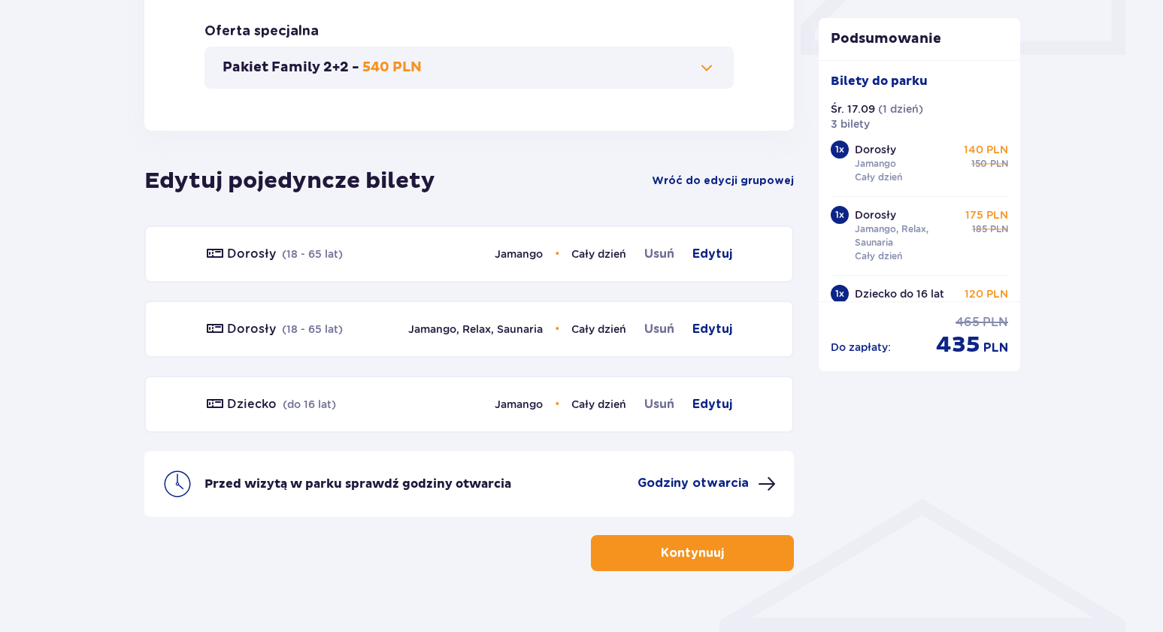
scroll to position [738, 0]
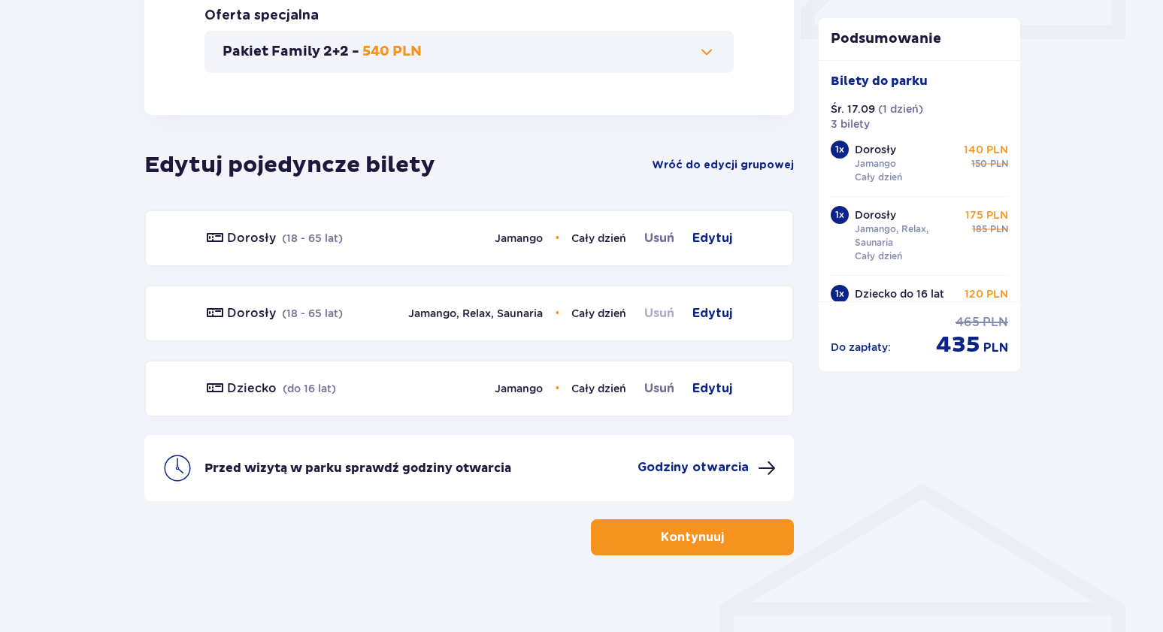
click at [659, 311] on span "Usuń" at bounding box center [659, 314] width 30 height 18
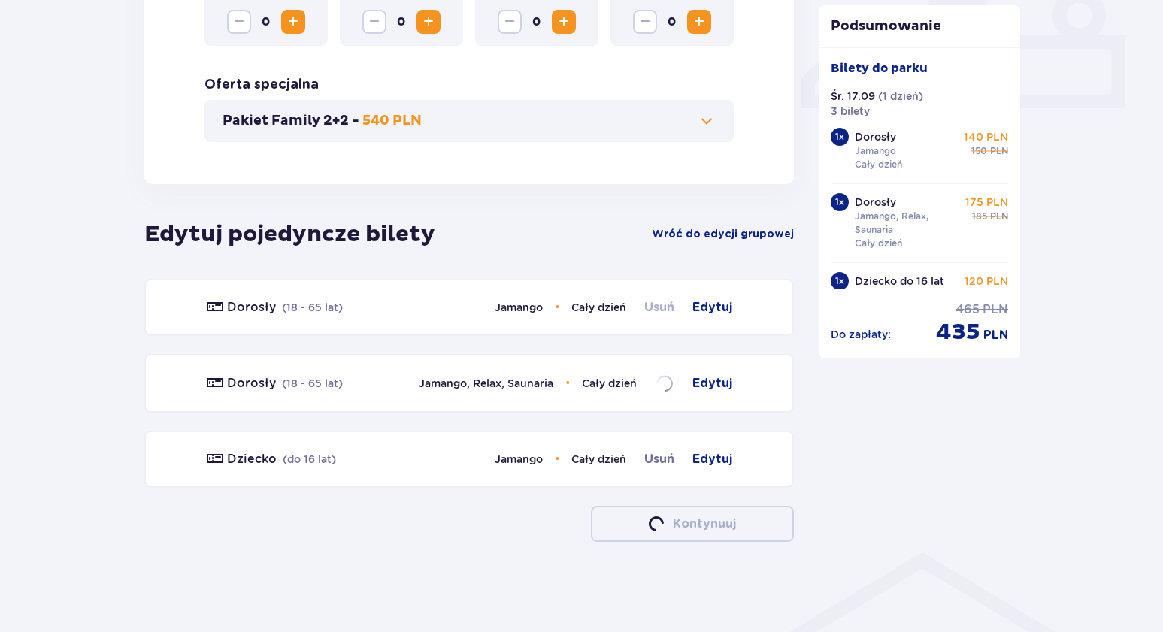
scroll to position [676, 0]
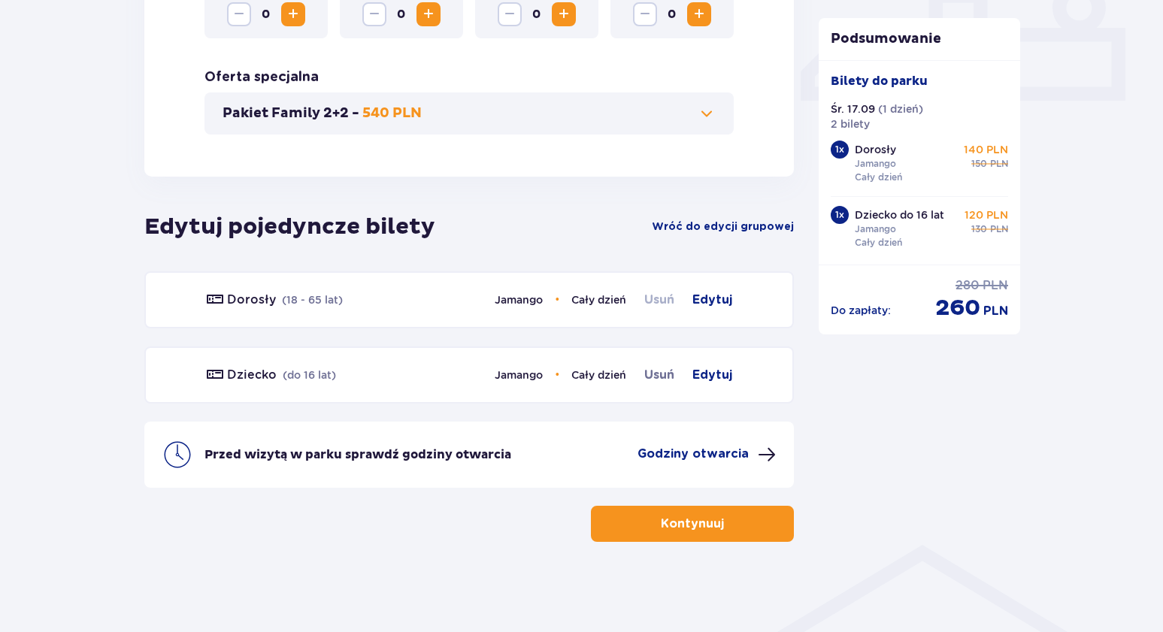
click at [663, 298] on span "Usuń" at bounding box center [659, 300] width 30 height 18
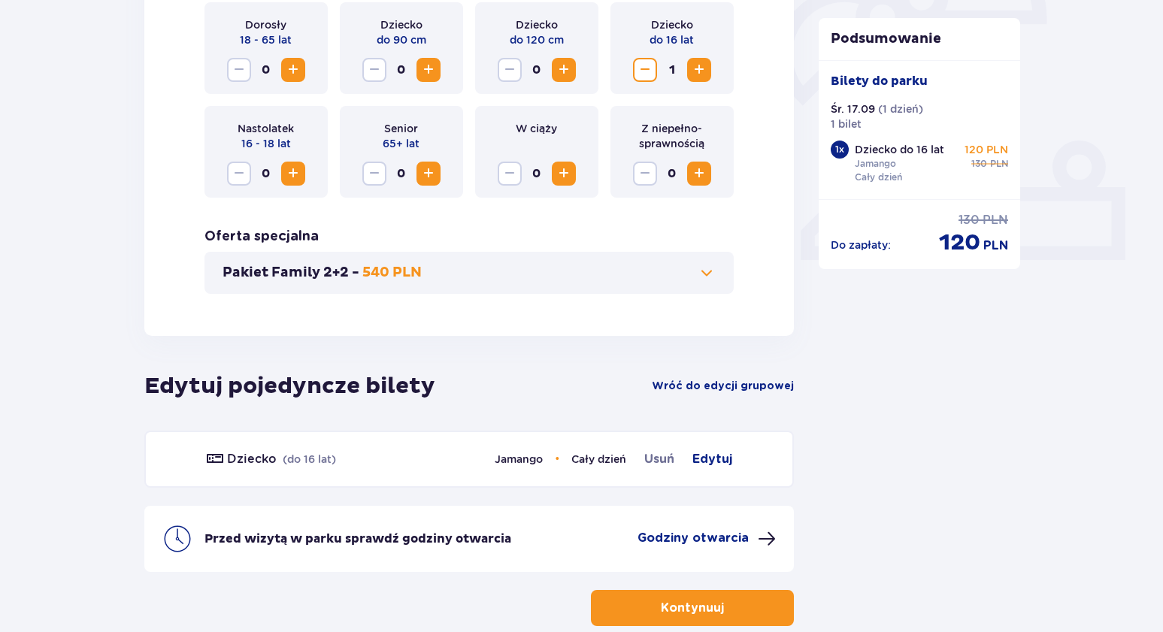
scroll to position [601, 0]
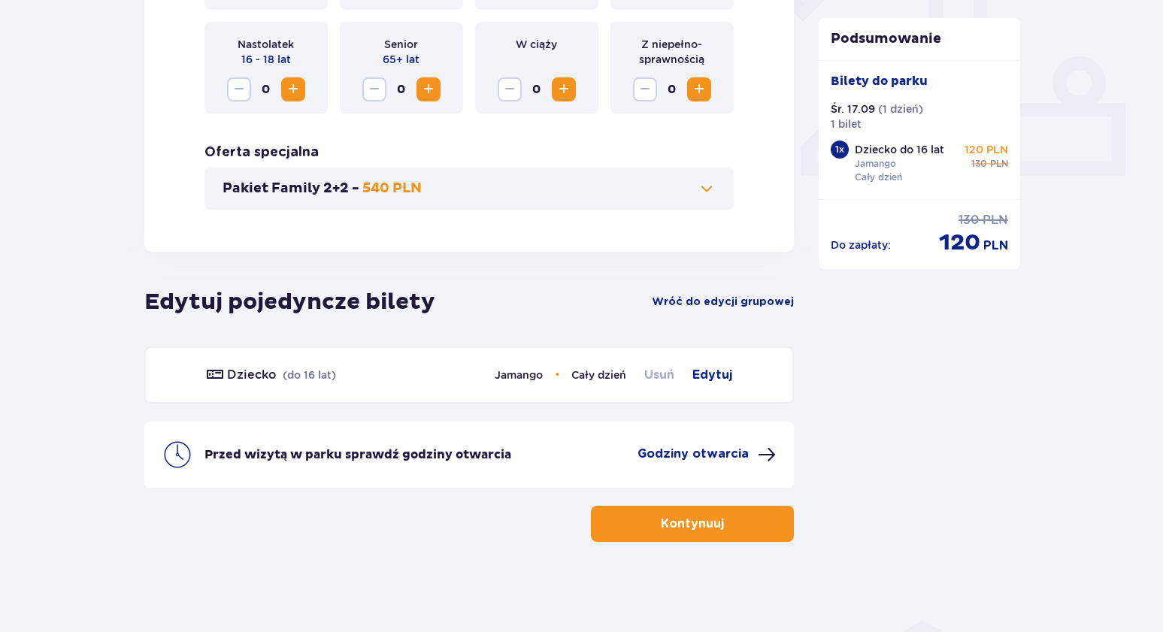
click at [662, 374] on span "Usuń" at bounding box center [659, 375] width 30 height 18
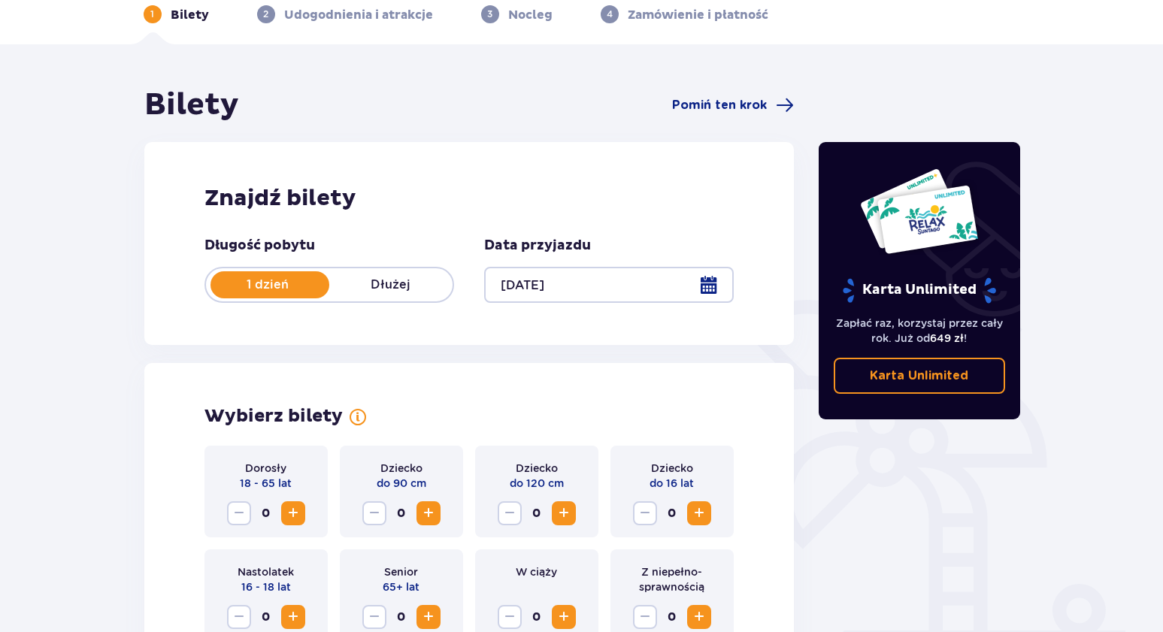
scroll to position [72, 0]
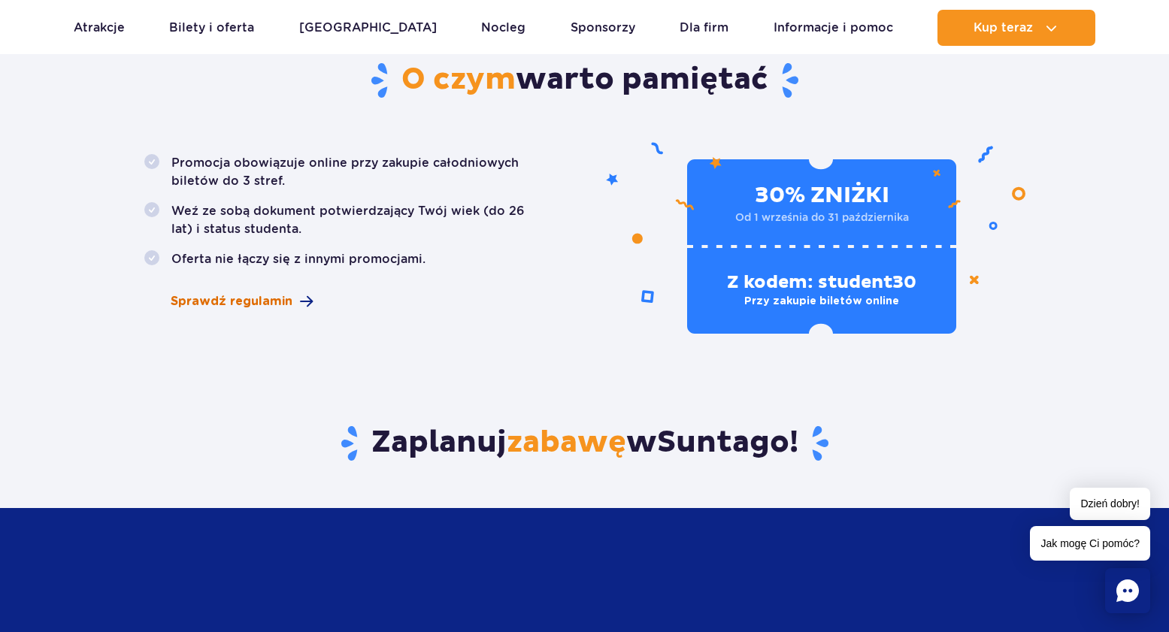
scroll to position [887, 0]
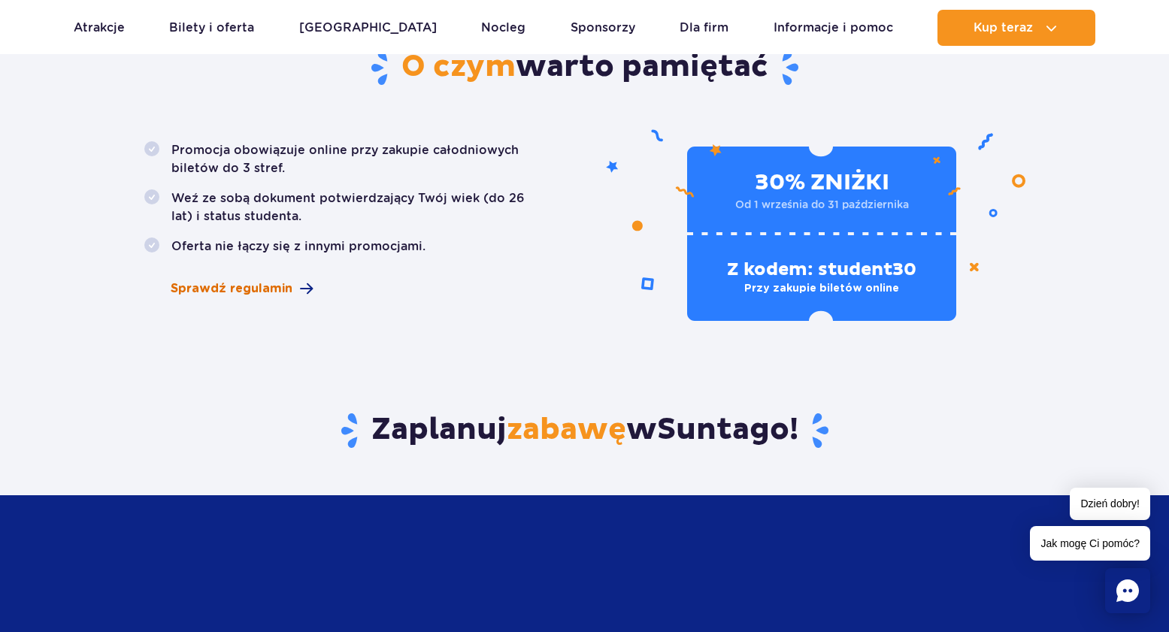
click at [225, 293] on span "Sprawdź regulamin" at bounding box center [232, 289] width 122 height 18
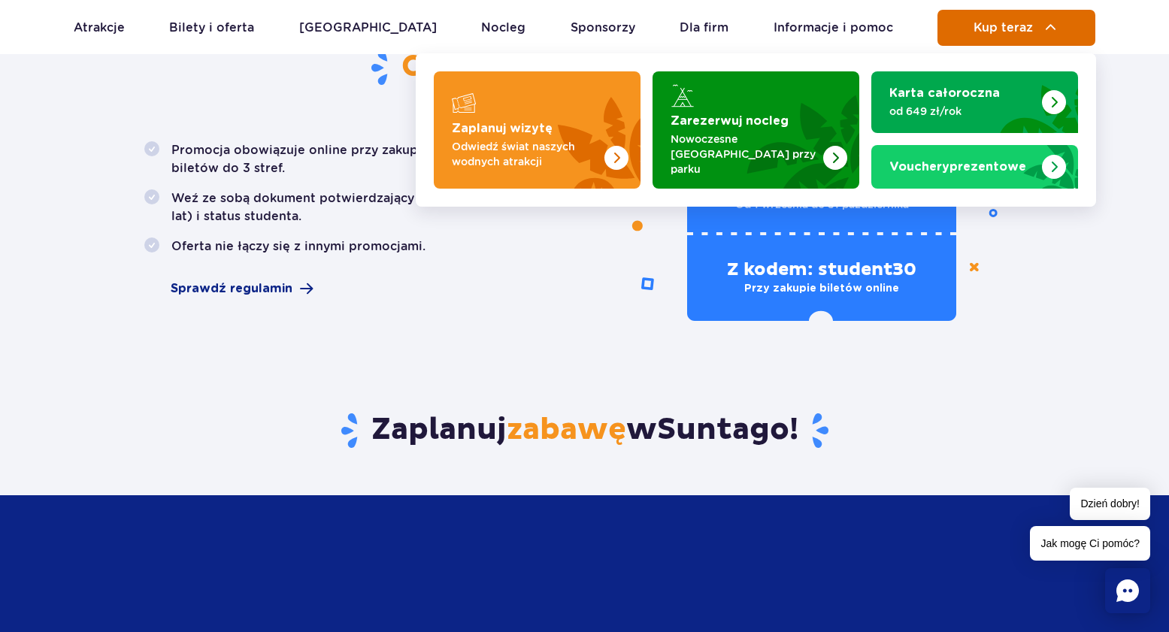
click at [999, 32] on span "Kup teraz" at bounding box center [1003, 28] width 59 height 14
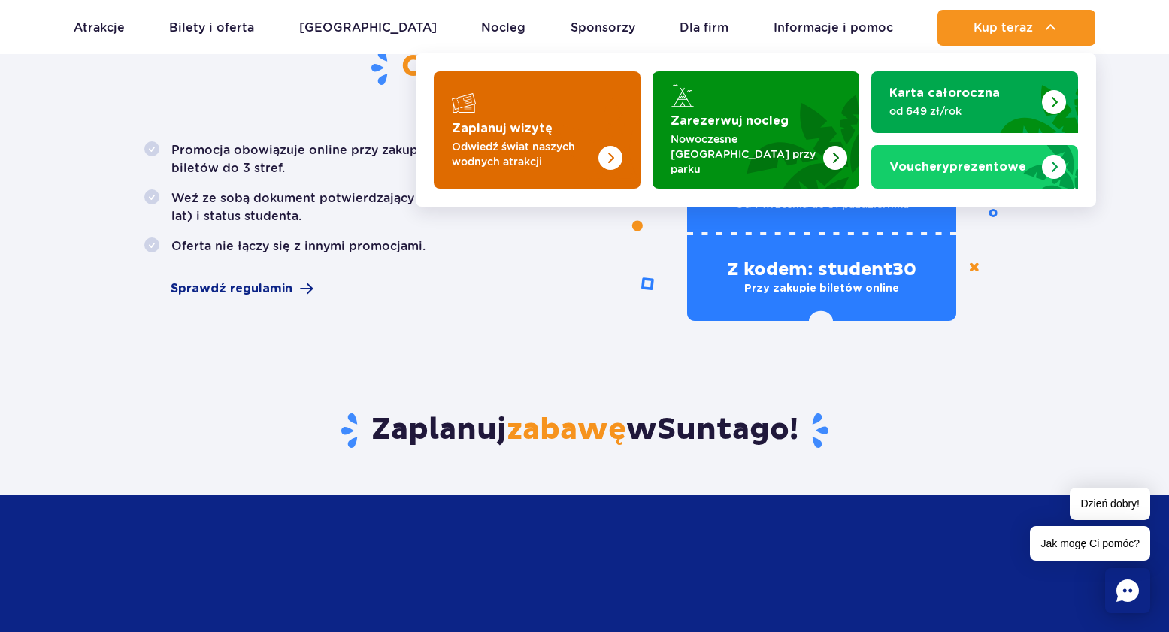
click at [502, 128] on strong "Zaplanuj wizytę" at bounding box center [502, 129] width 101 height 12
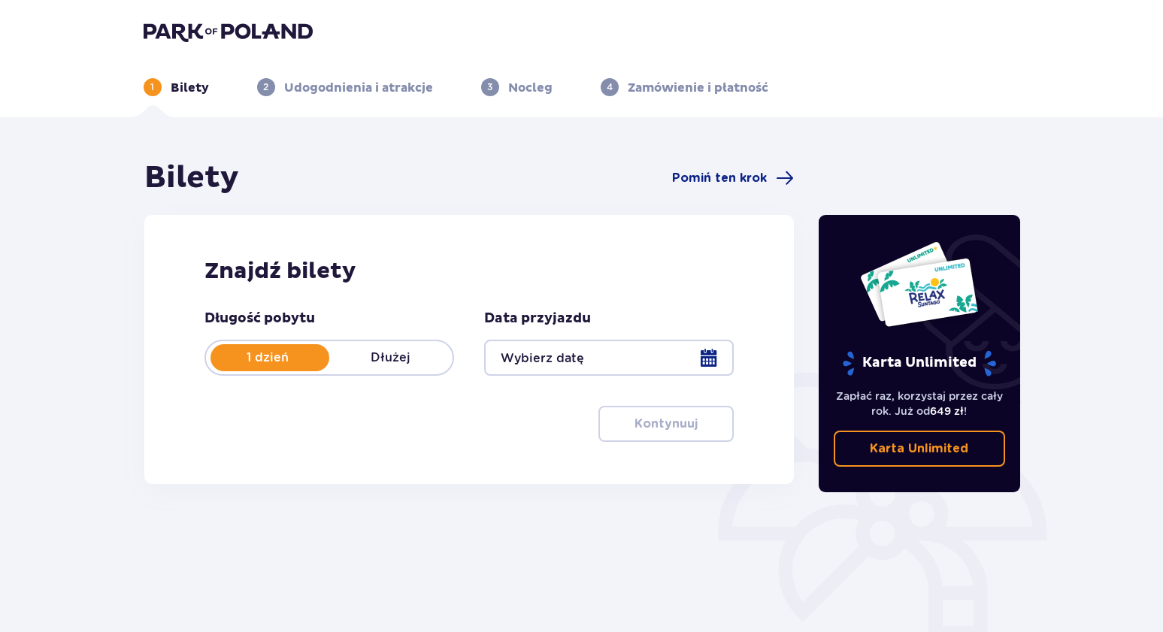
click at [707, 360] on div at bounding box center [609, 358] width 250 height 36
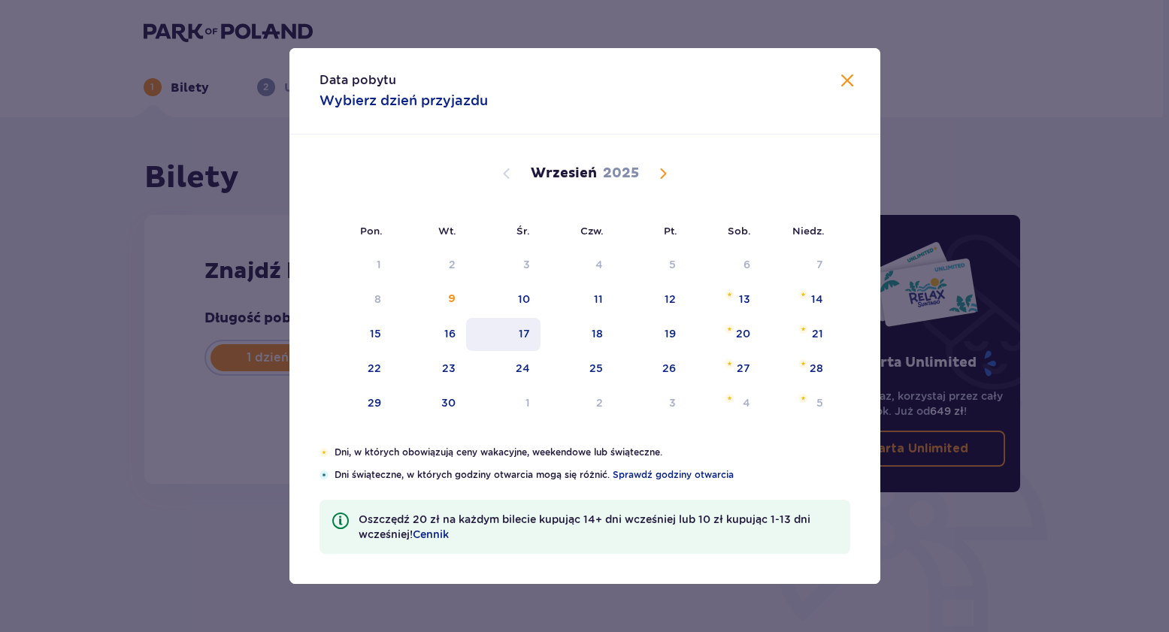
click at [521, 332] on div "17" at bounding box center [524, 333] width 11 height 15
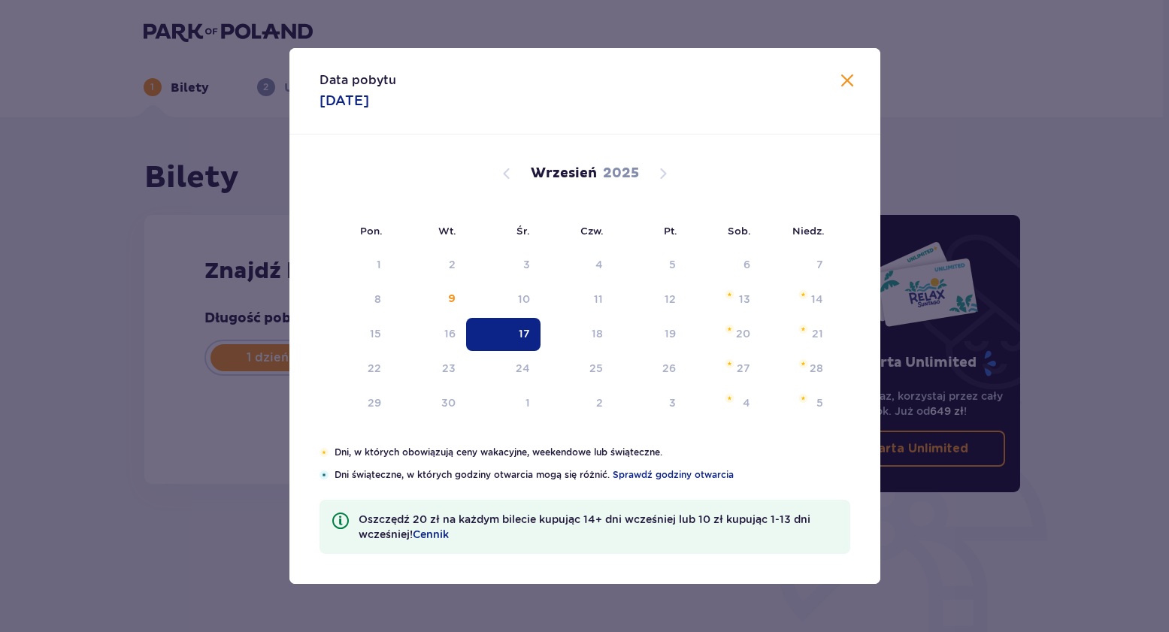
type input "17.09.25"
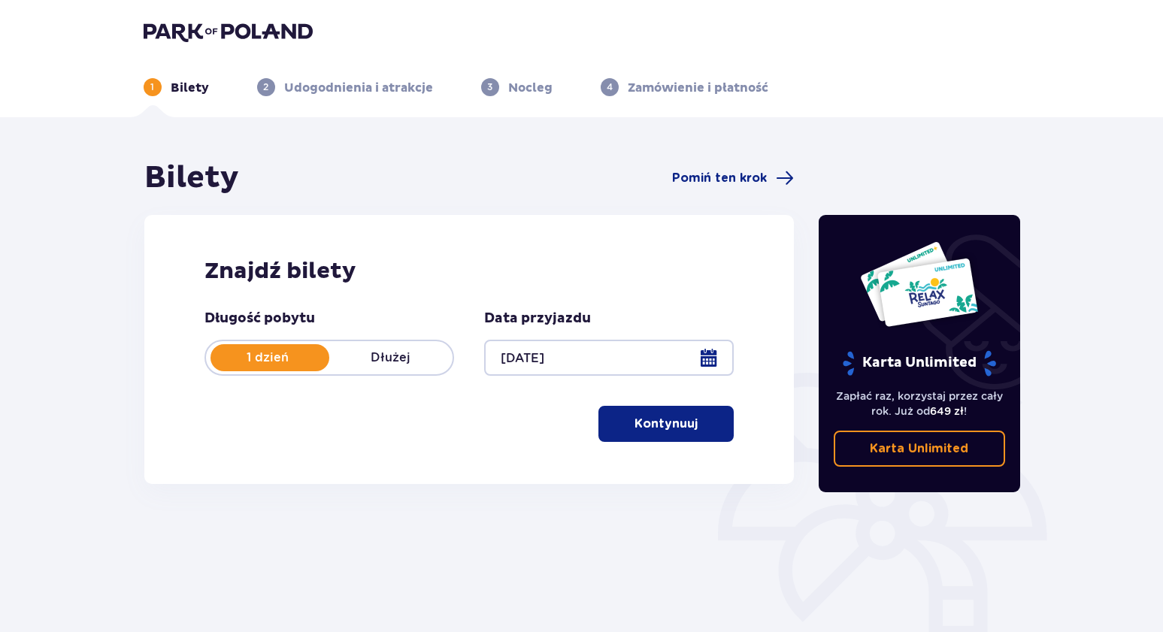
drag, startPoint x: 660, startPoint y: 427, endPoint x: 668, endPoint y: 417, distance: 12.3
click at [660, 427] on p "Kontynuuj" at bounding box center [666, 424] width 63 height 17
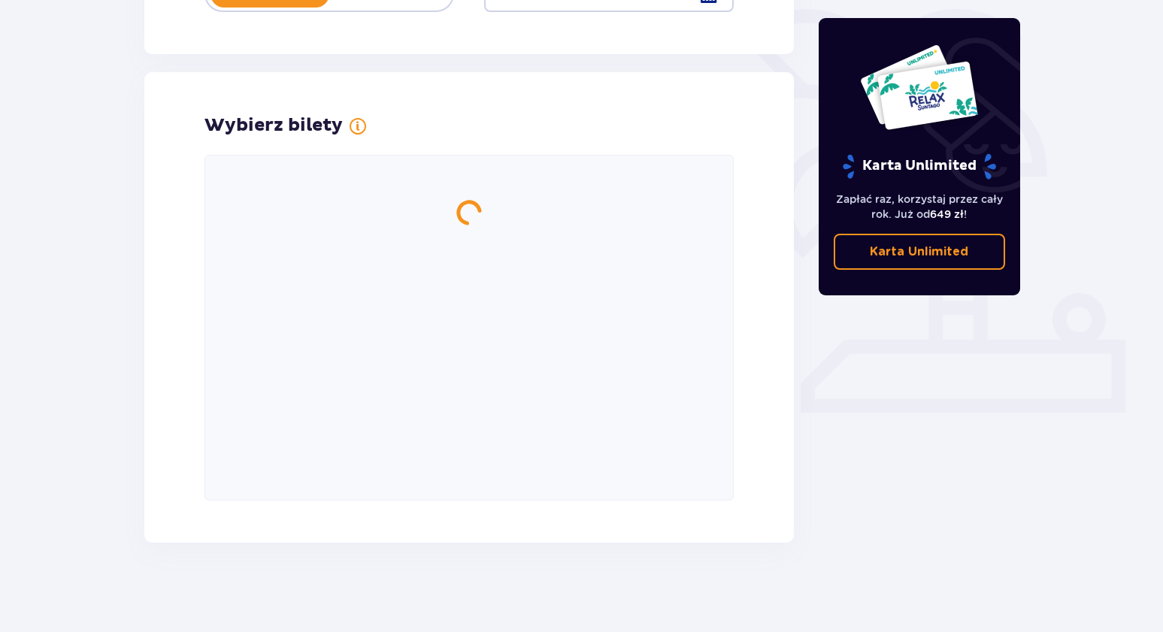
scroll to position [365, 0]
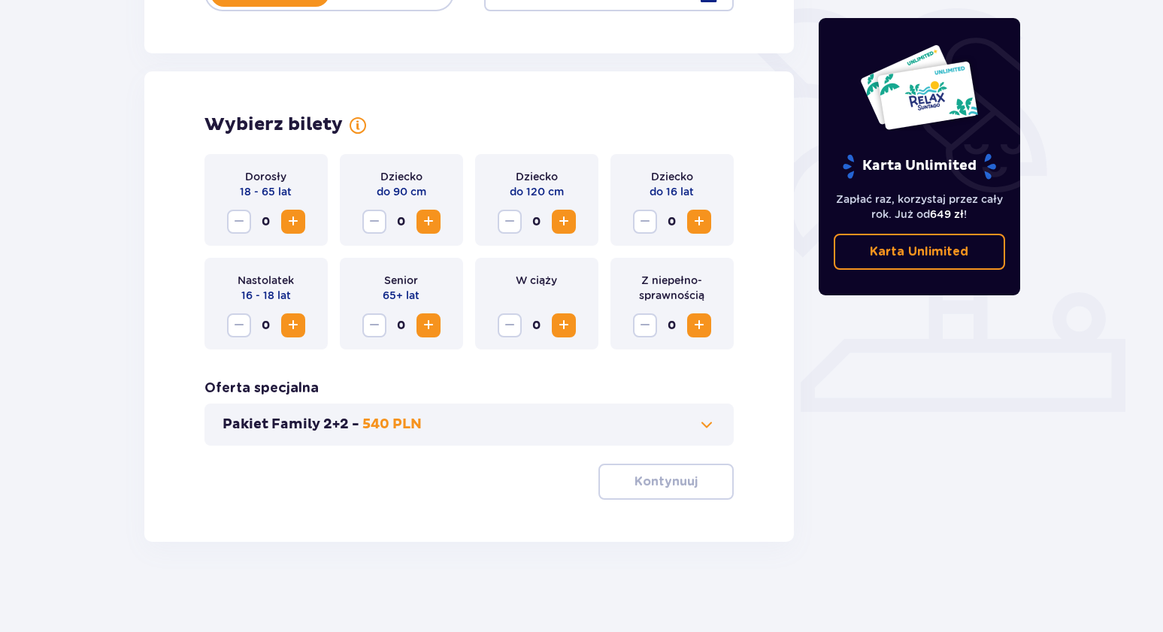
click at [287, 223] on span "Increase" at bounding box center [293, 222] width 18 height 18
click at [677, 477] on p "Kontynuuj" at bounding box center [666, 482] width 63 height 17
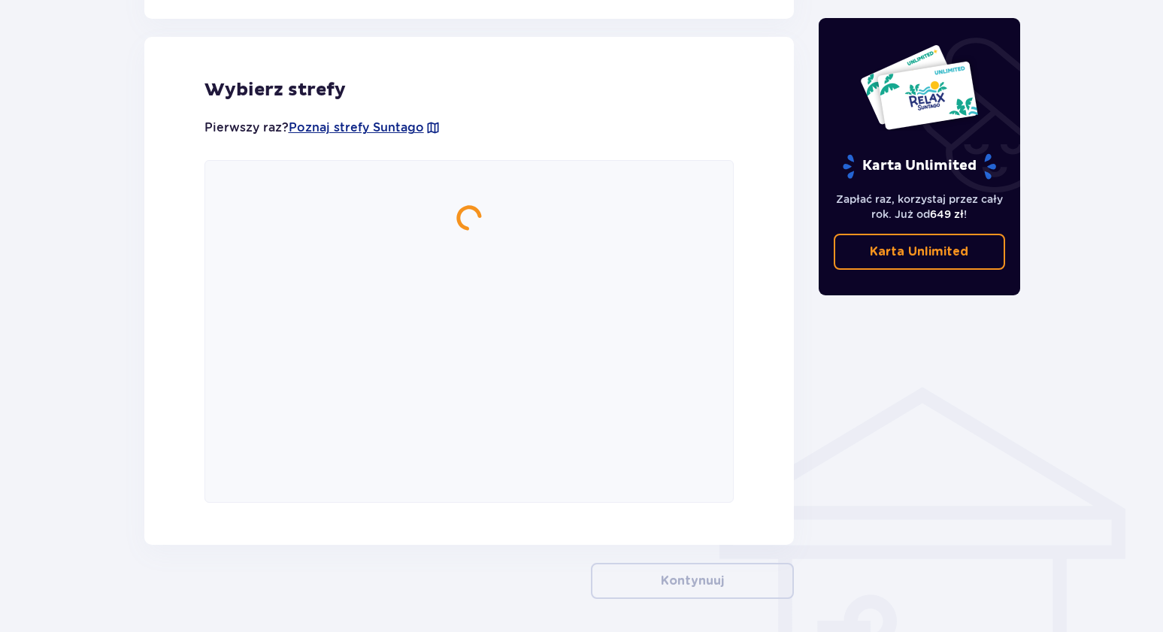
scroll to position [835, 0]
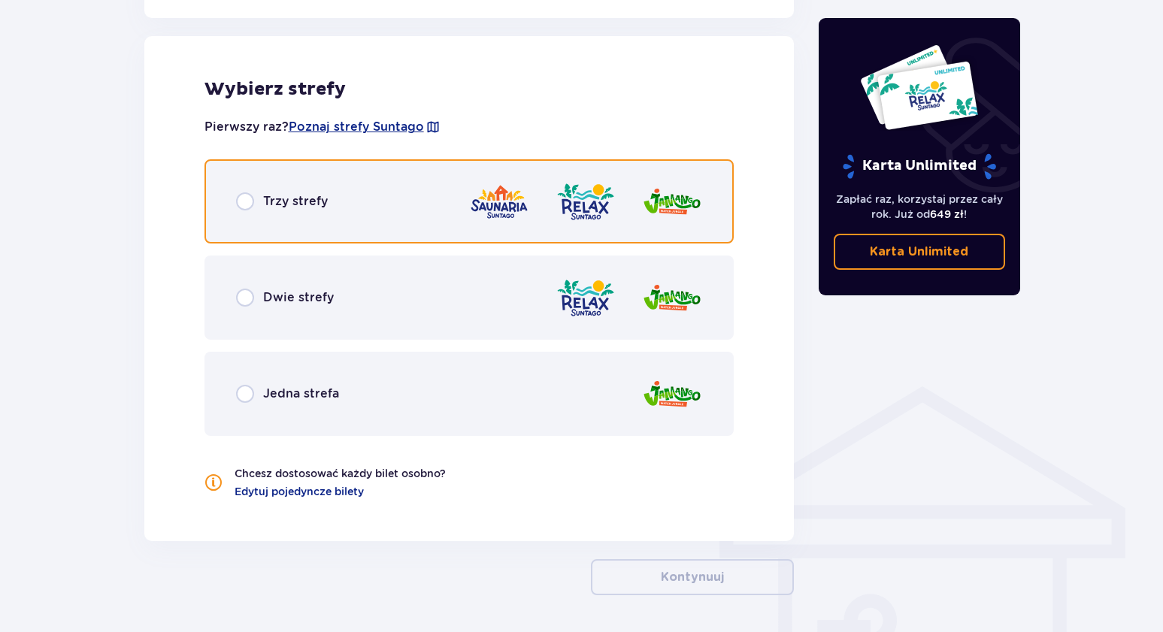
click at [250, 205] on input "radio" at bounding box center [245, 201] width 18 height 18
radio input "true"
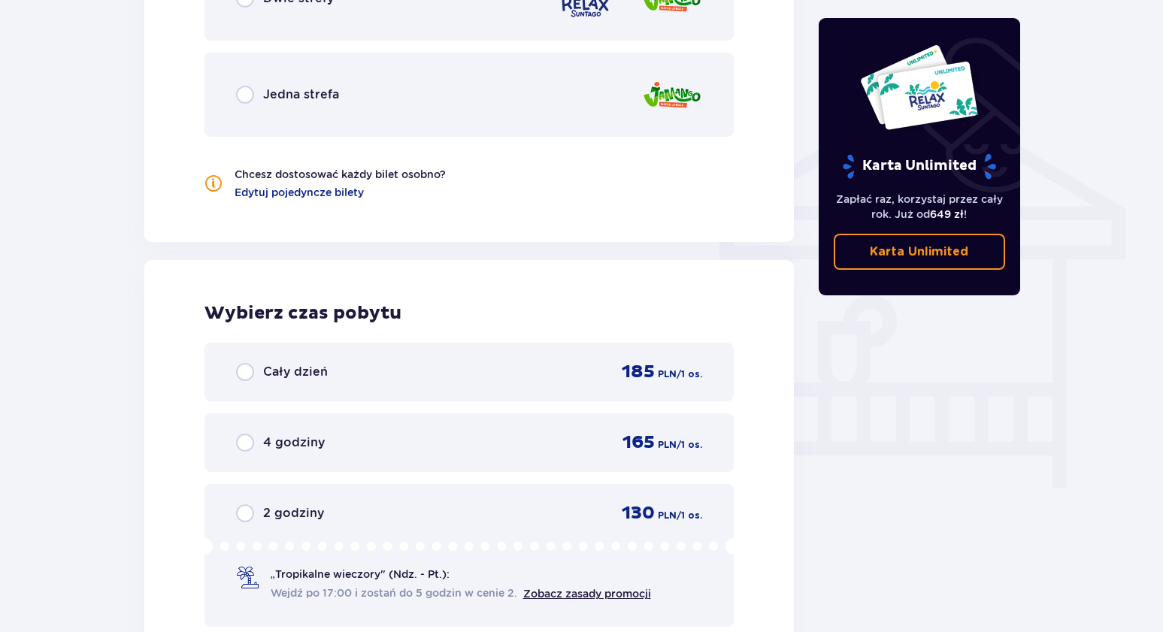
scroll to position [1136, 0]
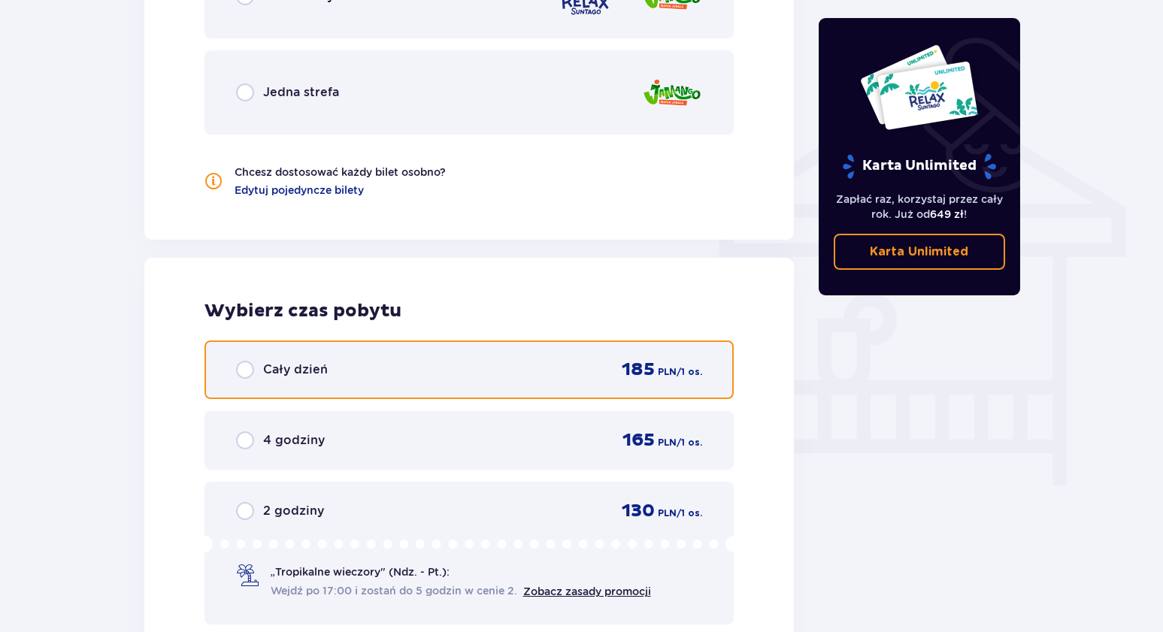
drag, startPoint x: 244, startPoint y: 368, endPoint x: 276, endPoint y: 375, distance: 32.5
click at [244, 368] on input "radio" at bounding box center [245, 370] width 18 height 18
radio input "true"
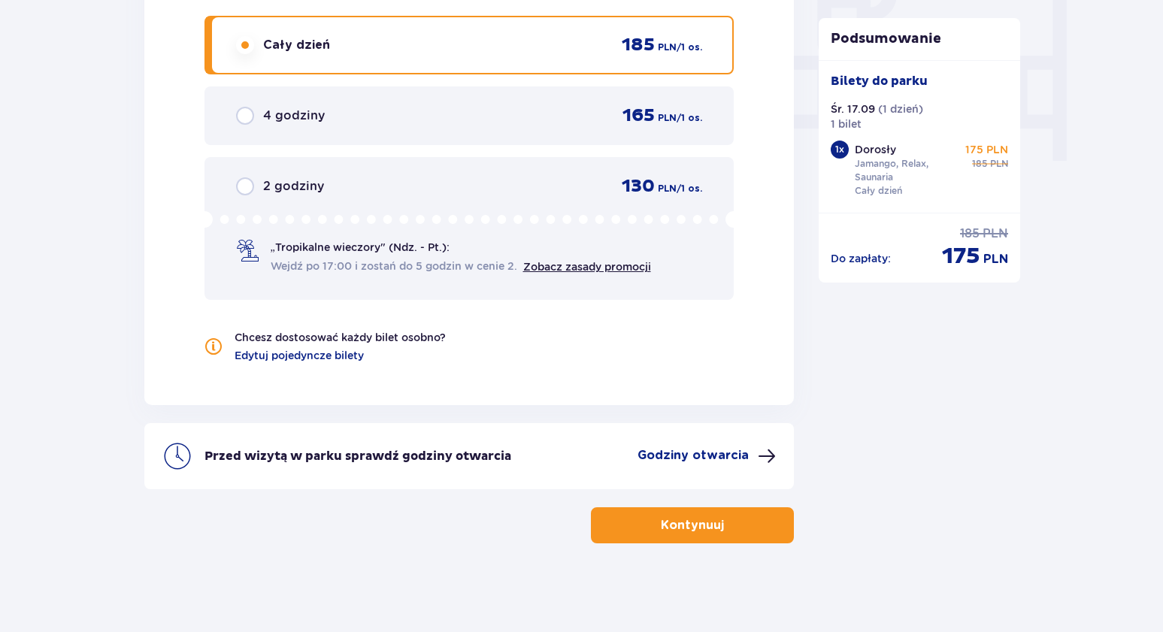
scroll to position [1463, 0]
click at [719, 523] on span "button" at bounding box center [727, 524] width 18 height 18
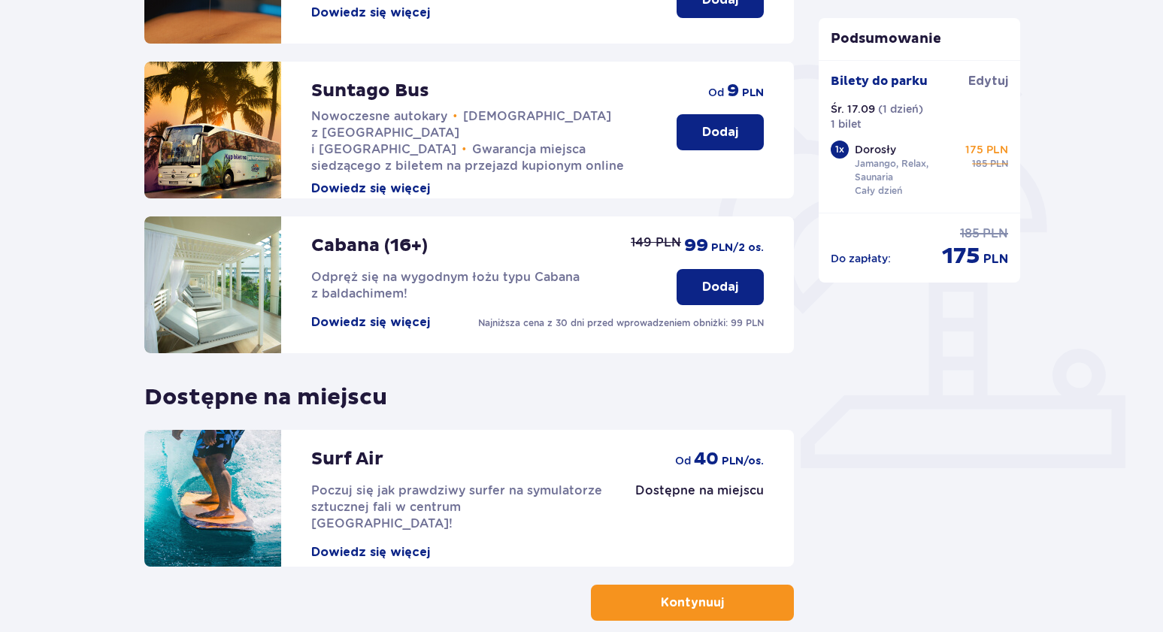
scroll to position [387, 0]
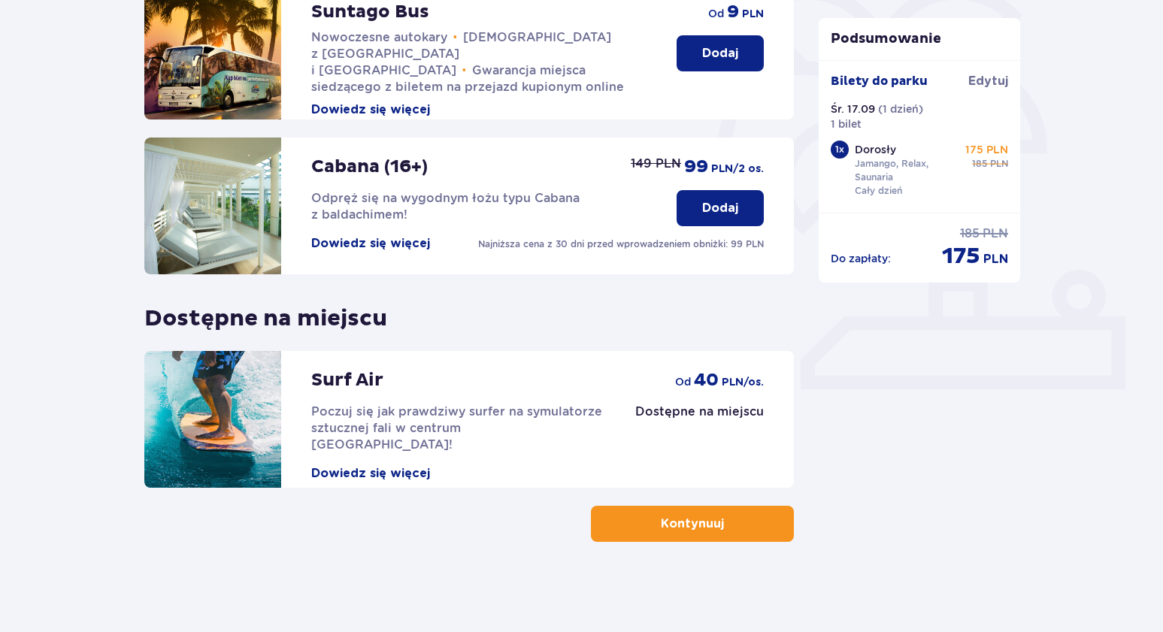
click at [692, 532] on p "Kontynuuj" at bounding box center [692, 524] width 63 height 17
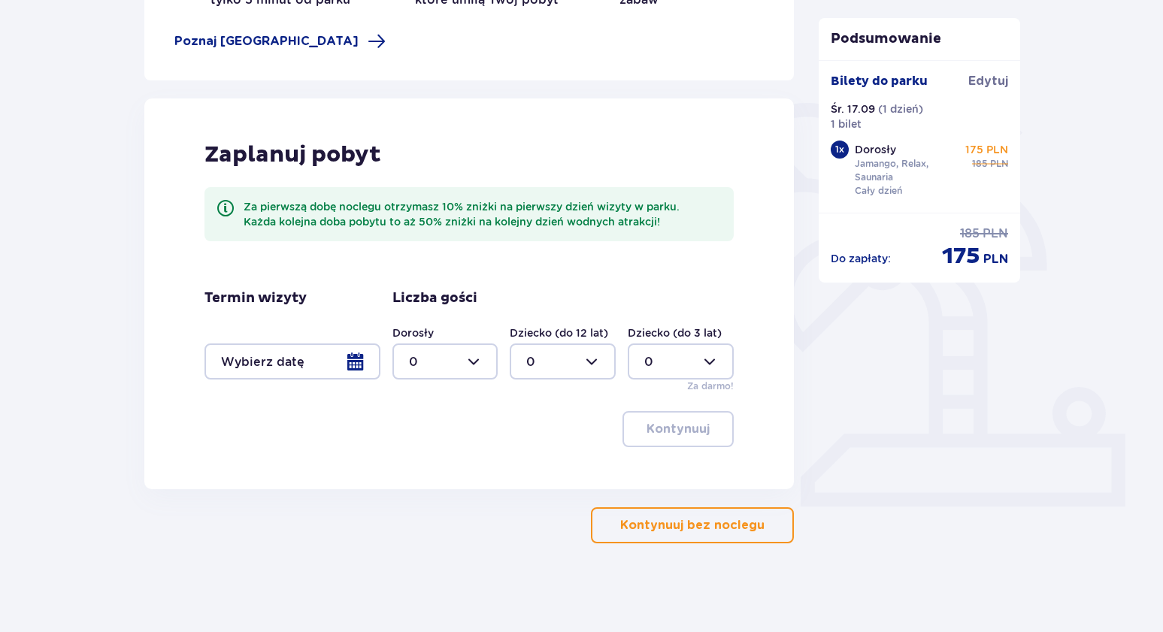
scroll to position [271, 0]
click at [745, 523] on p "Kontynuuj bez noclegu" at bounding box center [692, 524] width 144 height 17
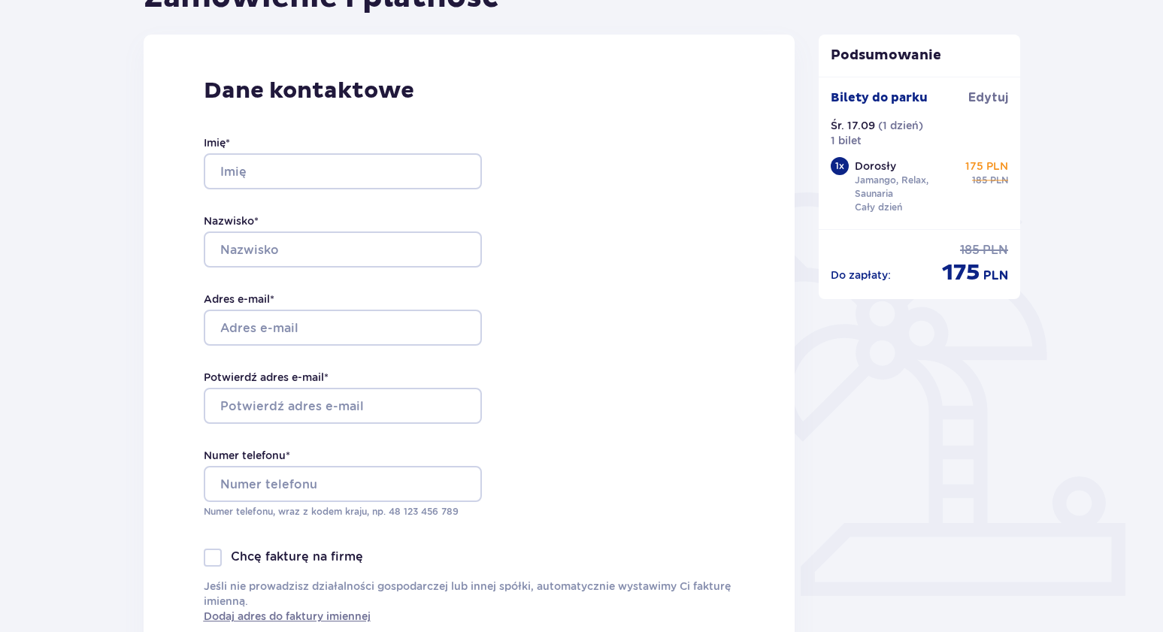
scroll to position [183, 0]
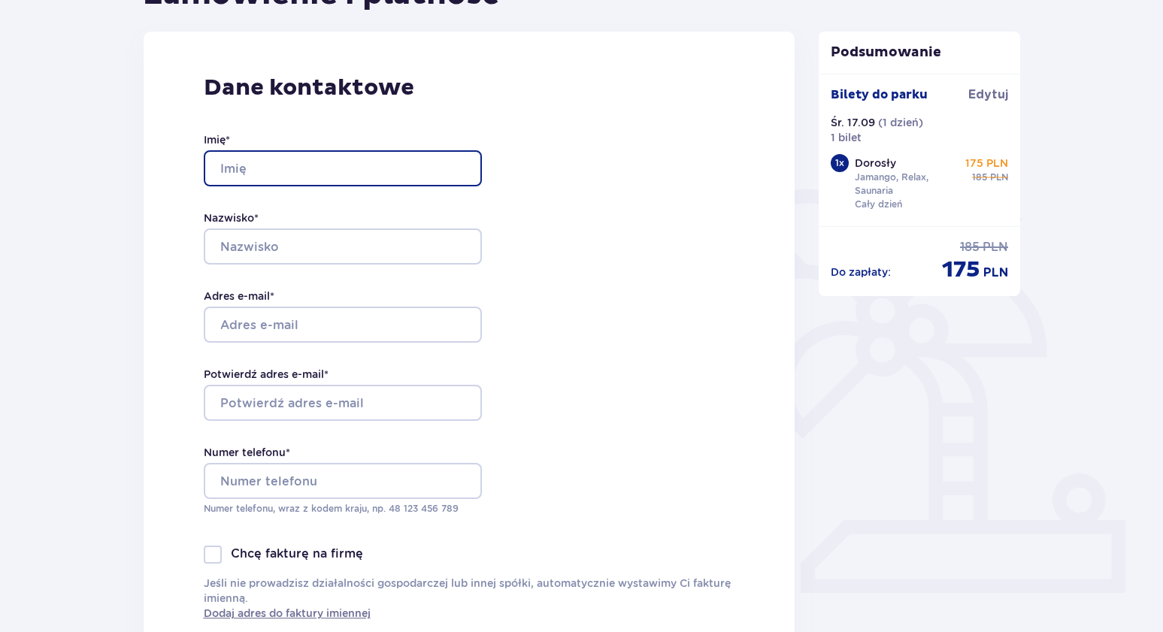
click at [279, 173] on input "Imię *" at bounding box center [343, 168] width 278 height 36
type input "Olena"
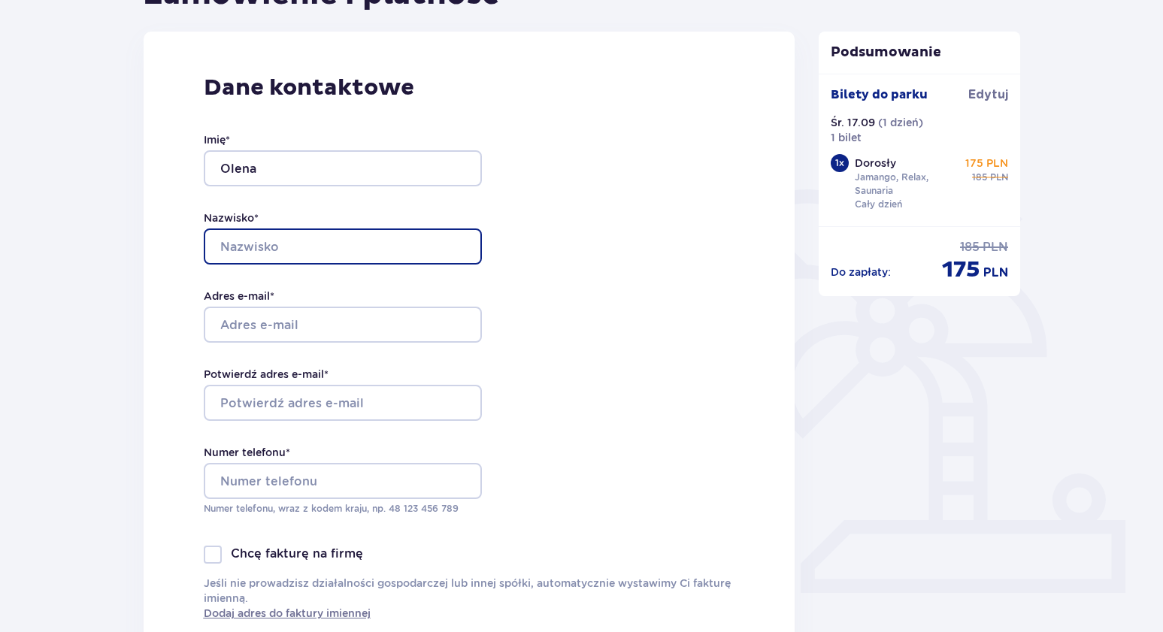
type input "Nikolaieva"
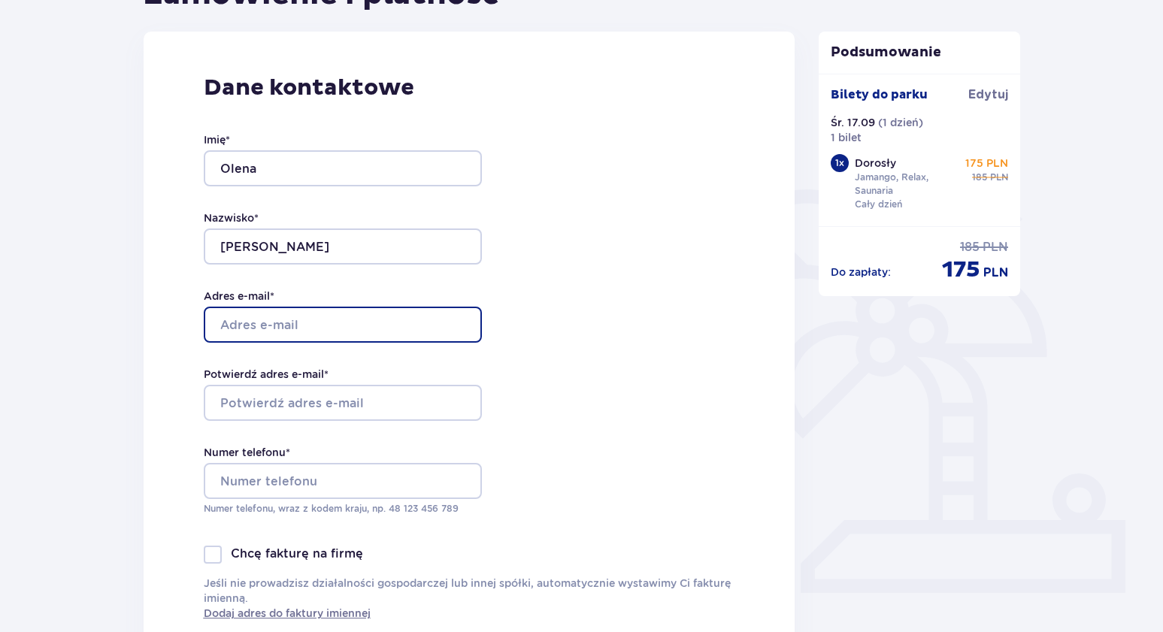
type input "nikol_lena_79@ukr.net"
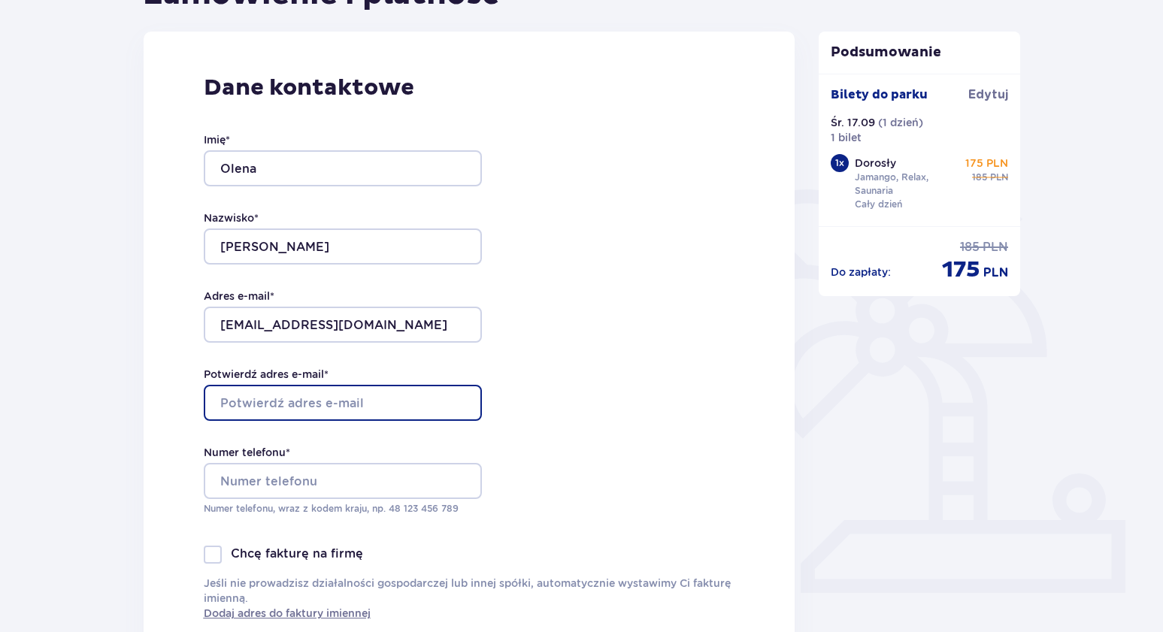
type input "nikol_lena_79@ukr.net"
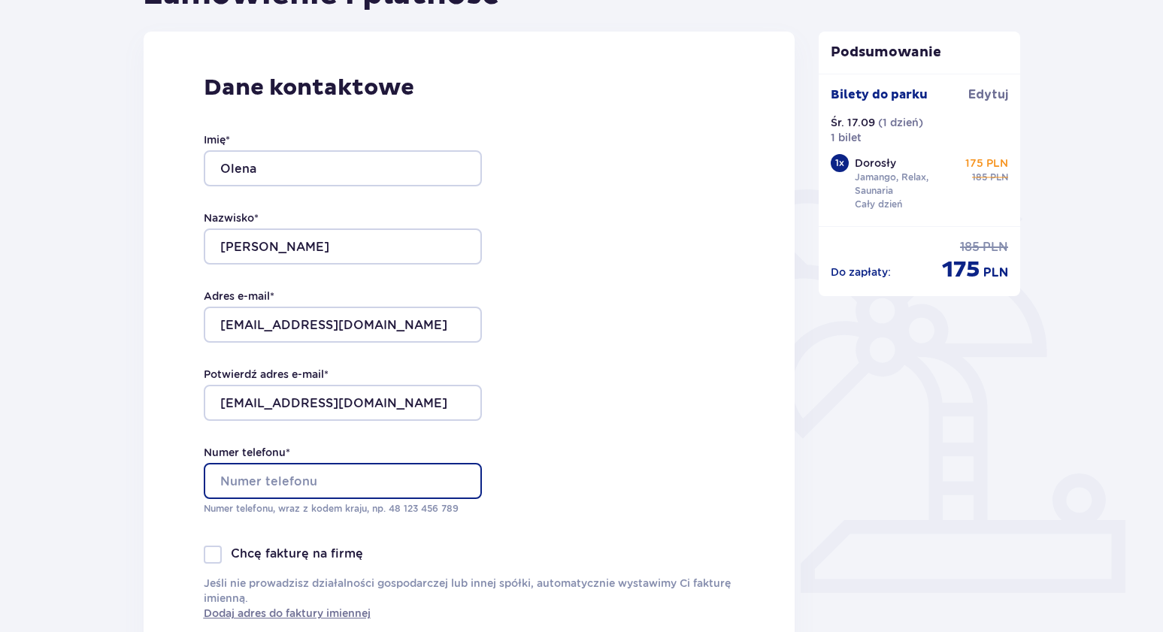
type input "579251550"
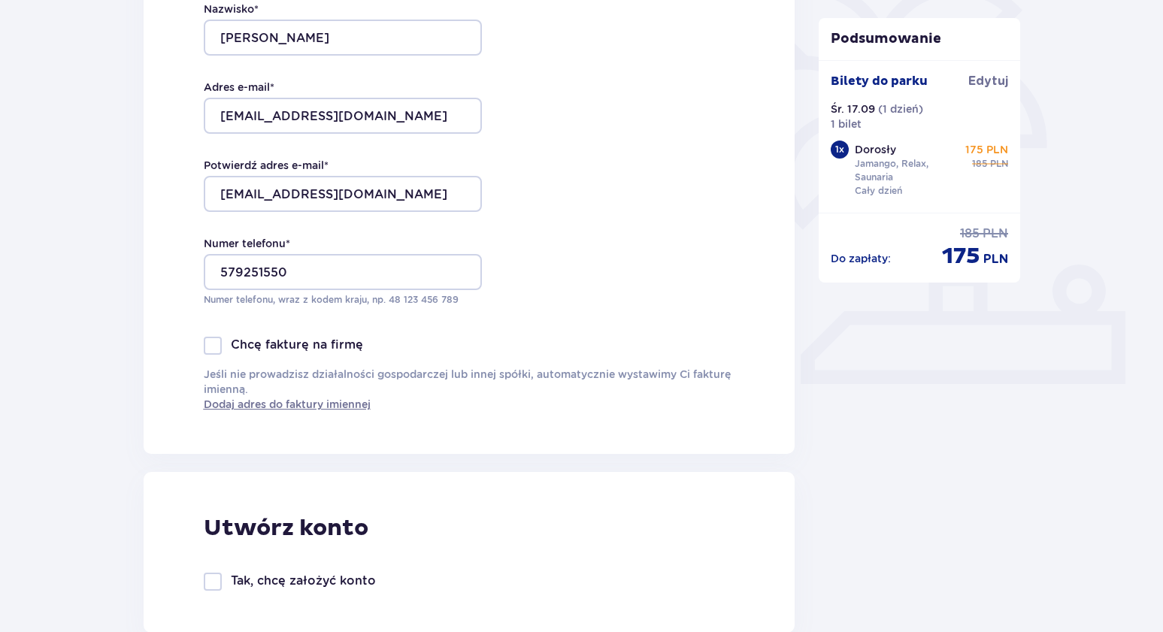
scroll to position [408, 0]
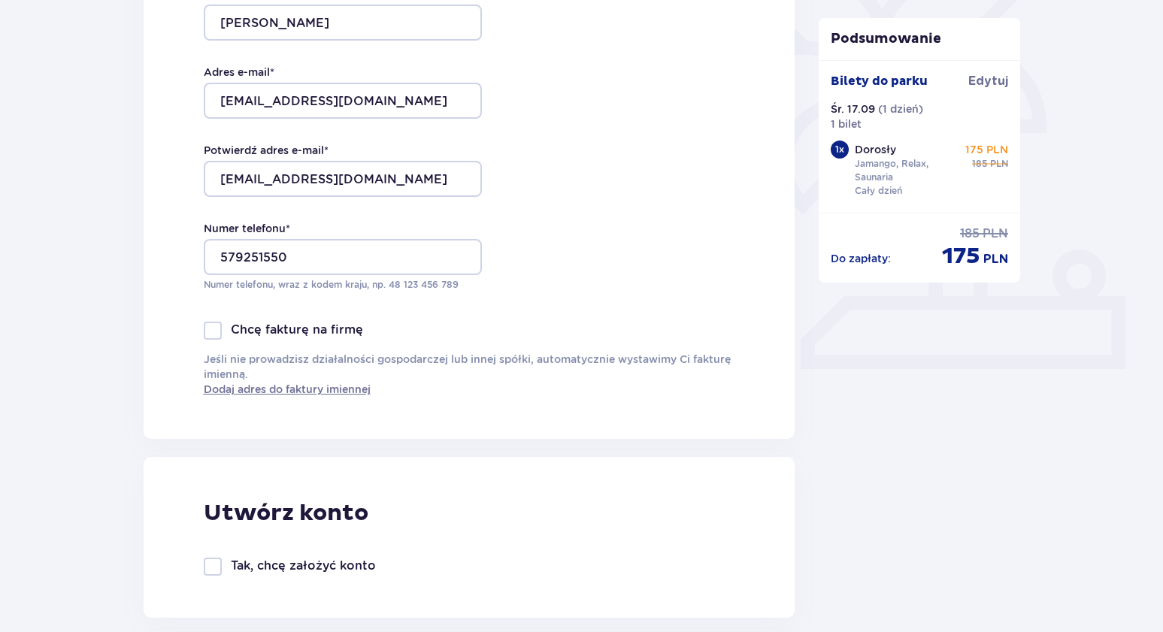
click at [226, 329] on div "Chcę fakturę na firmę" at bounding box center [283, 331] width 159 height 18
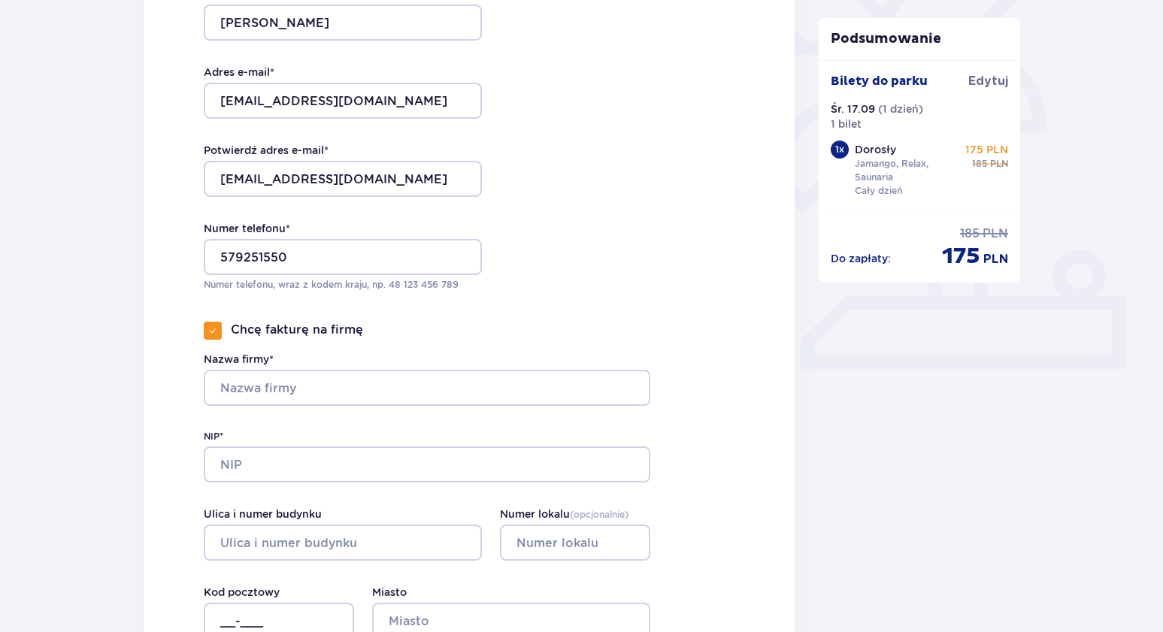
drag, startPoint x: 214, startPoint y: 329, endPoint x: 273, endPoint y: 350, distance: 62.3
click at [215, 330] on span at bounding box center [212, 330] width 9 height 9
checkbox input "false"
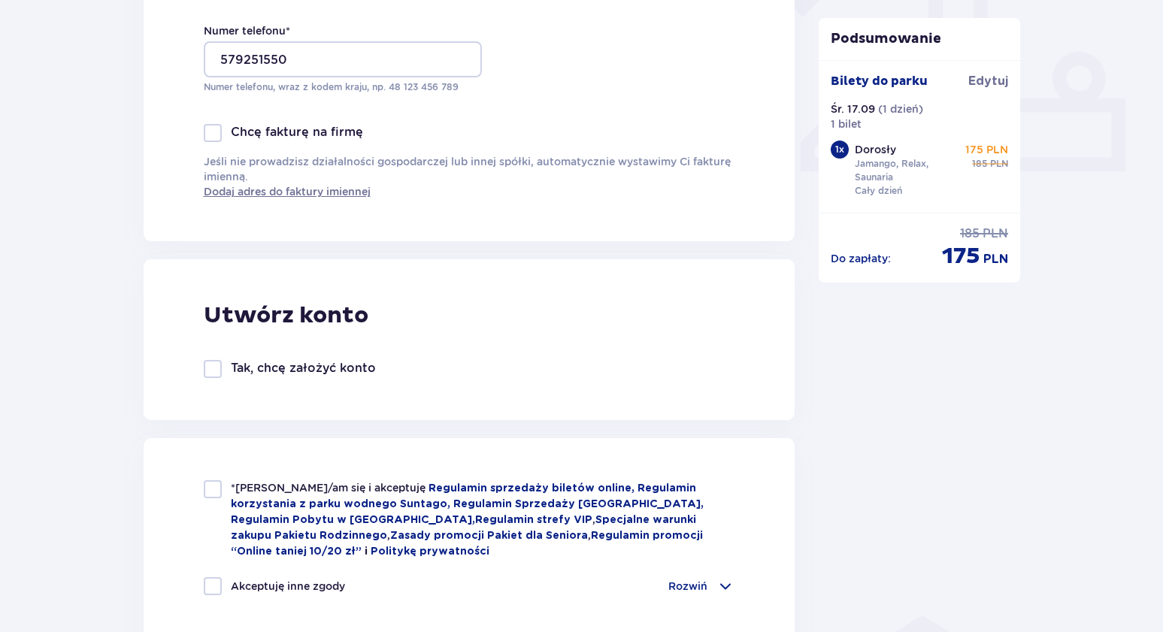
scroll to position [608, 0]
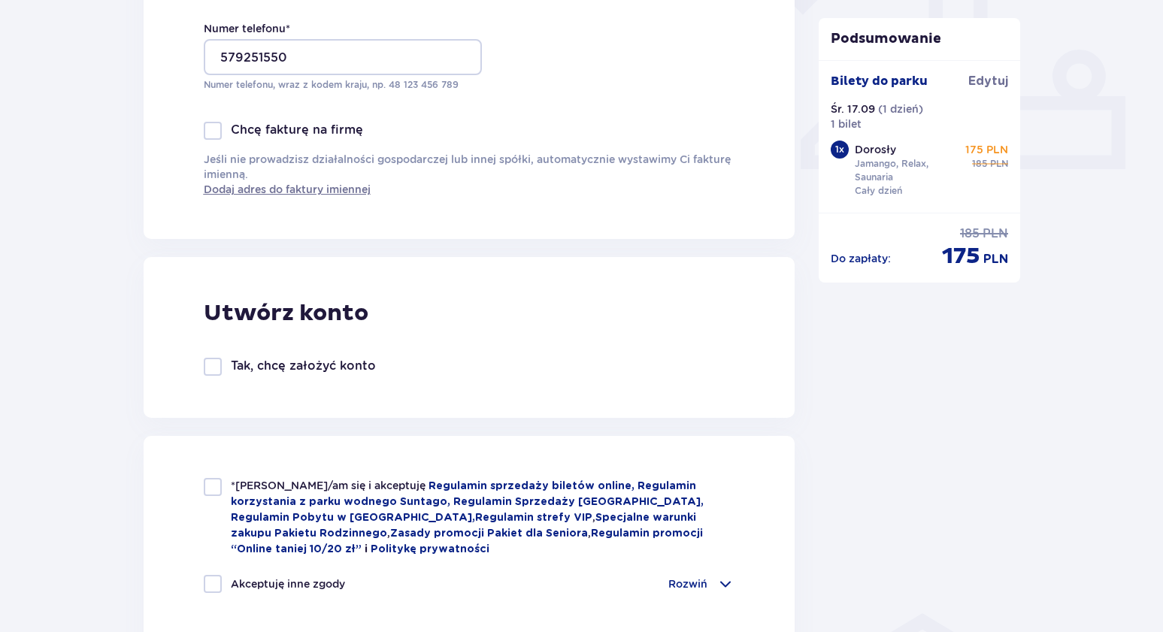
drag, startPoint x: 214, startPoint y: 485, endPoint x: 186, endPoint y: 606, distance: 124.1
click at [214, 485] on div at bounding box center [213, 487] width 18 height 18
checkbox input "true"
drag, startPoint x: 219, startPoint y: 588, endPoint x: 311, endPoint y: 550, distance: 100.1
click at [219, 588] on div at bounding box center [213, 584] width 18 height 18
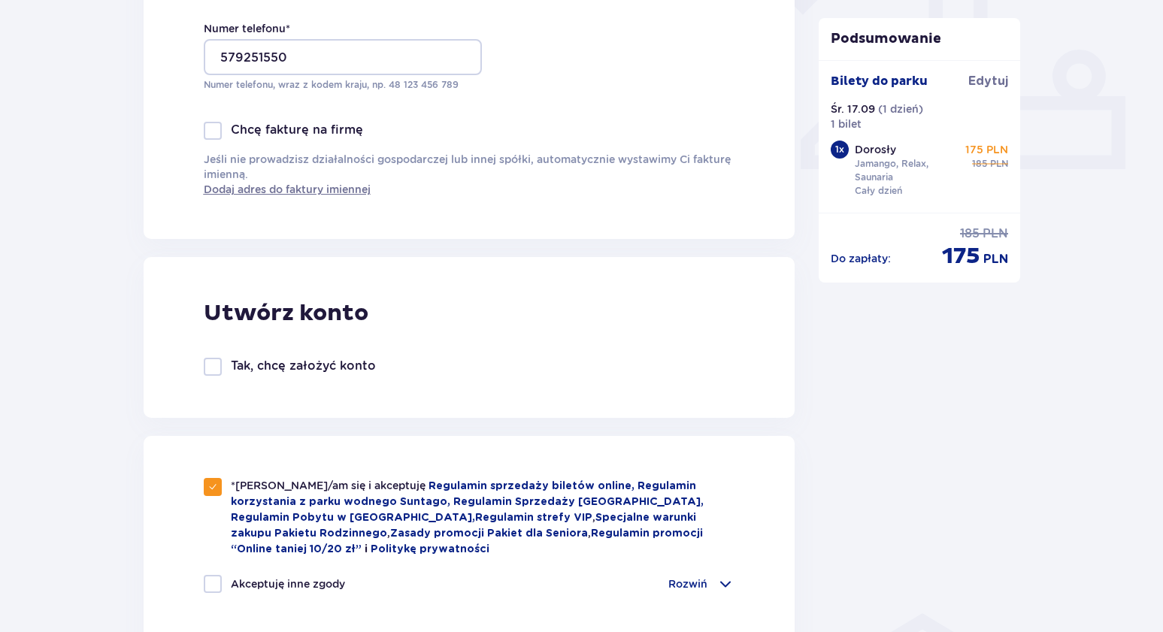
checkbox input "true"
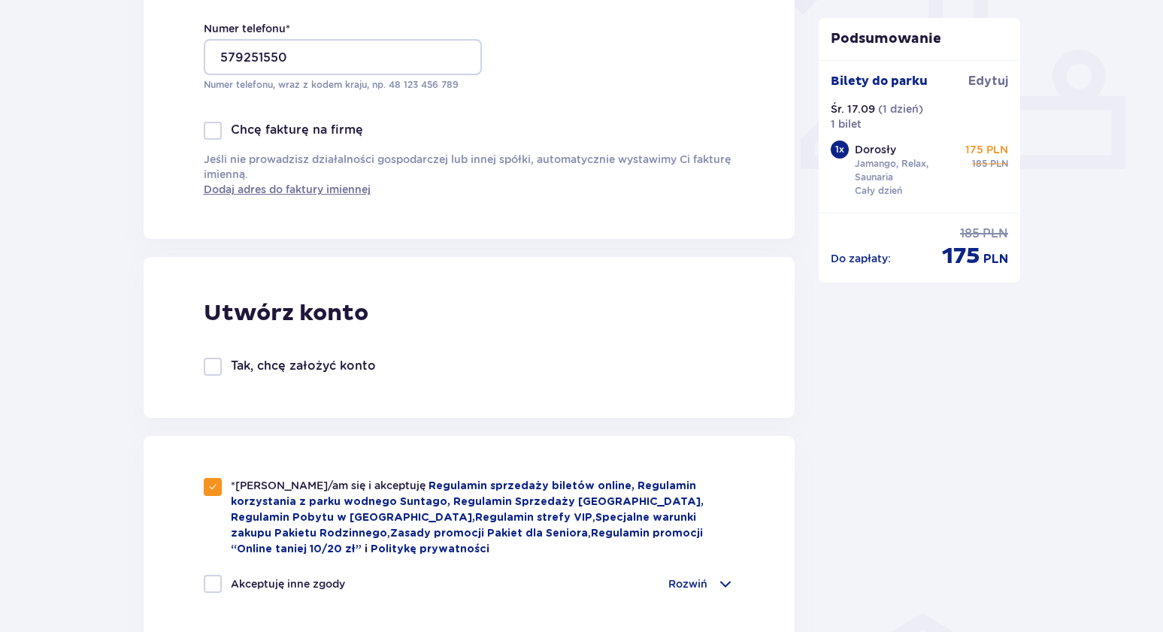
checkbox input "true"
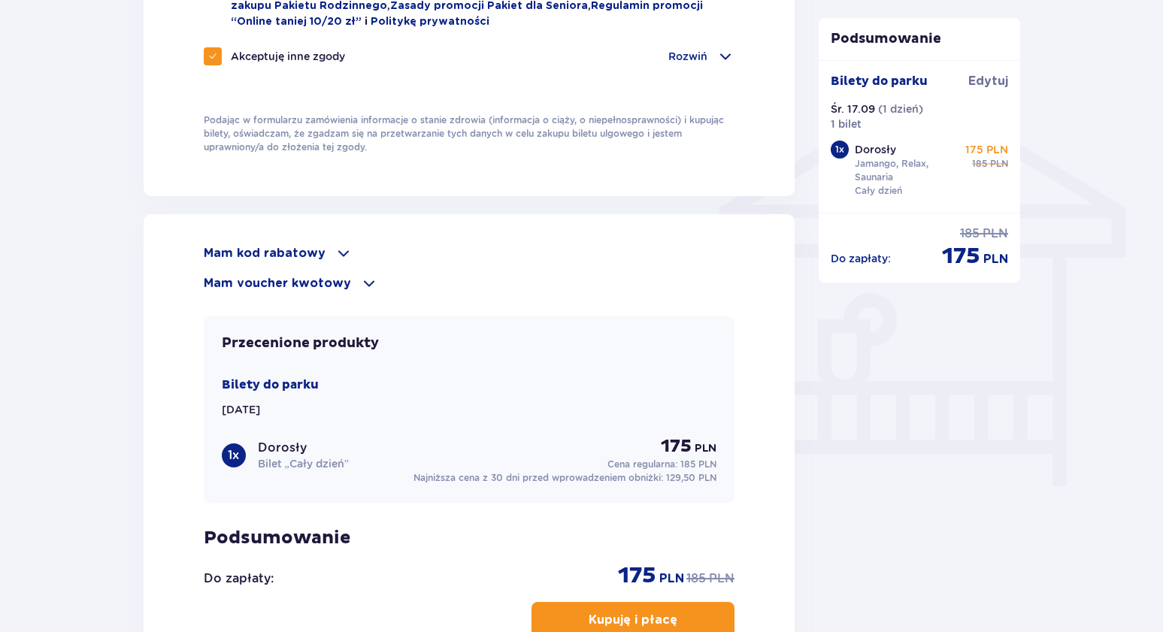
scroll to position [1168, 0]
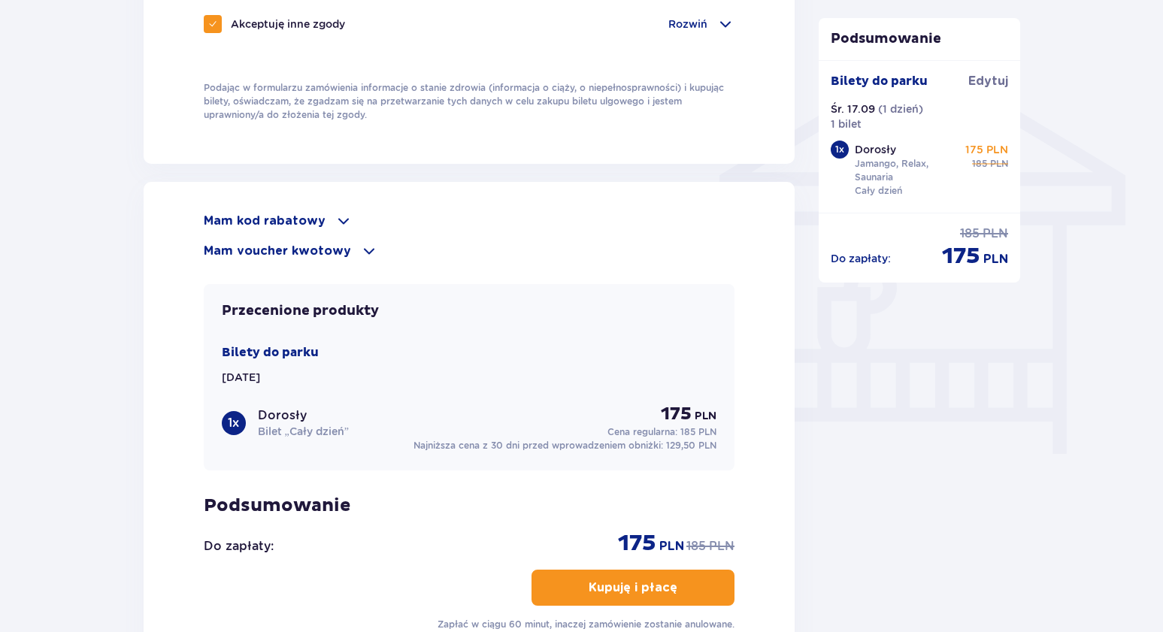
click at [335, 223] on span at bounding box center [344, 221] width 18 height 18
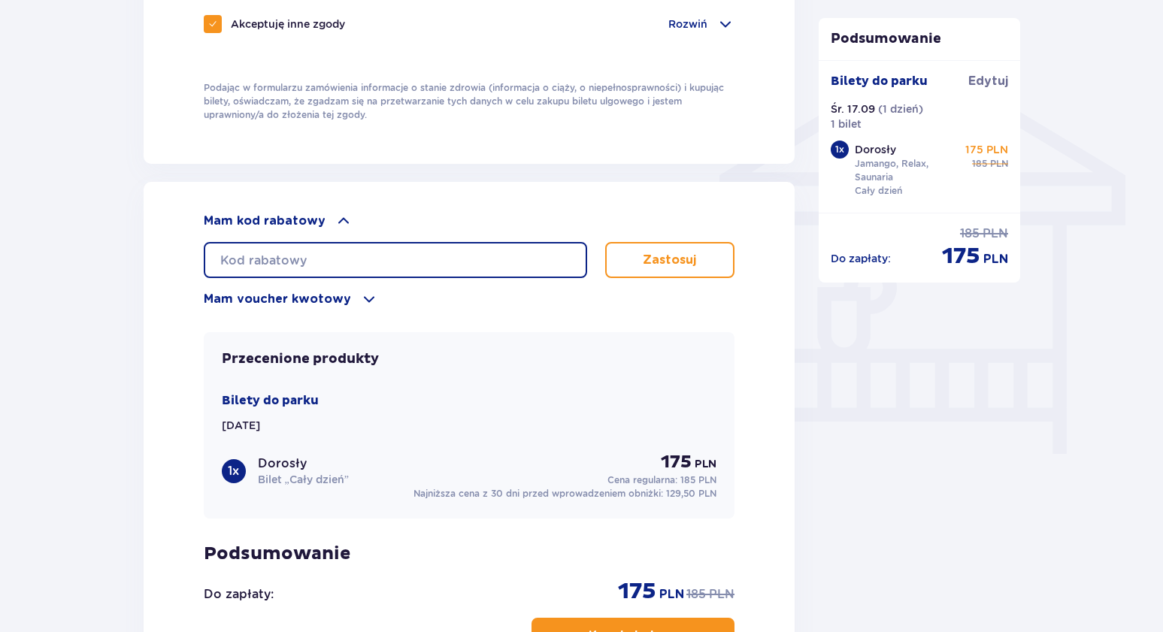
click at [302, 256] on input "text" at bounding box center [395, 260] width 383 height 36
paste input "student30"
type input "student30"
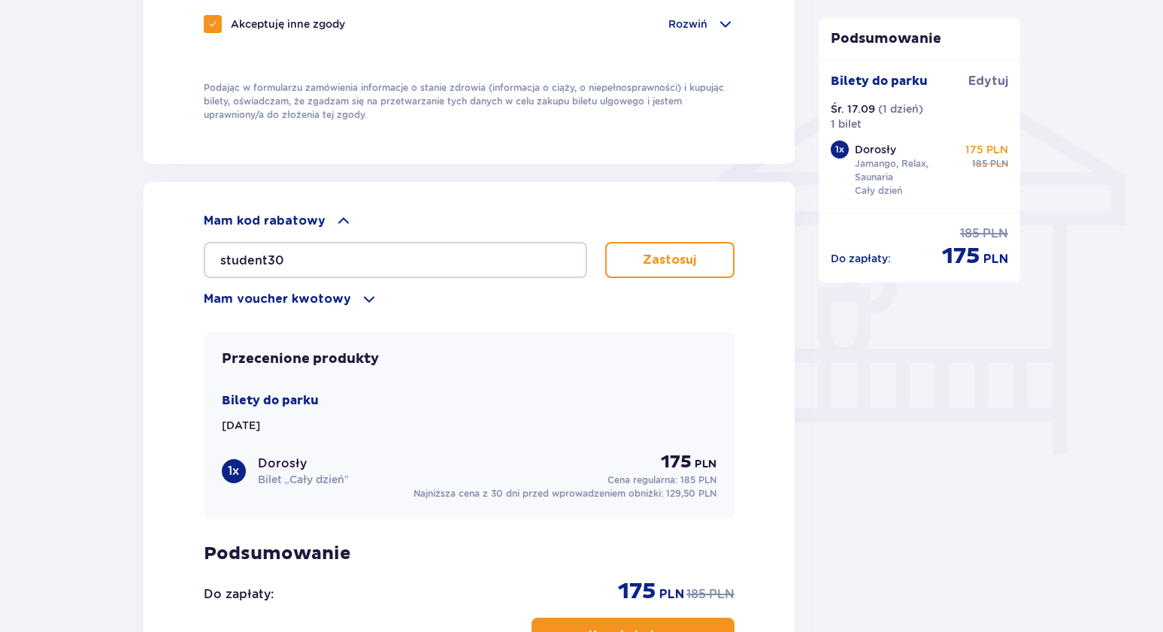
click at [681, 262] on p "Zastosuj" at bounding box center [669, 260] width 53 height 17
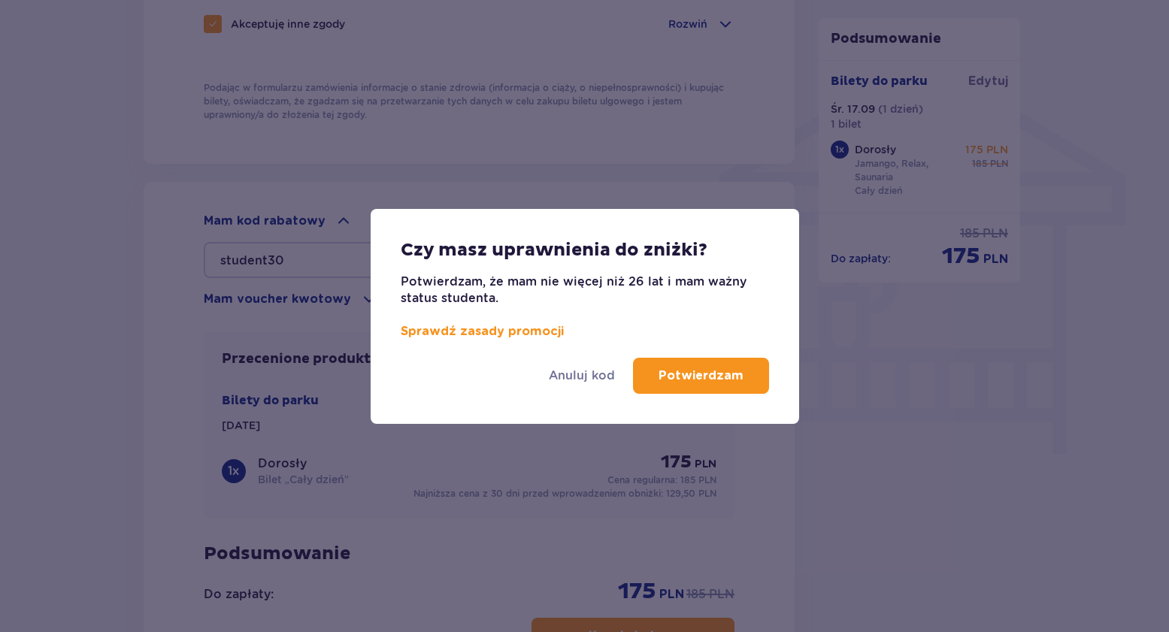
click at [681, 380] on p "Potwierdzam" at bounding box center [701, 376] width 85 height 17
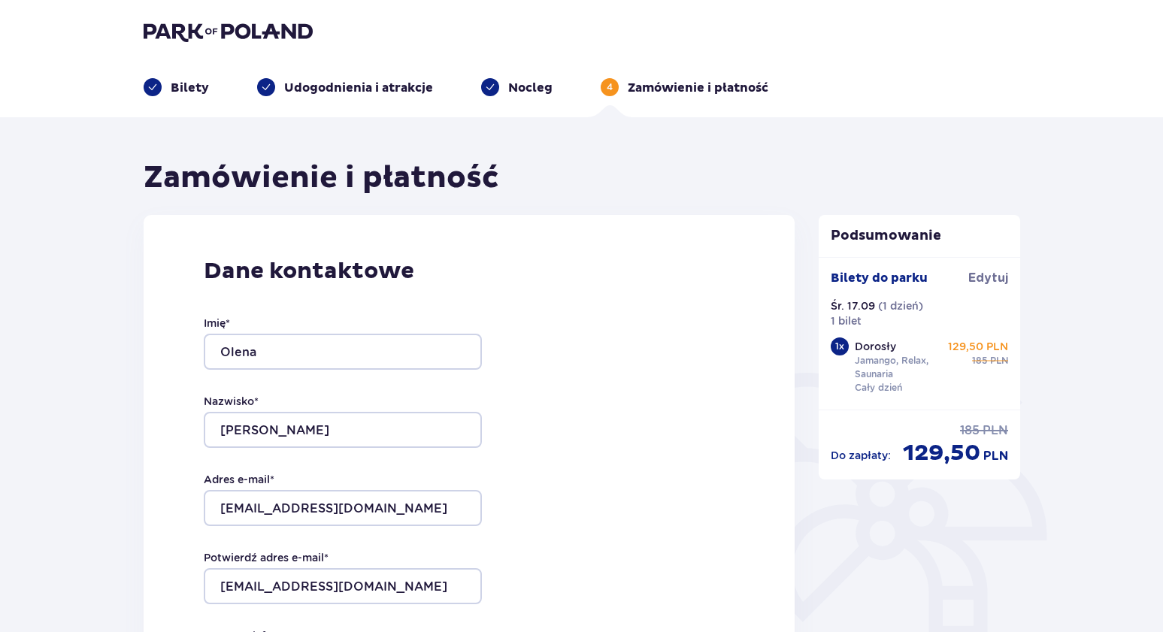
click at [230, 32] on img at bounding box center [228, 31] width 169 height 21
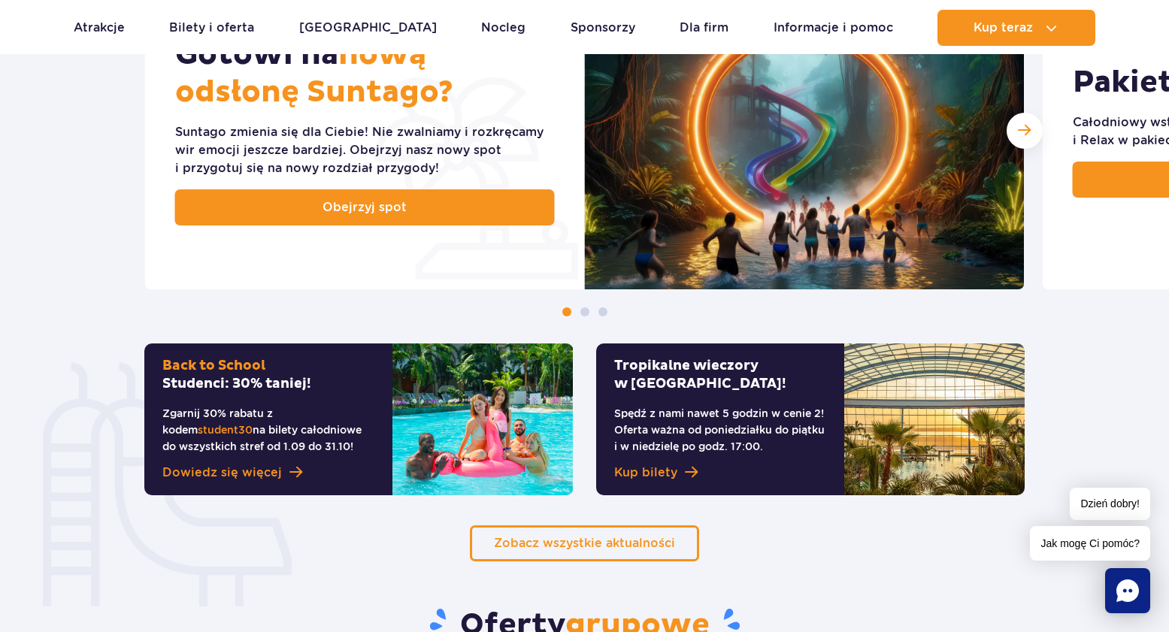
scroll to position [766, 0]
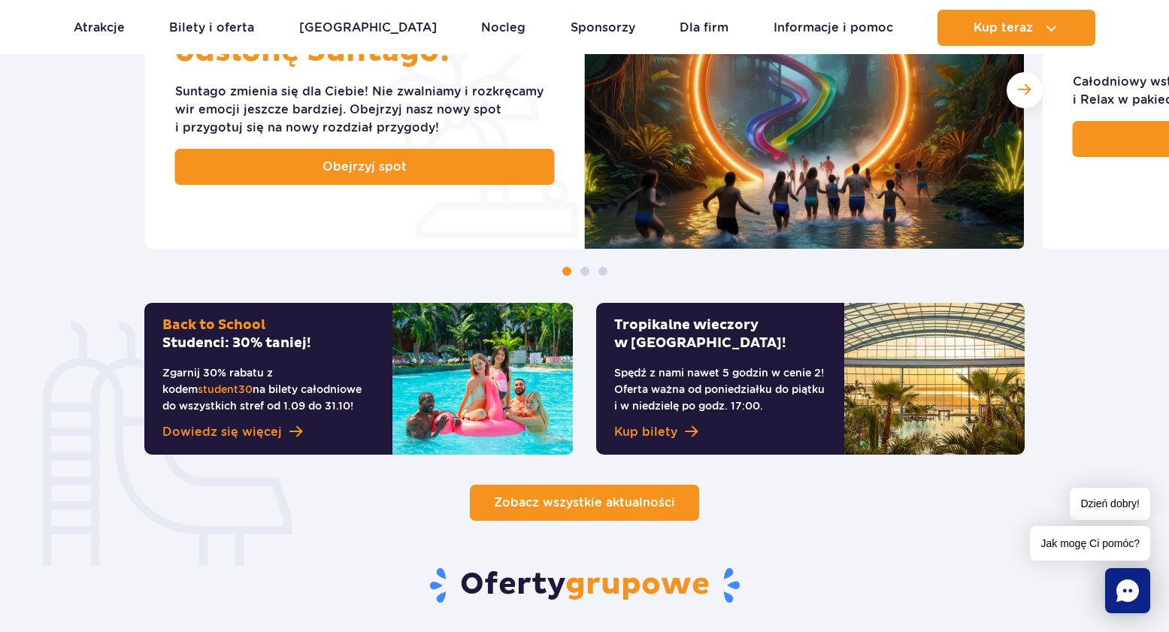
click at [605, 506] on span "Zobacz wszystkie aktualności" at bounding box center [584, 503] width 181 height 14
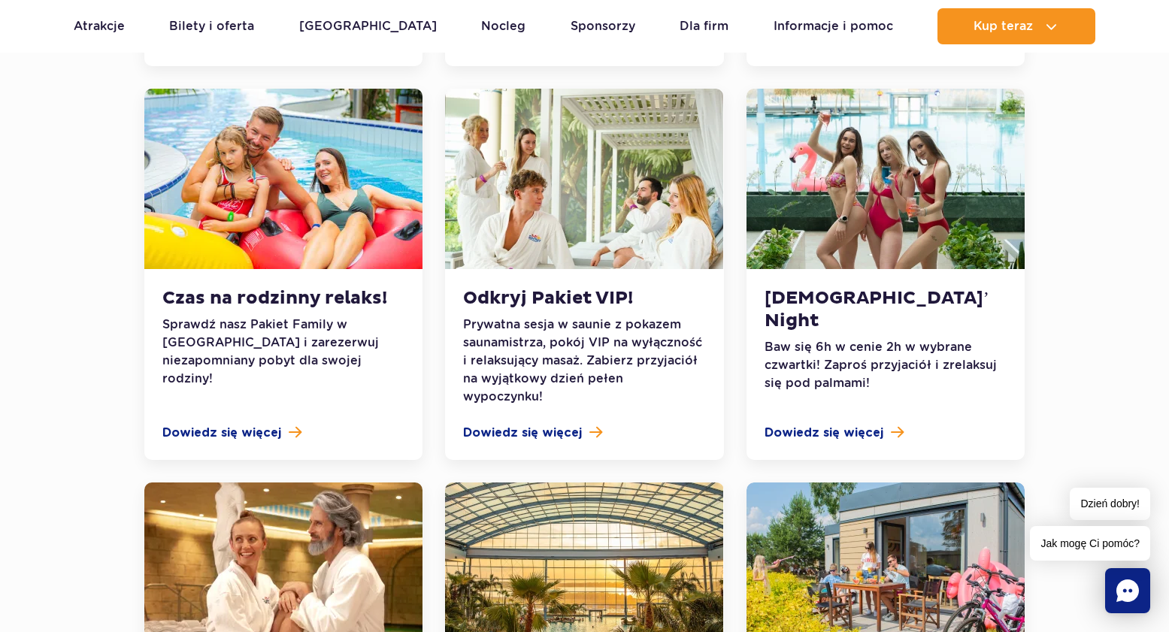
scroll to position [1124, 0]
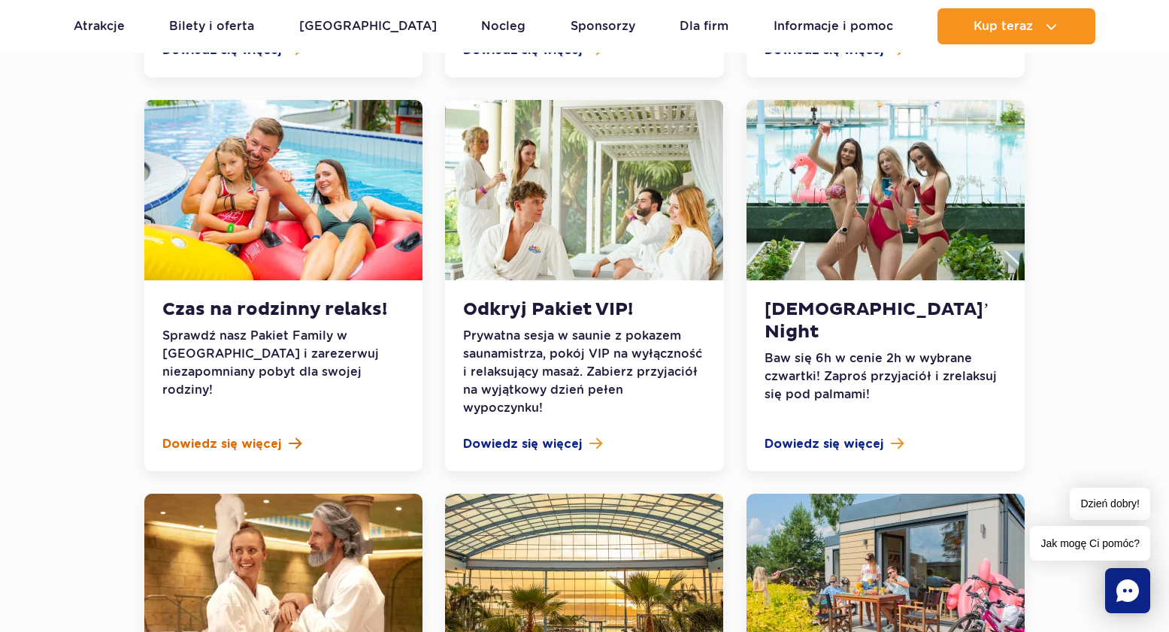
click at [237, 435] on span "Dowiedz się więcej" at bounding box center [221, 444] width 119 height 18
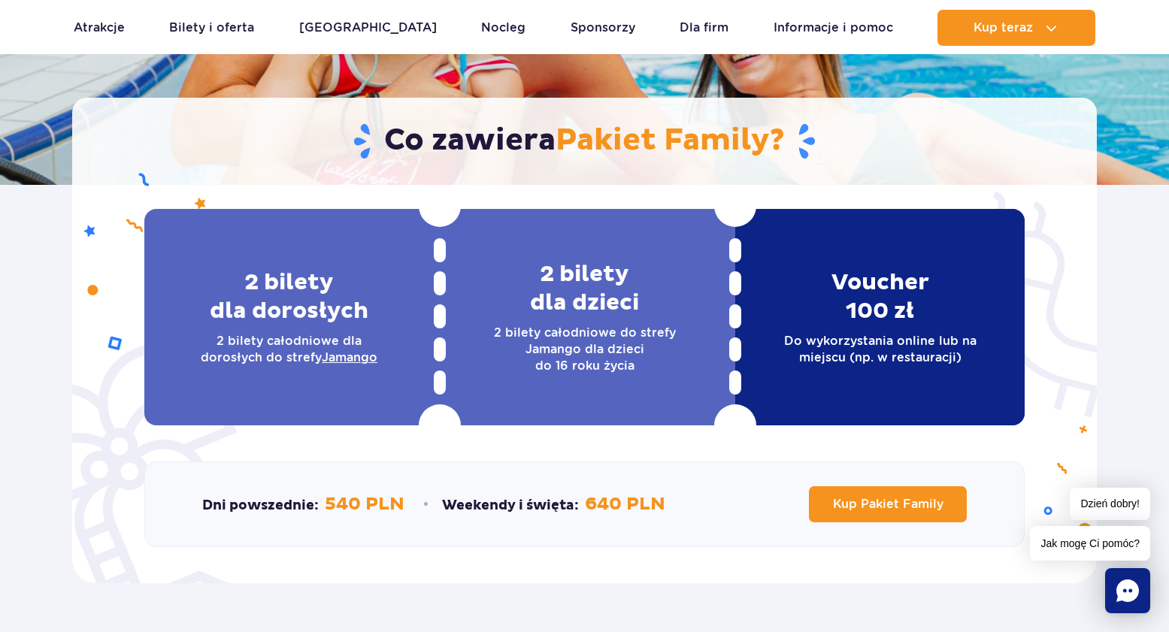
scroll to position [229, 0]
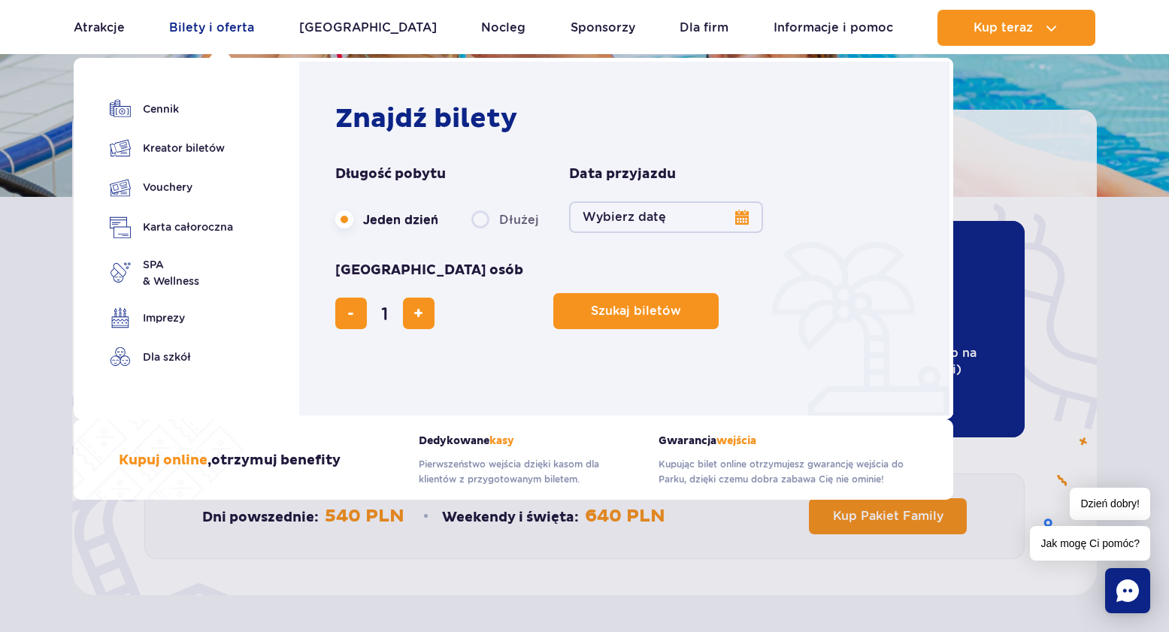
click at [189, 29] on link "Bilety i oferta" at bounding box center [211, 28] width 85 height 36
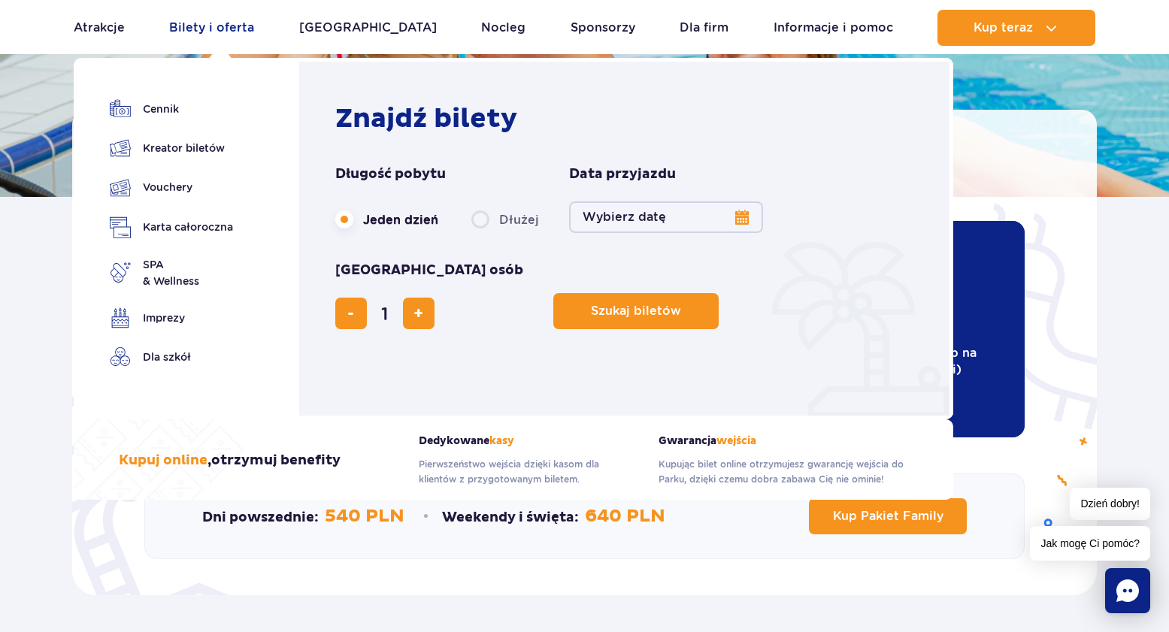
scroll to position [232, 0]
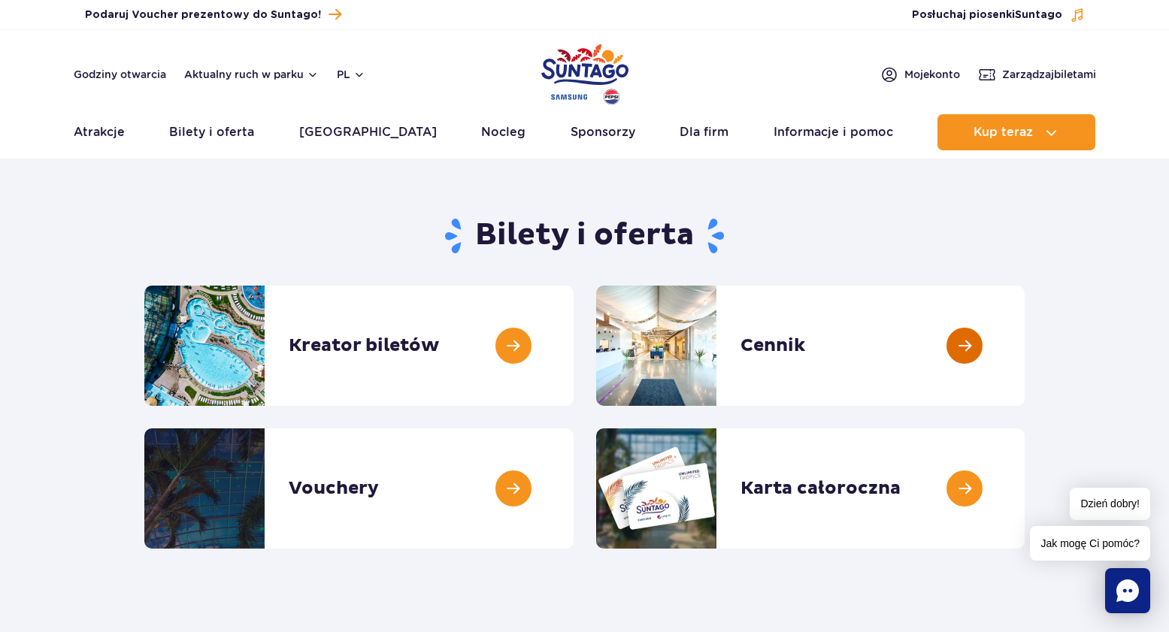
click at [1025, 350] on link at bounding box center [1025, 346] width 0 height 120
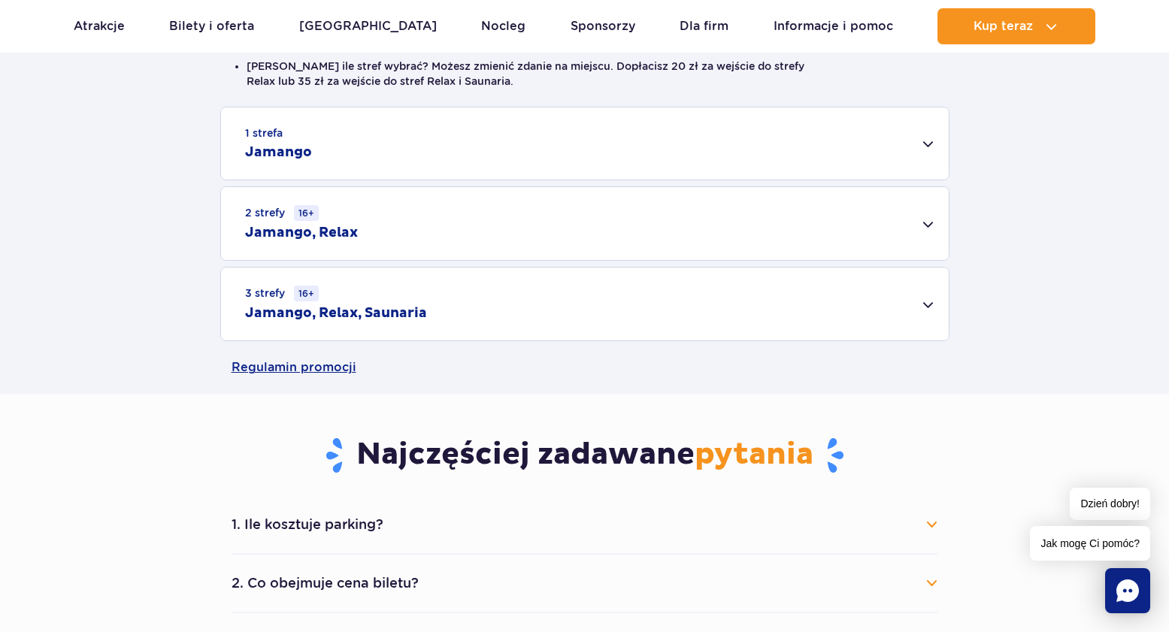
scroll to position [482, 0]
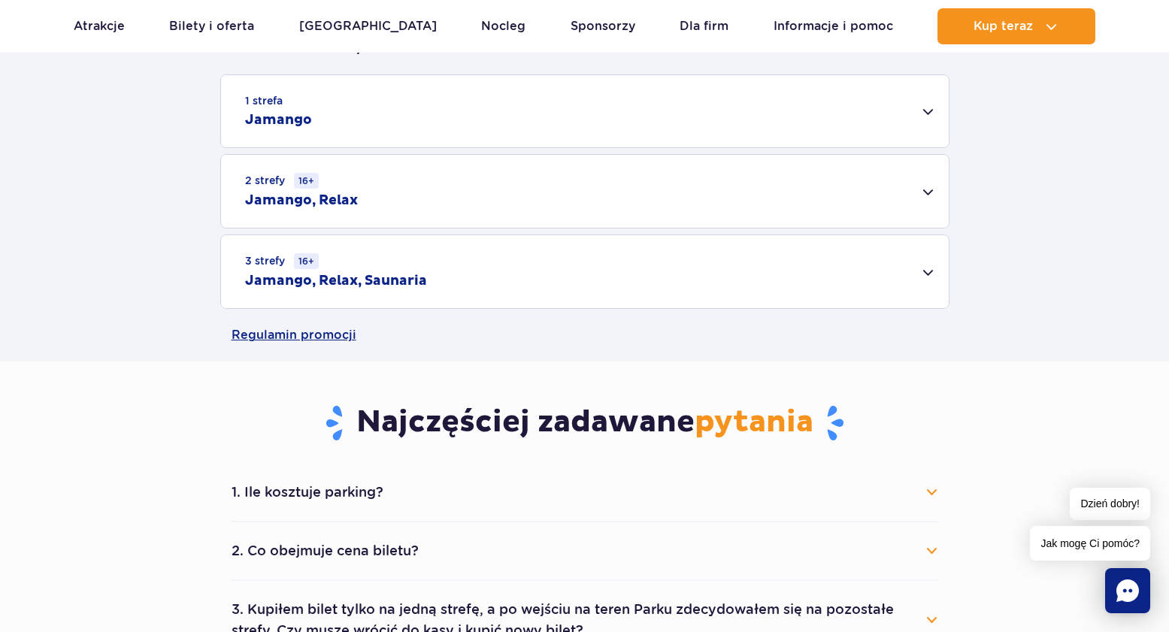
click at [927, 192] on div "2 strefy 16+ Jamango, Relax" at bounding box center [585, 191] width 728 height 73
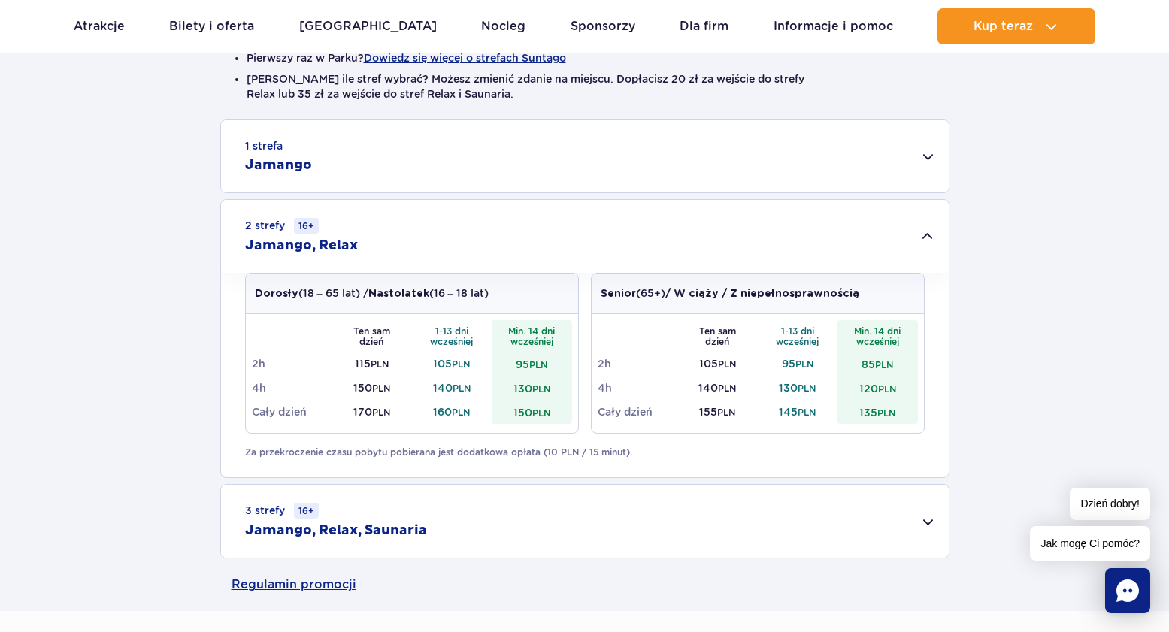
scroll to position [424, 0]
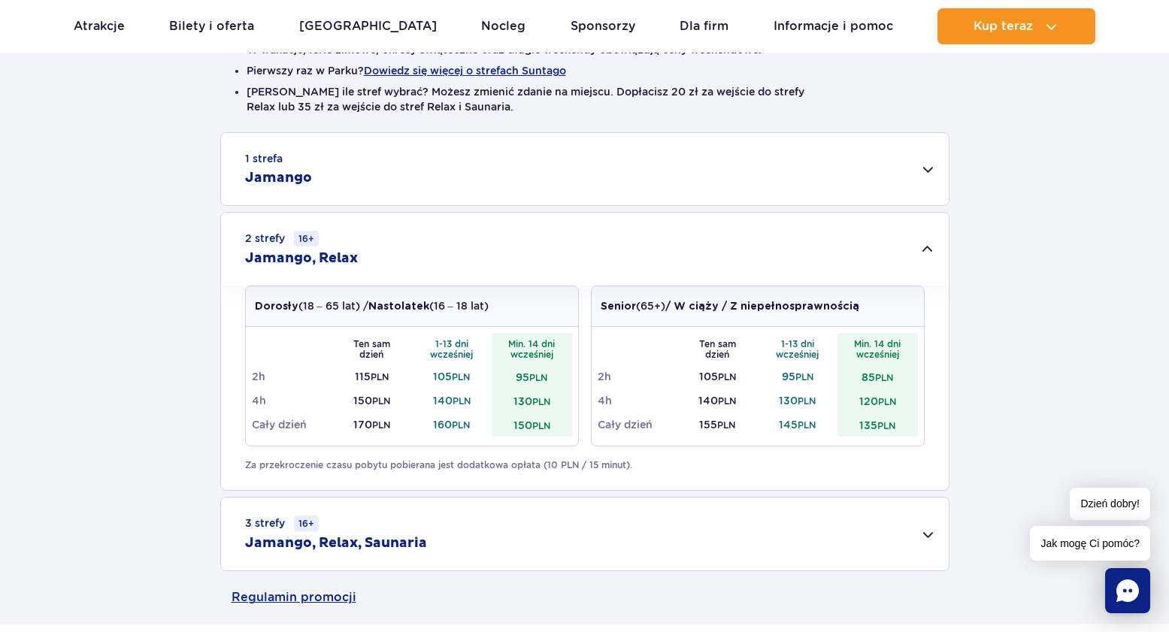
click at [930, 168] on div "1 strefa Jamango" at bounding box center [585, 169] width 728 height 72
